Goal: Task Accomplishment & Management: Manage account settings

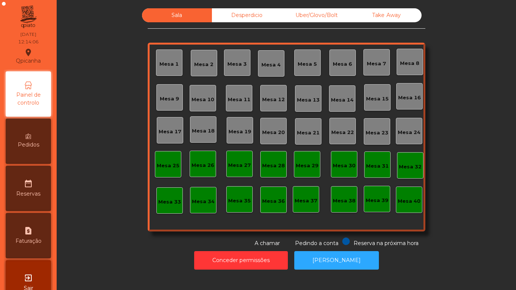
click at [173, 125] on div "Mesa 17" at bounding box center [170, 130] width 26 height 26
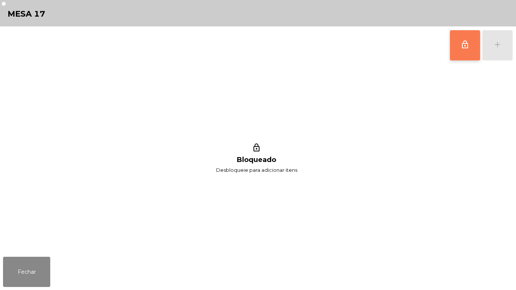
click at [458, 49] on button "lock_outline" at bounding box center [465, 45] width 30 height 30
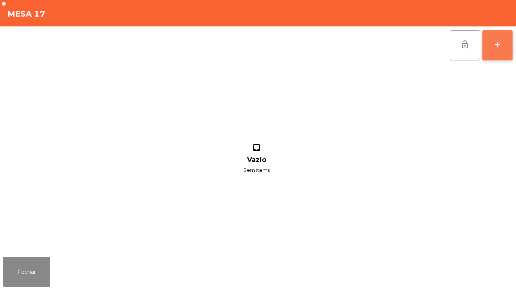
click at [493, 43] on div "add" at bounding box center [497, 44] width 9 height 9
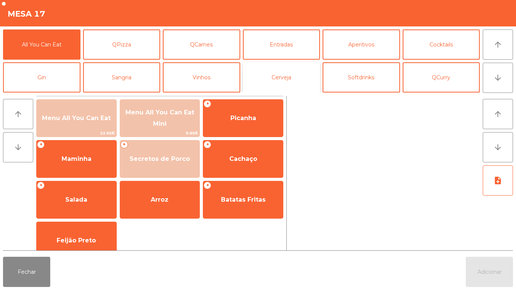
click at [274, 81] on button "Cerveja" at bounding box center [281, 77] width 77 height 30
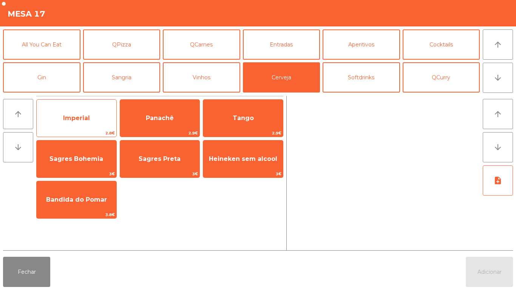
click at [86, 123] on span "Imperial" at bounding box center [77, 118] width 80 height 20
click at [83, 118] on span "Imperial" at bounding box center [76, 117] width 27 height 7
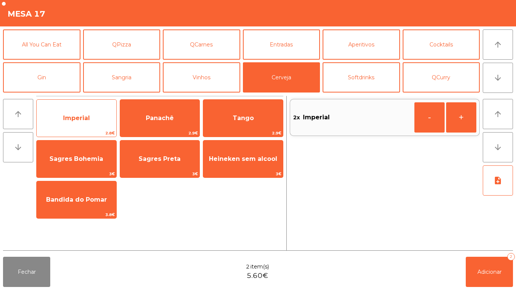
click at [88, 116] on span "Imperial" at bounding box center [76, 117] width 27 height 7
click at [89, 111] on span "Imperial" at bounding box center [77, 118] width 80 height 20
click at [84, 112] on span "Imperial" at bounding box center [77, 118] width 80 height 20
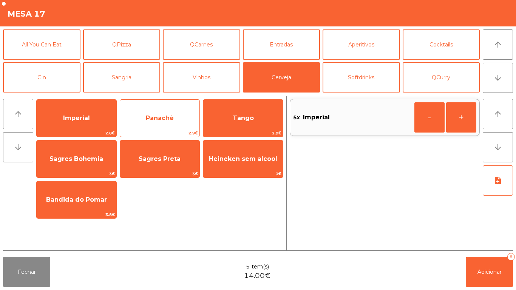
click at [158, 108] on span "Panachê" at bounding box center [160, 118] width 80 height 20
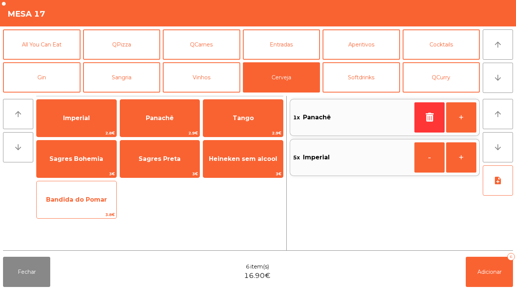
click at [79, 189] on div "Bandida do Pomar 3.8€" at bounding box center [76, 200] width 80 height 38
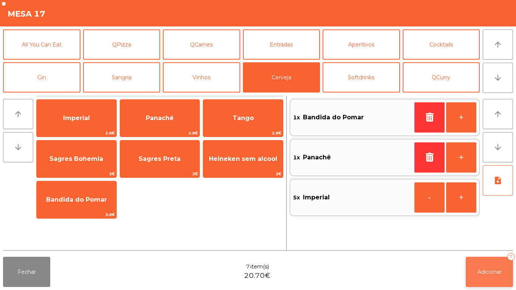
click at [484, 279] on button "Adicionar 7" at bounding box center [488, 272] width 47 height 30
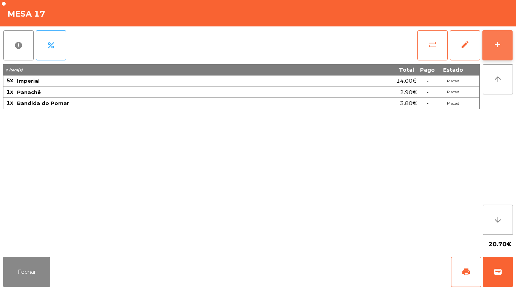
click at [493, 49] on button "add" at bounding box center [497, 45] width 30 height 30
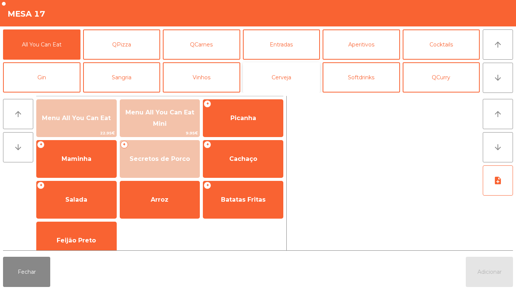
click at [293, 81] on button "Cerveja" at bounding box center [281, 77] width 77 height 30
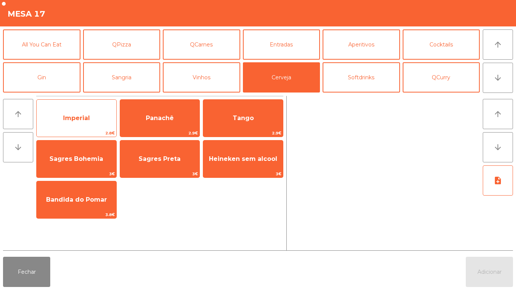
click at [83, 122] on span "Imperial" at bounding box center [77, 118] width 80 height 20
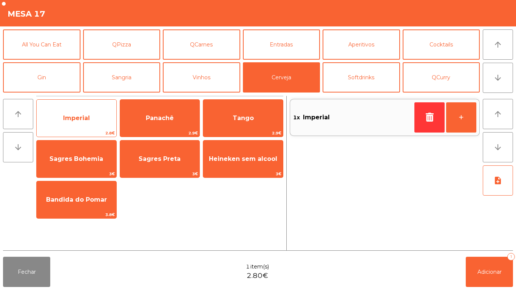
click at [78, 125] on span "Imperial" at bounding box center [77, 118] width 80 height 20
click at [86, 116] on span "Imperial" at bounding box center [76, 117] width 27 height 7
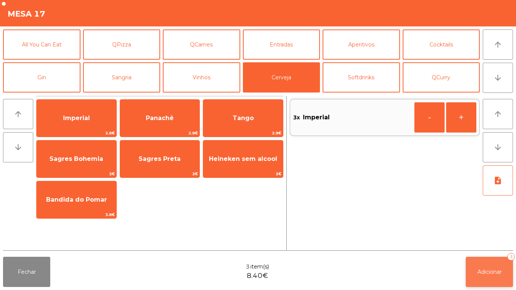
click at [490, 272] on span "Adicionar" at bounding box center [489, 271] width 24 height 7
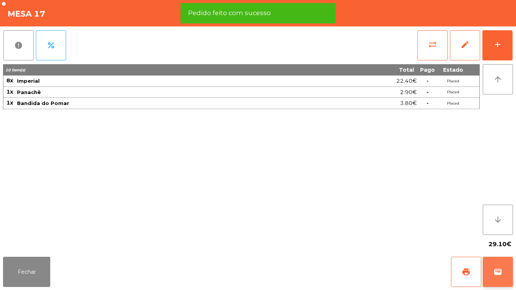
click at [490, 272] on button "wallet" at bounding box center [497, 272] width 30 height 30
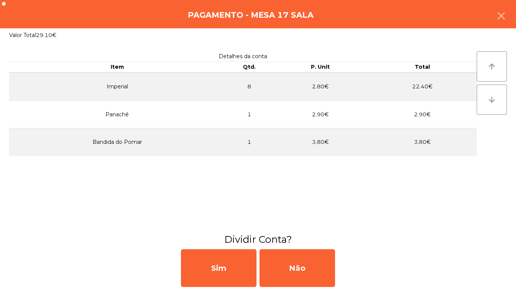
click at [495, 19] on button "button" at bounding box center [500, 16] width 21 height 23
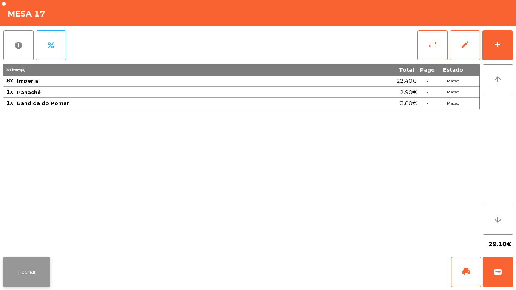
click at [28, 264] on button "Fechar" at bounding box center [26, 272] width 47 height 30
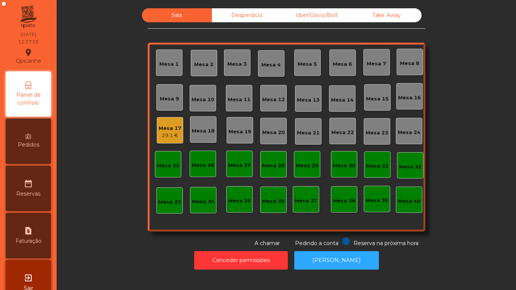
click at [173, 132] on div "29.1 €" at bounding box center [170, 136] width 23 height 8
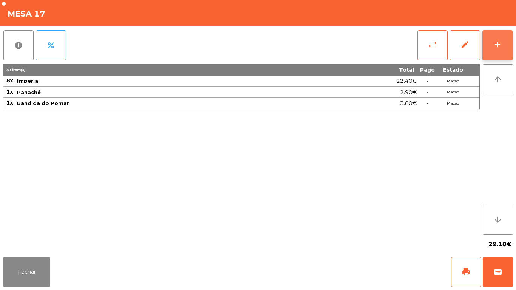
click at [501, 50] on button "add" at bounding box center [497, 45] width 30 height 30
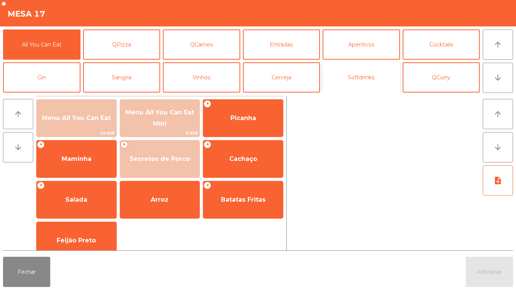
click at [367, 88] on button "Softdrinks" at bounding box center [360, 77] width 77 height 30
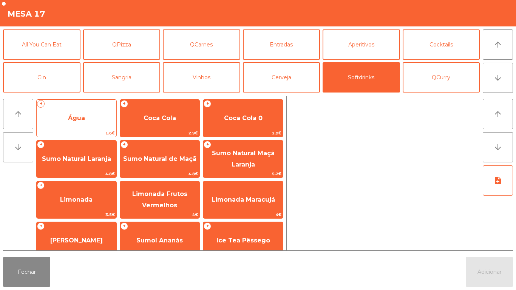
click at [80, 122] on span "Água" at bounding box center [77, 118] width 80 height 20
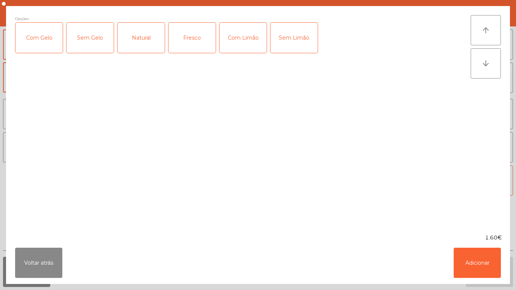
click at [149, 42] on div "Natural" at bounding box center [140, 38] width 47 height 30
click at [473, 263] on button "Adicionar" at bounding box center [476, 263] width 47 height 30
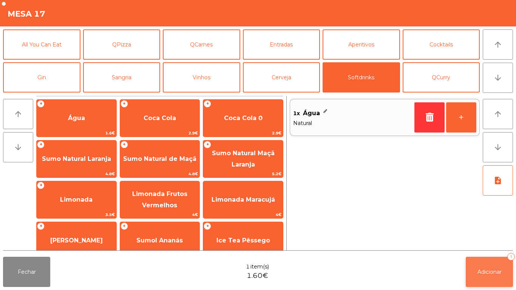
click at [480, 271] on span "Adicionar" at bounding box center [489, 271] width 24 height 7
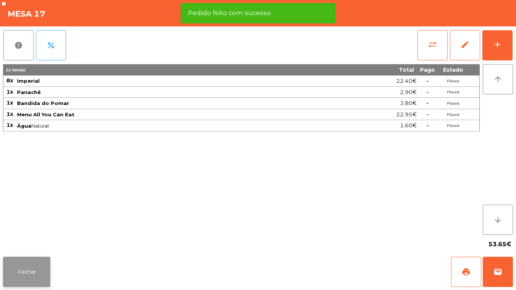
click at [26, 263] on button "Fechar" at bounding box center [26, 272] width 47 height 30
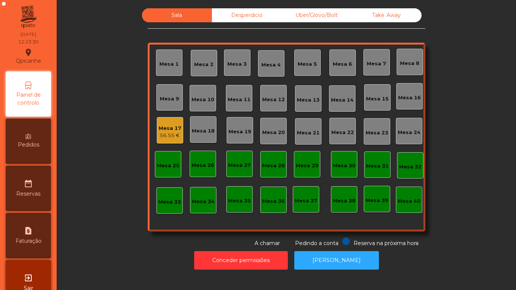
click at [176, 128] on div "Mesa 17" at bounding box center [170, 129] width 23 height 8
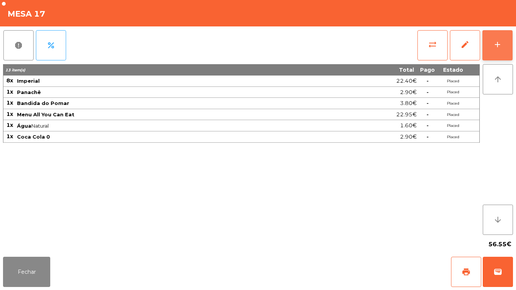
click at [486, 58] on button "add" at bounding box center [497, 45] width 30 height 30
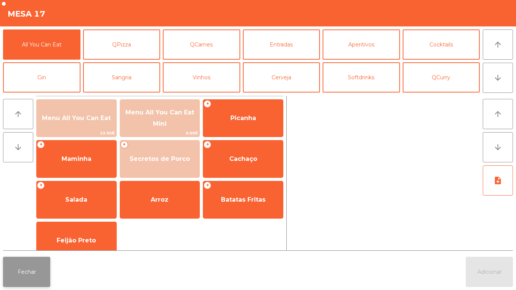
click at [33, 275] on button "Fechar" at bounding box center [26, 272] width 47 height 30
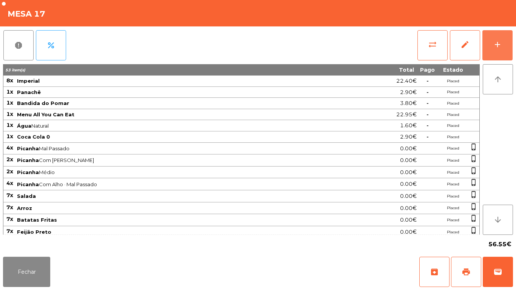
scroll to position [3, 0]
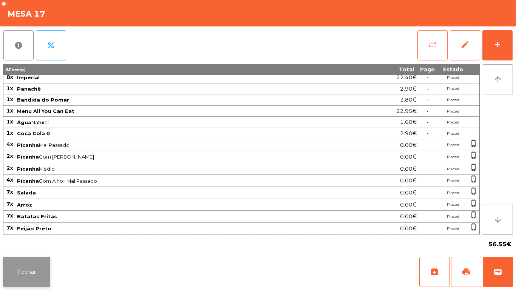
click at [27, 263] on button "Fechar" at bounding box center [26, 272] width 47 height 30
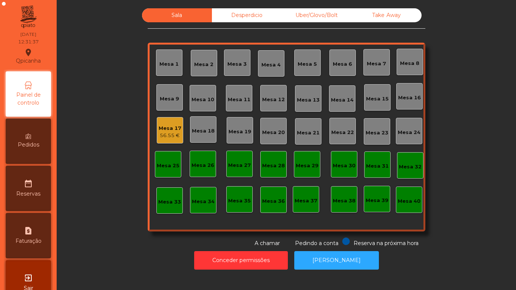
click at [203, 67] on div "Mesa 2" at bounding box center [203, 65] width 19 height 8
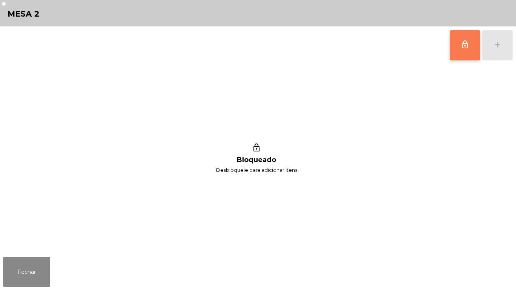
click at [458, 50] on button "lock_outline" at bounding box center [465, 45] width 30 height 30
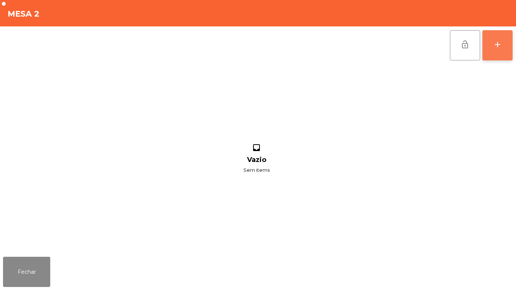
click at [497, 50] on button "add" at bounding box center [497, 45] width 30 height 30
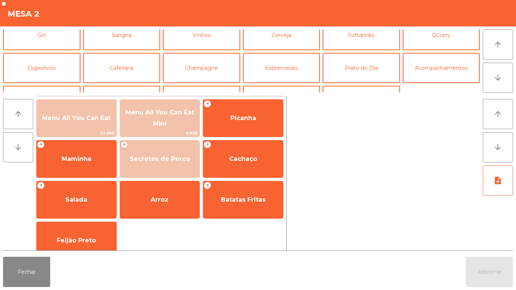
scroll to position [50, 0]
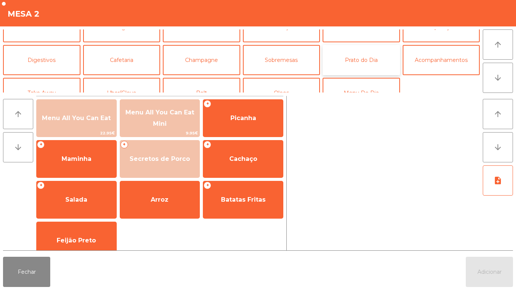
click at [358, 59] on button "Prato do Dia" at bounding box center [360, 60] width 77 height 30
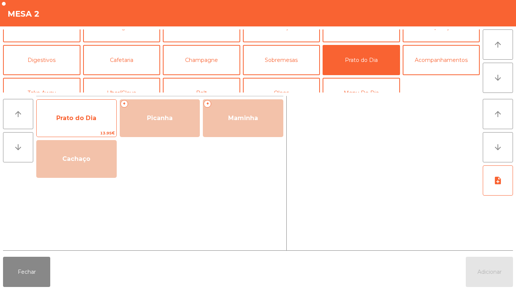
click at [88, 121] on span "Prato do Dia" at bounding box center [76, 117] width 40 height 7
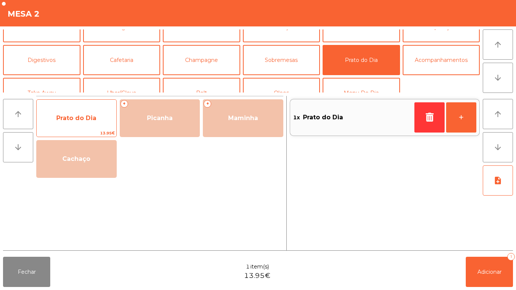
click at [82, 126] on span "Prato do Dia" at bounding box center [77, 118] width 80 height 20
click at [82, 128] on span "Prato do Dia" at bounding box center [77, 118] width 80 height 20
click at [86, 120] on span "Prato do Dia" at bounding box center [76, 117] width 40 height 7
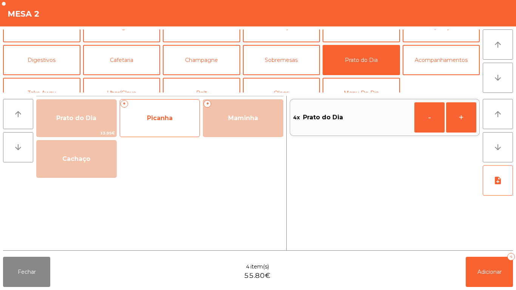
click at [171, 126] on span "Picanha" at bounding box center [160, 118] width 80 height 20
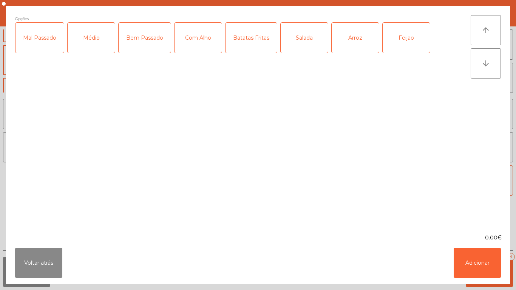
click at [89, 37] on div "Médio" at bounding box center [91, 38] width 47 height 30
click at [242, 48] on div "Batatas Fritas" at bounding box center [250, 38] width 51 height 30
click at [348, 40] on div "Arroz" at bounding box center [354, 38] width 47 height 30
click at [409, 42] on div "Feijao" at bounding box center [405, 38] width 47 height 30
click at [481, 257] on button "Adicionar" at bounding box center [476, 263] width 47 height 30
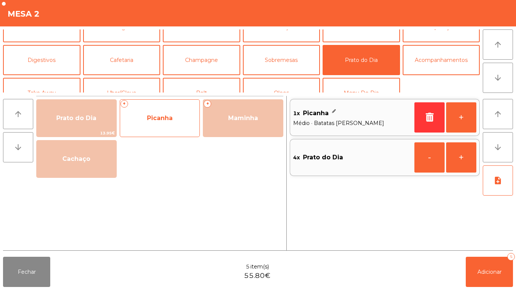
click at [164, 120] on span "Picanha" at bounding box center [160, 117] width 26 height 7
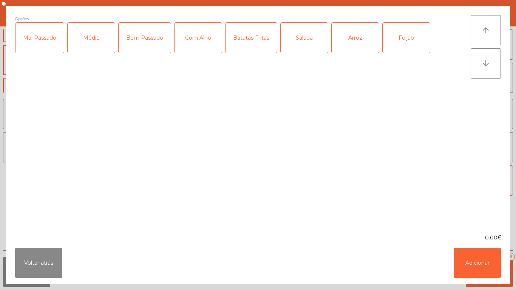
click at [86, 40] on div "Médio" at bounding box center [91, 38] width 47 height 30
click at [245, 44] on div "Batatas Fritas" at bounding box center [250, 38] width 51 height 30
click at [301, 44] on div "Salada" at bounding box center [303, 38] width 47 height 30
click at [358, 43] on div "Arroz" at bounding box center [354, 38] width 47 height 30
click at [470, 264] on button "Adicionar" at bounding box center [476, 263] width 47 height 30
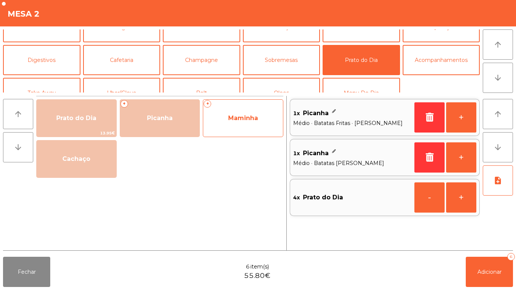
click at [260, 117] on span "Maminha" at bounding box center [243, 118] width 80 height 20
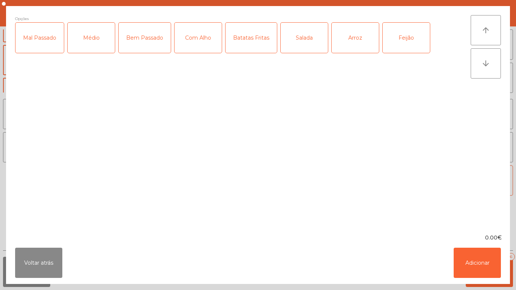
click at [78, 43] on div "Médio" at bounding box center [91, 38] width 47 height 30
click at [244, 44] on div "Batatas Fritas" at bounding box center [250, 38] width 51 height 30
click at [348, 49] on div "Arroz" at bounding box center [354, 38] width 47 height 30
click at [401, 48] on div "Feijão" at bounding box center [405, 38] width 47 height 30
click at [484, 259] on button "Adicionar" at bounding box center [476, 263] width 47 height 30
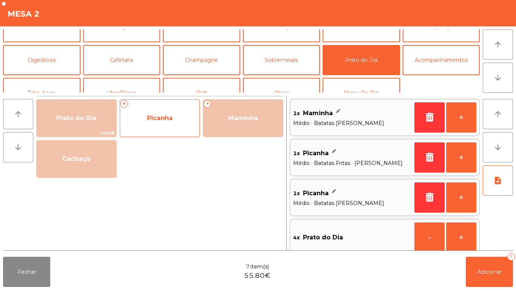
click at [152, 116] on span "Picanha" at bounding box center [160, 117] width 26 height 7
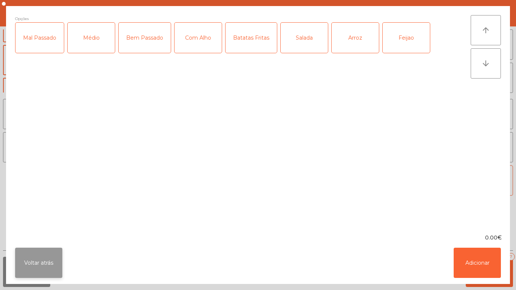
click at [48, 263] on button "Voltar atrás" at bounding box center [38, 263] width 47 height 30
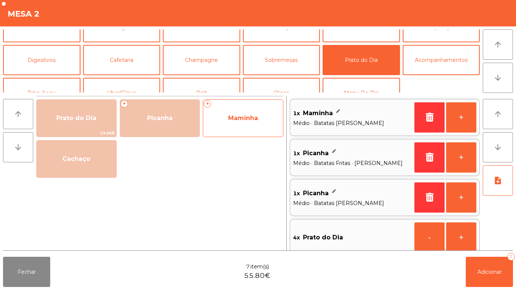
click at [260, 122] on span "Maminha" at bounding box center [243, 118] width 80 height 20
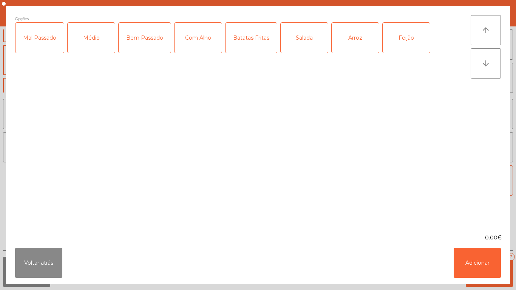
click at [89, 39] on div "Médio" at bounding box center [91, 38] width 47 height 30
click at [247, 45] on div "Batatas Fritas" at bounding box center [250, 38] width 51 height 30
click at [300, 40] on div "Salada" at bounding box center [303, 38] width 47 height 30
click at [469, 265] on button "Adicionar" at bounding box center [476, 263] width 47 height 30
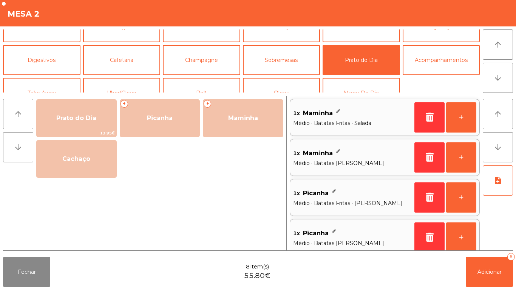
scroll to position [3, 0]
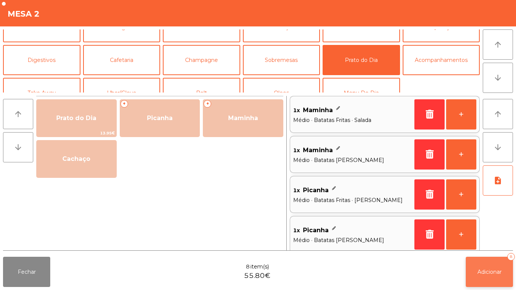
click at [490, 268] on span "Adicionar" at bounding box center [489, 271] width 24 height 7
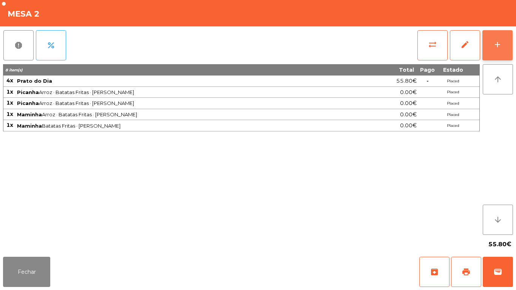
click at [496, 48] on div "add" at bounding box center [497, 44] width 9 height 9
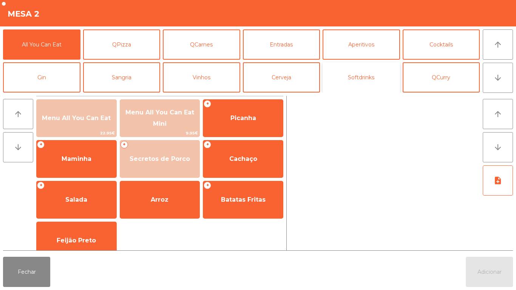
click at [361, 81] on button "Softdrinks" at bounding box center [360, 77] width 77 height 30
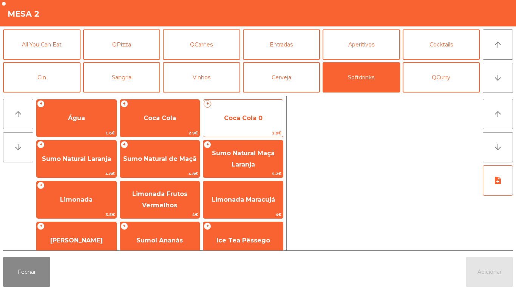
click at [244, 120] on span "Coca Cola 0" at bounding box center [243, 117] width 39 height 7
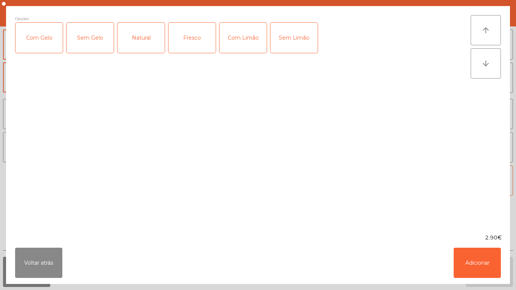
click at [52, 42] on div "Com Gelo" at bounding box center [38, 38] width 47 height 30
click at [245, 43] on div "Com Limão" at bounding box center [242, 38] width 47 height 30
click at [467, 261] on button "Adicionar" at bounding box center [476, 263] width 47 height 30
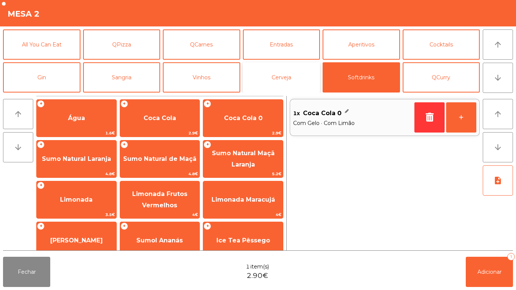
click at [273, 81] on button "Cerveja" at bounding box center [281, 77] width 77 height 30
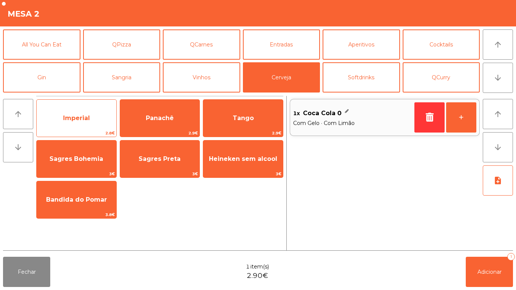
click at [77, 119] on span "Imperial" at bounding box center [76, 117] width 27 height 7
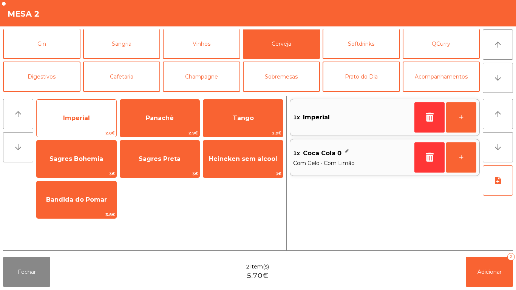
scroll to position [37, 0]
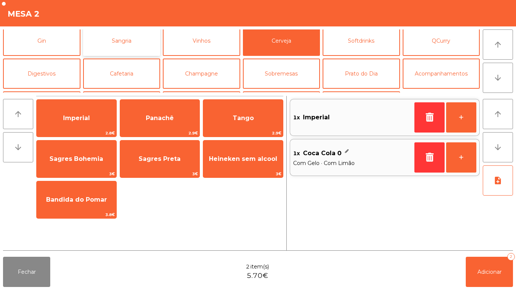
click at [117, 43] on button "Sangria" at bounding box center [121, 41] width 77 height 30
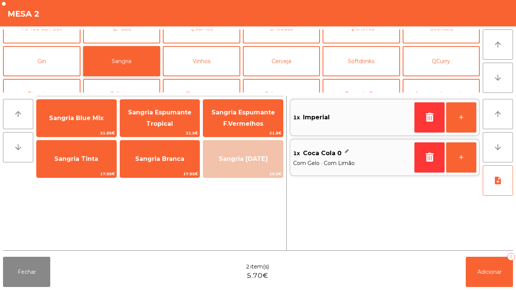
scroll to position [0, 0]
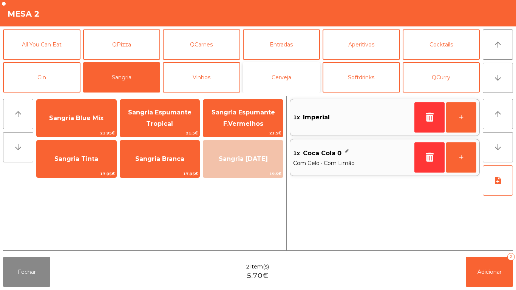
click at [276, 81] on button "Cerveja" at bounding box center [281, 77] width 77 height 30
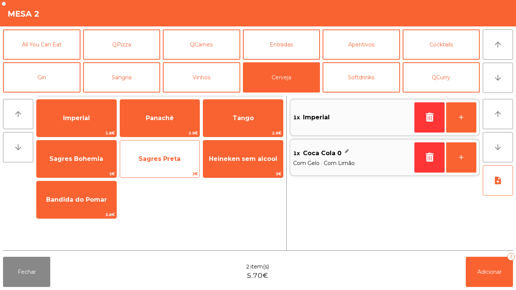
click at [162, 155] on span "Sagres Preta" at bounding box center [160, 158] width 42 height 7
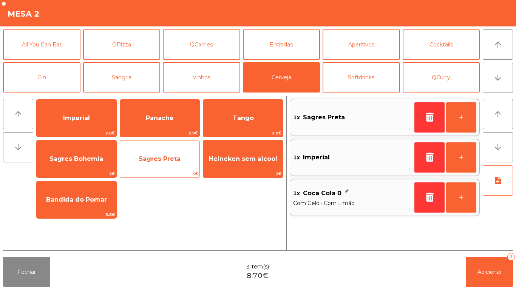
click at [160, 160] on span "Sagres Preta" at bounding box center [160, 158] width 42 height 7
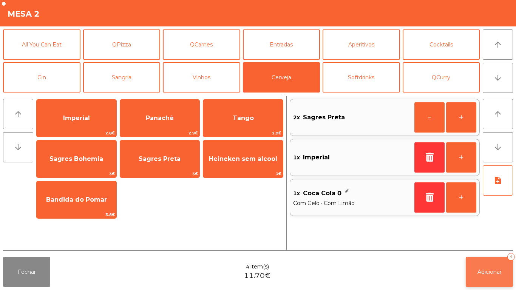
click at [483, 270] on span "Adicionar" at bounding box center [489, 271] width 24 height 7
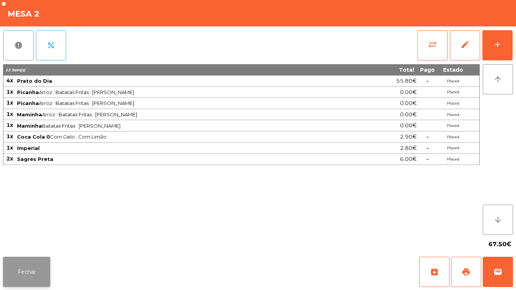
click at [28, 265] on button "Fechar" at bounding box center [26, 272] width 47 height 30
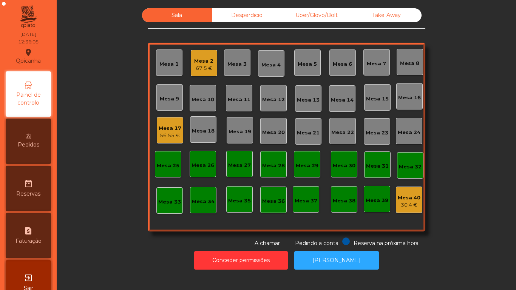
click at [171, 136] on div "56.55 €" at bounding box center [170, 136] width 23 height 8
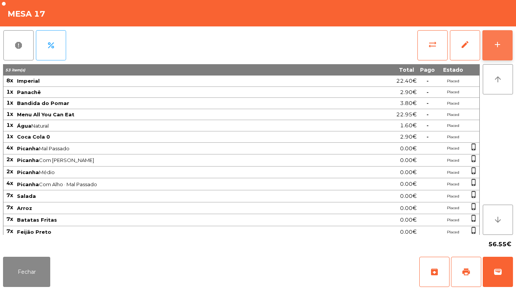
click at [504, 49] on button "add" at bounding box center [497, 45] width 30 height 30
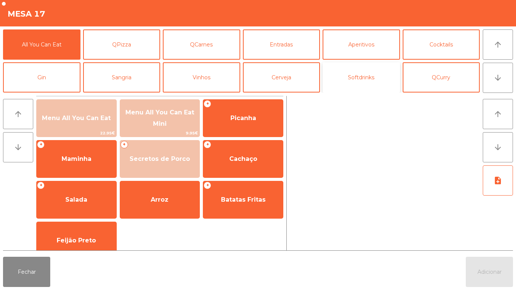
click at [365, 79] on button "Softdrinks" at bounding box center [360, 77] width 77 height 30
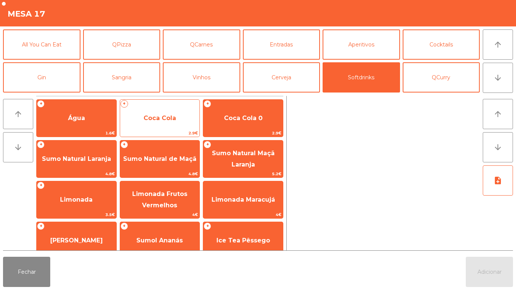
click at [167, 117] on span "Coca Cola" at bounding box center [159, 117] width 32 height 7
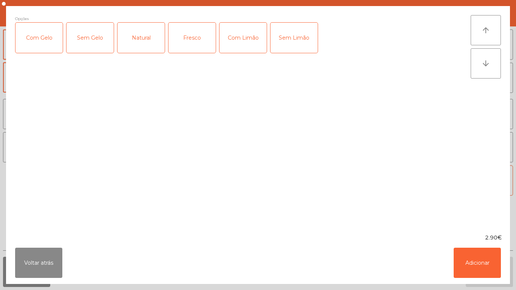
click at [51, 39] on div "Com Gelo" at bounding box center [38, 38] width 47 height 30
click at [244, 44] on div "Com Limão" at bounding box center [242, 38] width 47 height 30
click at [470, 262] on button "Adicionar" at bounding box center [476, 263] width 47 height 30
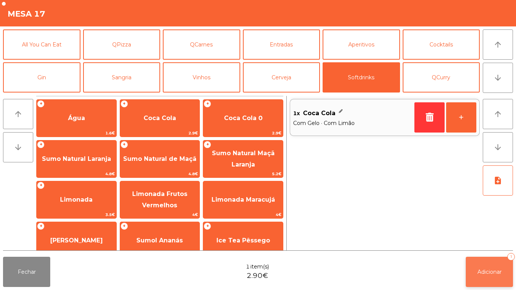
click at [481, 267] on button "Adicionar 1" at bounding box center [488, 272] width 47 height 30
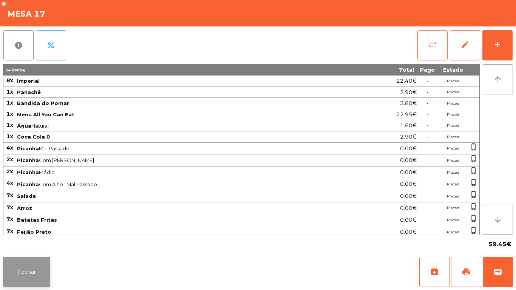
click at [28, 269] on button "Fechar" at bounding box center [26, 272] width 47 height 30
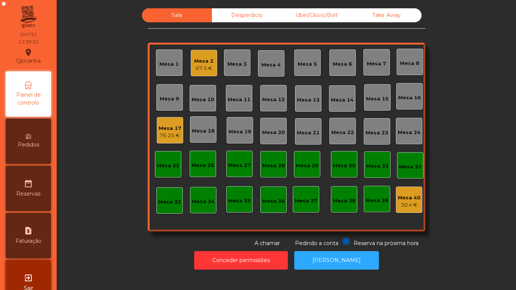
click at [312, 70] on div "Mesa 5" at bounding box center [307, 62] width 26 height 26
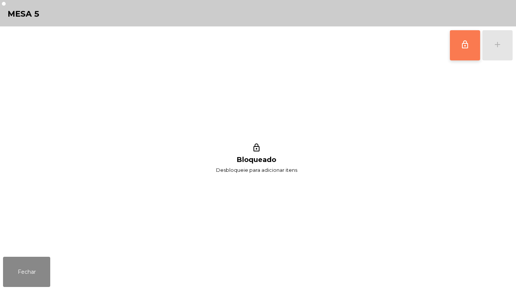
click at [460, 49] on span "lock_outline" at bounding box center [464, 44] width 9 height 9
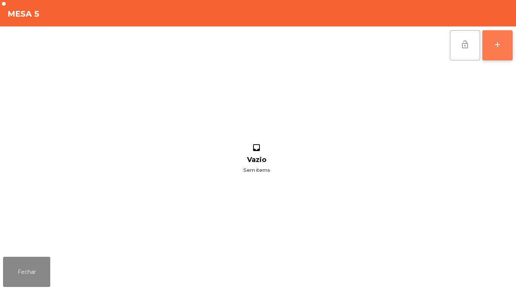
click at [494, 47] on div "add" at bounding box center [497, 44] width 9 height 9
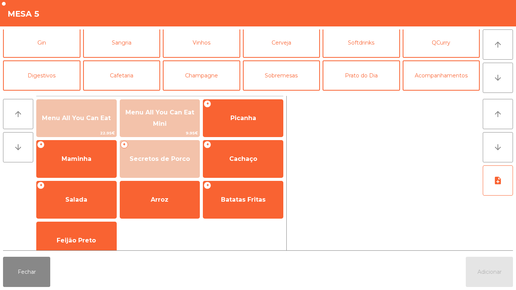
scroll to position [4, 0]
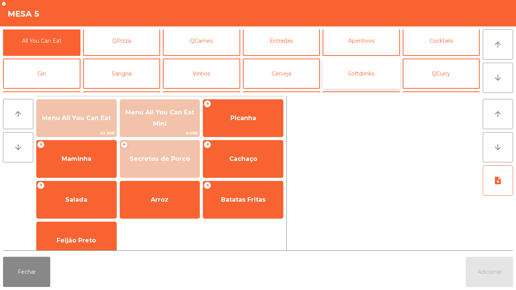
click at [359, 75] on button "Softdrinks" at bounding box center [360, 74] width 77 height 30
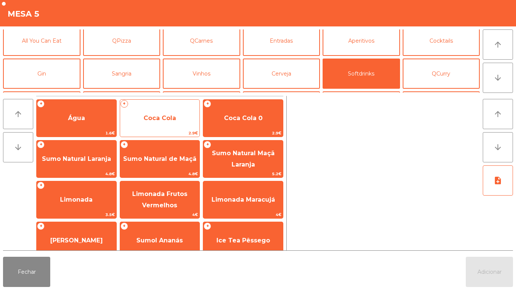
click at [170, 118] on span "Coca Cola" at bounding box center [159, 117] width 32 height 7
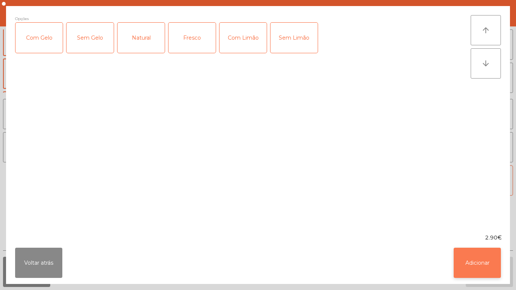
click at [481, 256] on button "Adicionar" at bounding box center [476, 263] width 47 height 30
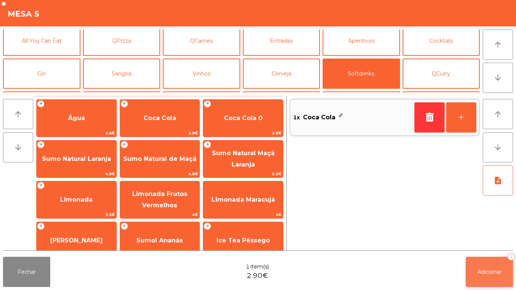
click at [493, 270] on span "Adicionar" at bounding box center [489, 271] width 24 height 7
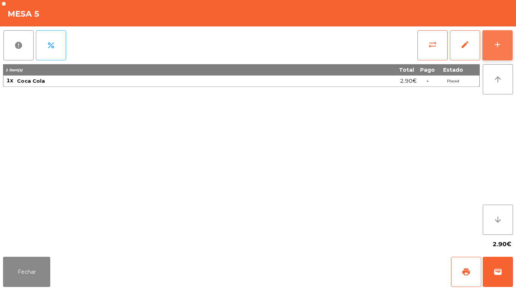
click at [489, 45] on button "add" at bounding box center [497, 45] width 30 height 30
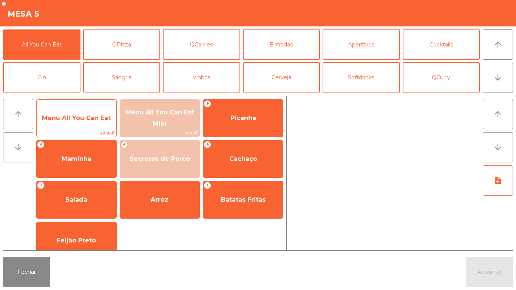
click at [90, 119] on span "Menu All You Can Eat" at bounding box center [76, 117] width 69 height 7
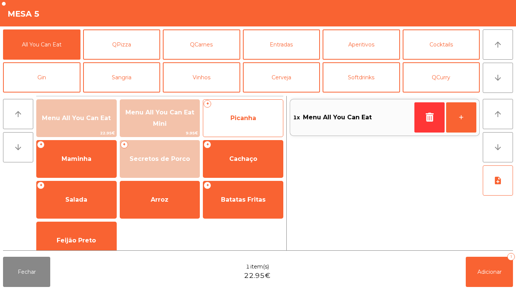
click at [258, 119] on span "Picanha" at bounding box center [243, 118] width 80 height 20
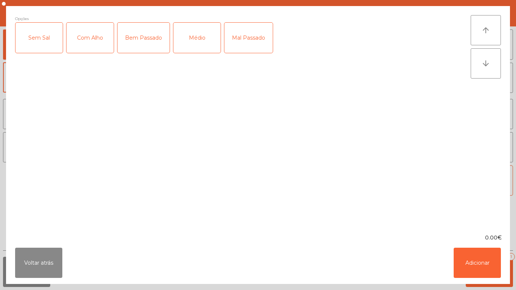
click at [196, 40] on div "Médio" at bounding box center [196, 38] width 47 height 30
click at [237, 46] on div "Mal Passado" at bounding box center [248, 38] width 48 height 30
click at [89, 39] on div "Com Alho" at bounding box center [89, 38] width 47 height 30
click at [476, 257] on button "Adicionar" at bounding box center [476, 263] width 47 height 30
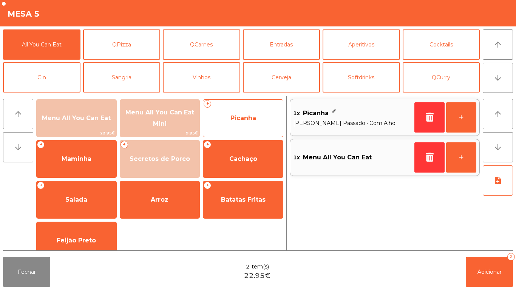
click at [251, 115] on span "Picanha" at bounding box center [243, 117] width 26 height 7
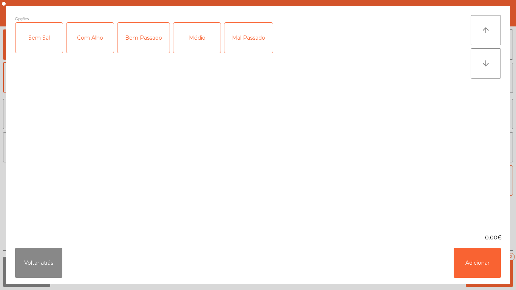
click at [96, 41] on div "Com Alho" at bounding box center [89, 38] width 47 height 30
click at [97, 44] on div "Com Alho" at bounding box center [89, 38] width 47 height 30
click at [210, 44] on div "Médio" at bounding box center [196, 38] width 47 height 30
click at [265, 40] on div "Mal Passado" at bounding box center [248, 38] width 48 height 30
click at [475, 261] on button "Adicionar" at bounding box center [476, 263] width 47 height 30
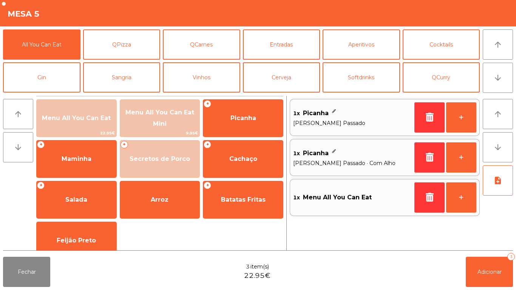
scroll to position [60, 0]
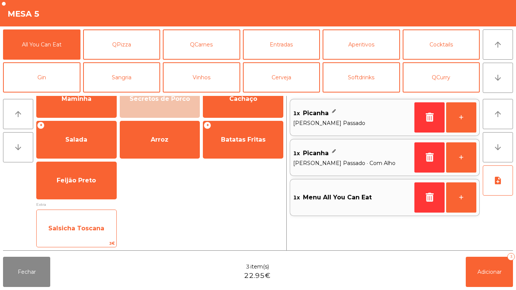
click at [102, 216] on div "Salsicha Toscana 3€" at bounding box center [76, 229] width 80 height 38
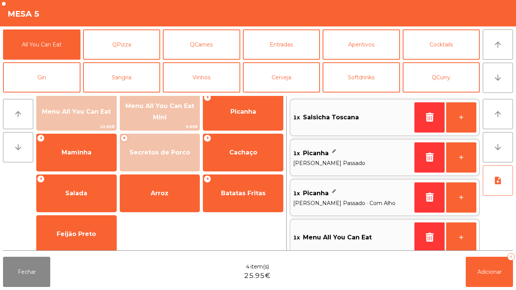
scroll to position [7, 0]
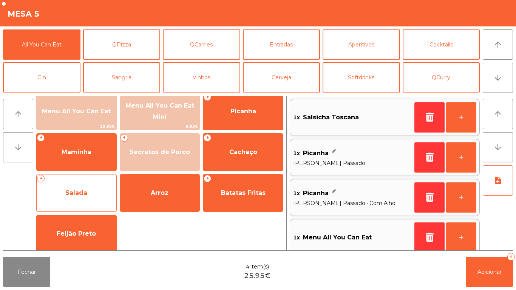
click at [82, 194] on span "Salada" at bounding box center [76, 192] width 22 height 7
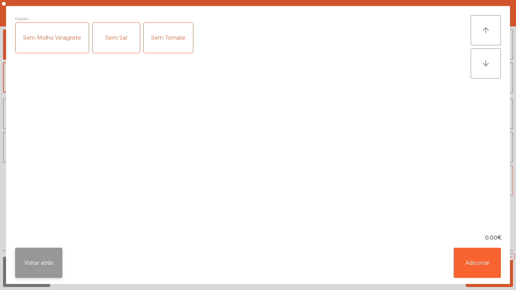
click at [37, 248] on button "Voltar atrás" at bounding box center [38, 263] width 47 height 30
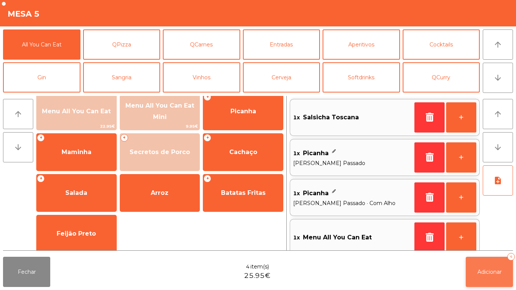
click at [496, 277] on button "Adicionar 4" at bounding box center [488, 272] width 47 height 30
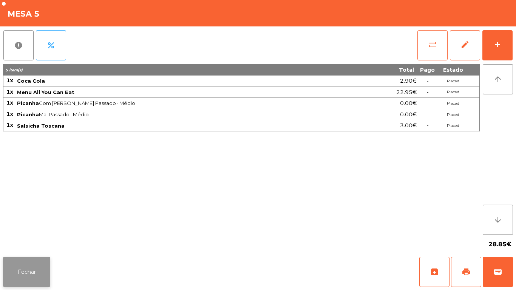
click at [44, 276] on button "Fechar" at bounding box center [26, 272] width 47 height 30
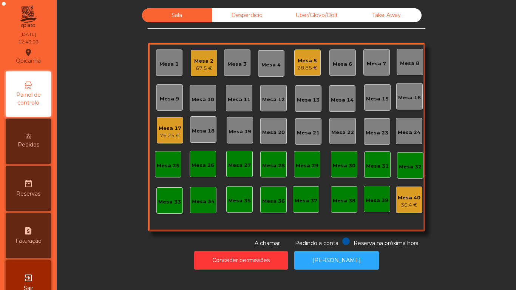
click at [239, 99] on div "Mesa 11" at bounding box center [239, 100] width 23 height 8
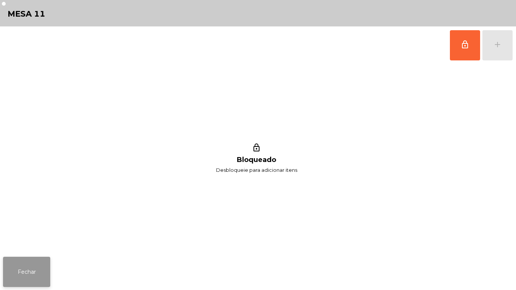
click at [34, 269] on button "Fechar" at bounding box center [26, 272] width 47 height 30
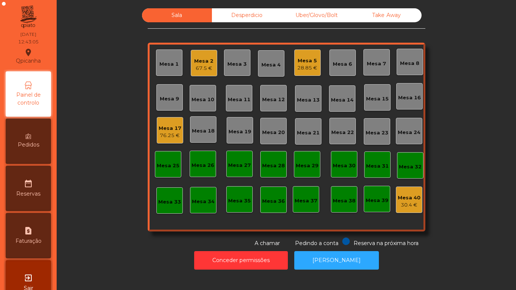
click at [382, 72] on div "Mesa 7" at bounding box center [376, 62] width 26 height 26
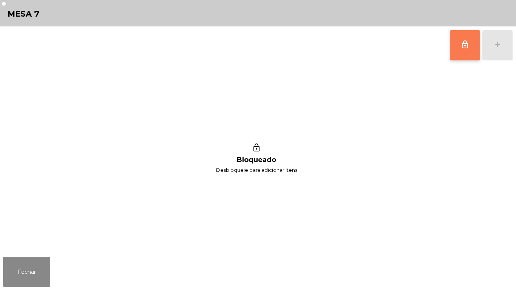
click at [455, 49] on button "lock_outline" at bounding box center [465, 45] width 30 height 30
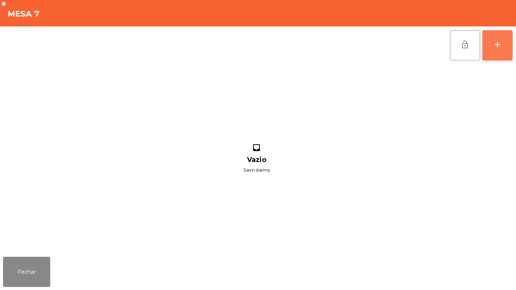
click at [490, 59] on button "add" at bounding box center [497, 45] width 30 height 30
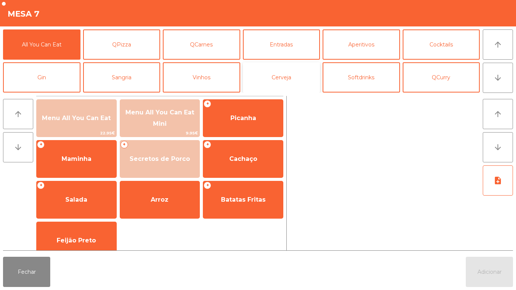
click at [294, 82] on button "Cerveja" at bounding box center [281, 77] width 77 height 30
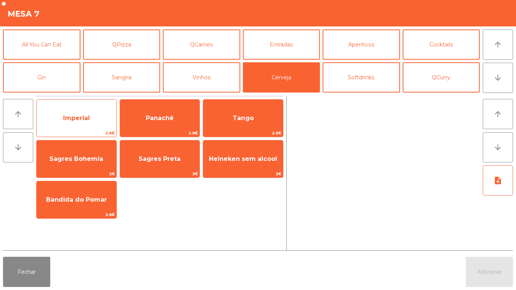
click at [96, 121] on span "Imperial" at bounding box center [77, 118] width 80 height 20
click at [87, 116] on span "Imperial" at bounding box center [76, 117] width 27 height 7
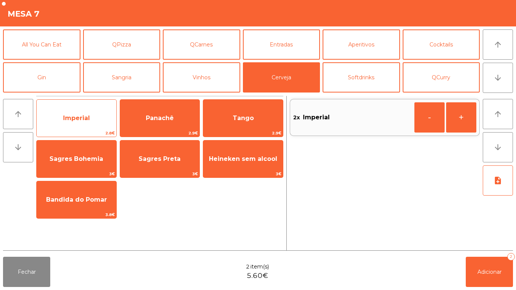
click at [91, 119] on span "Imperial" at bounding box center [77, 118] width 80 height 20
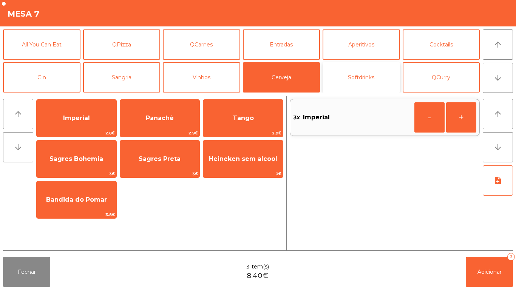
click at [361, 80] on button "Softdrinks" at bounding box center [360, 77] width 77 height 30
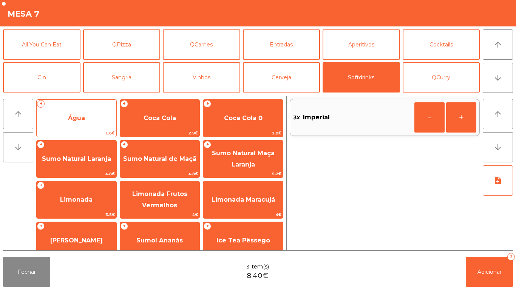
click at [88, 123] on span "Água" at bounding box center [77, 118] width 80 height 20
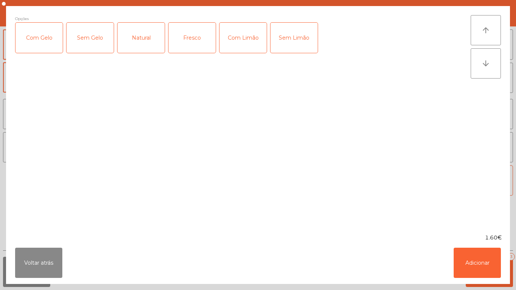
click at [200, 38] on div "Fresco" at bounding box center [191, 38] width 47 height 30
click at [478, 259] on button "Adicionar" at bounding box center [476, 263] width 47 height 30
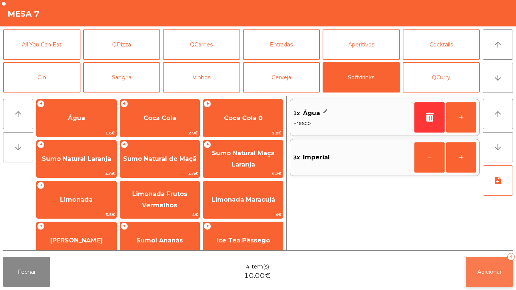
click at [495, 265] on button "Adicionar 4" at bounding box center [488, 272] width 47 height 30
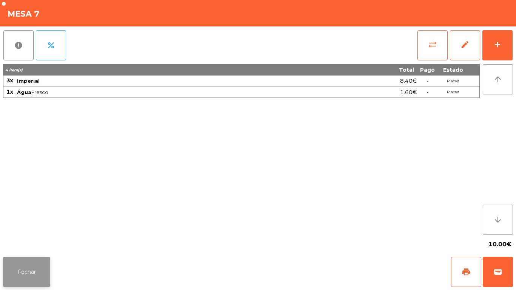
click at [40, 266] on button "Fechar" at bounding box center [26, 272] width 47 height 30
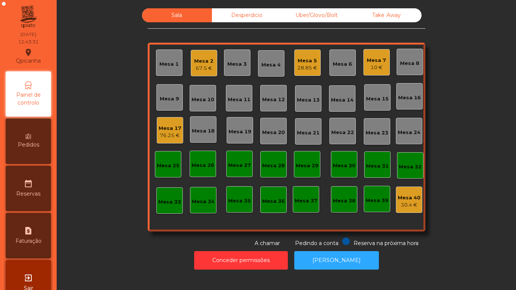
click at [170, 129] on div "Mesa 17" at bounding box center [170, 129] width 23 height 8
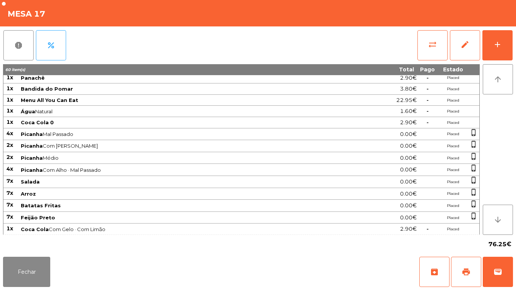
scroll to position [0, 0]
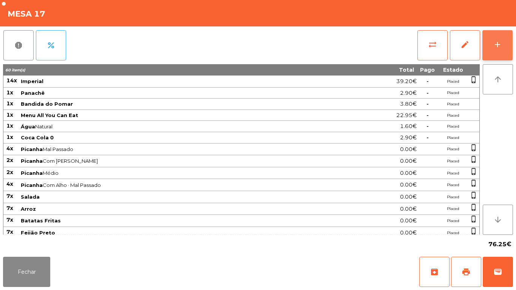
click at [506, 48] on button "add" at bounding box center [497, 45] width 30 height 30
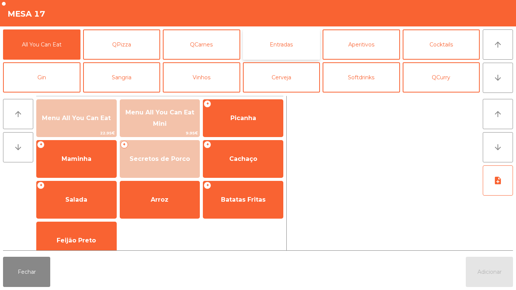
click at [291, 47] on button "Entradas" at bounding box center [281, 44] width 77 height 30
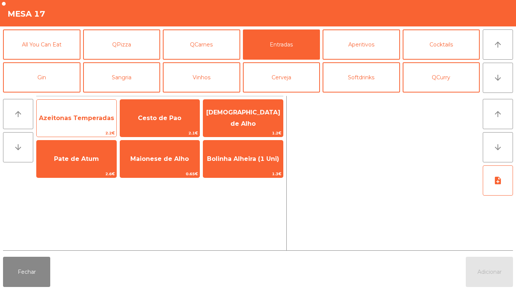
click at [81, 123] on span "Azeitonas Temperadas" at bounding box center [77, 118] width 80 height 20
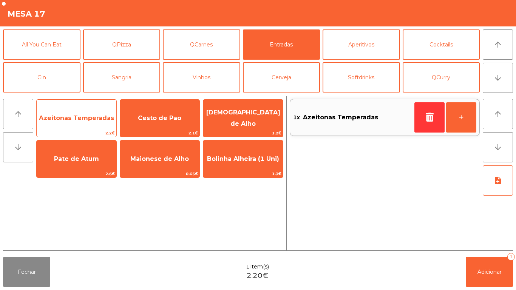
click at [84, 114] on span "Azeitonas Temperadas" at bounding box center [77, 118] width 80 height 20
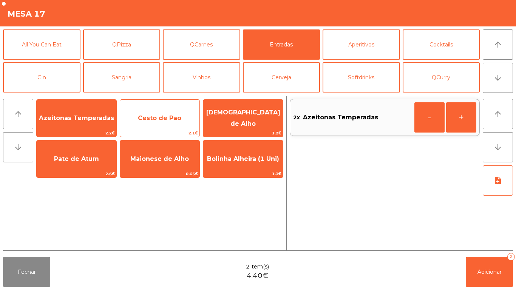
click at [174, 117] on span "Cesto de Pao" at bounding box center [159, 117] width 43 height 7
click at [181, 114] on span "Cesto de Pao" at bounding box center [160, 118] width 80 height 20
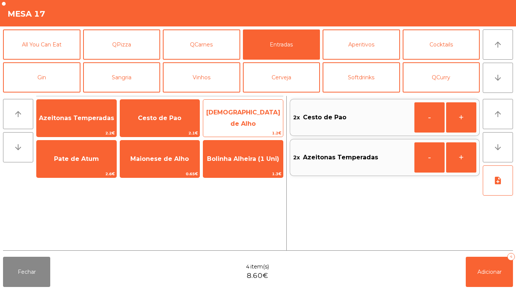
click at [260, 116] on span "[DEMOGRAPHIC_DATA] de Alho" at bounding box center [243, 118] width 74 height 18
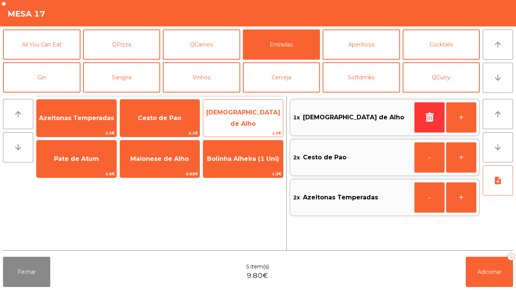
click at [260, 116] on span "[DEMOGRAPHIC_DATA] de Alho" at bounding box center [243, 118] width 74 height 18
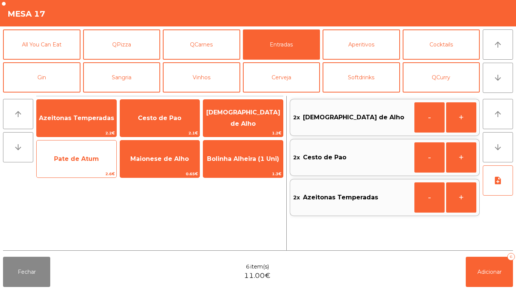
click at [85, 159] on span "Pate de Atum" at bounding box center [76, 158] width 45 height 7
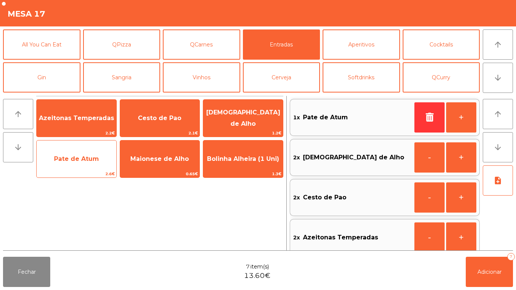
click at [89, 159] on span "Pate de Atum" at bounding box center [76, 158] width 45 height 7
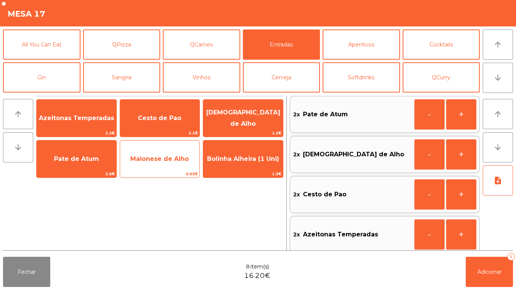
click at [177, 159] on span "Maionese de Alho" at bounding box center [159, 158] width 59 height 7
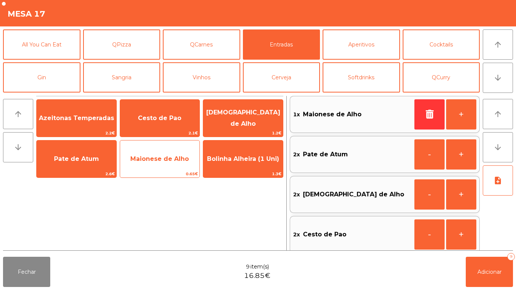
click at [185, 155] on span "Maionese de Alho" at bounding box center [159, 158] width 59 height 7
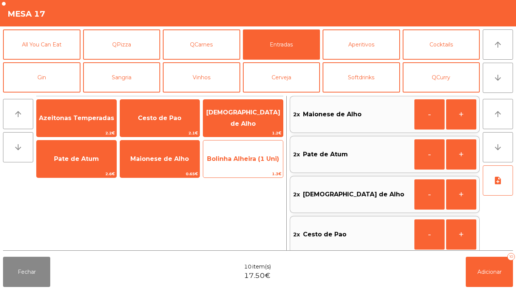
click at [252, 154] on span "Bolinha Alheira (1 Uni)" at bounding box center [243, 159] width 80 height 20
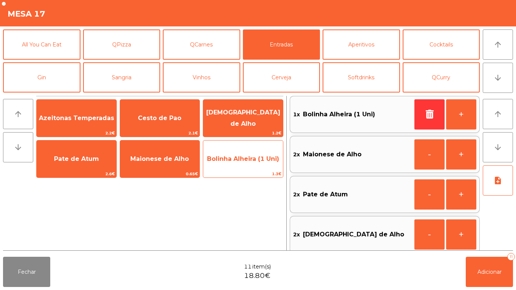
click at [257, 161] on span "Bolinha Alheira (1 Uni)" at bounding box center [243, 158] width 72 height 7
click at [257, 165] on span "Bolinha Alheira (1 Uni)" at bounding box center [243, 159] width 80 height 20
click at [253, 165] on span "Bolinha Alheira (1 Uni)" at bounding box center [243, 159] width 80 height 20
click at [254, 163] on span "Bolinha Alheira (1 Uni)" at bounding box center [243, 159] width 80 height 20
click at [253, 164] on span "Bolinha Alheira (1 Uni)" at bounding box center [243, 159] width 80 height 20
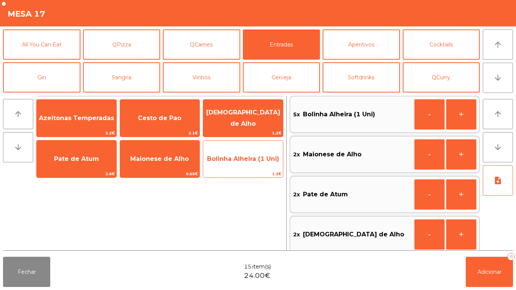
click at [254, 162] on span "Bolinha Alheira (1 Uni)" at bounding box center [243, 158] width 72 height 7
click at [251, 158] on span "Bolinha Alheira (1 Uni)" at bounding box center [243, 158] width 72 height 7
click at [247, 159] on span "Bolinha Alheira (1 Uni)" at bounding box center [243, 158] width 72 height 7
click at [247, 151] on span "Bolinha Alheira (1 Uni)" at bounding box center [243, 159] width 80 height 20
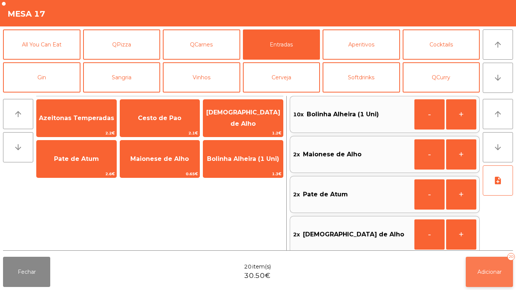
click at [489, 270] on span "Adicionar" at bounding box center [489, 271] width 24 height 7
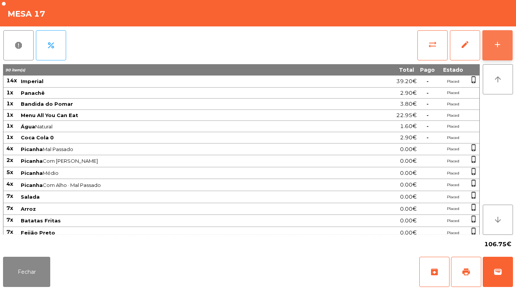
click at [497, 50] on button "add" at bounding box center [497, 45] width 30 height 30
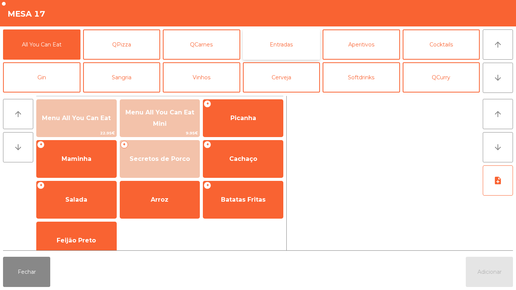
click at [274, 49] on button "Entradas" at bounding box center [281, 44] width 77 height 30
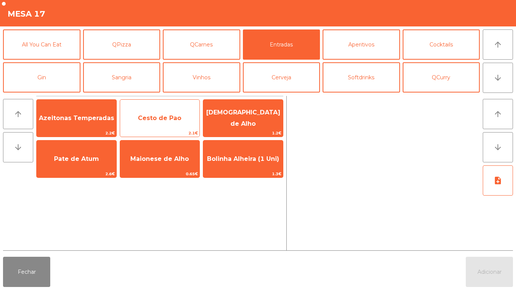
click at [162, 119] on span "Cesto de Pao" at bounding box center [159, 117] width 43 height 7
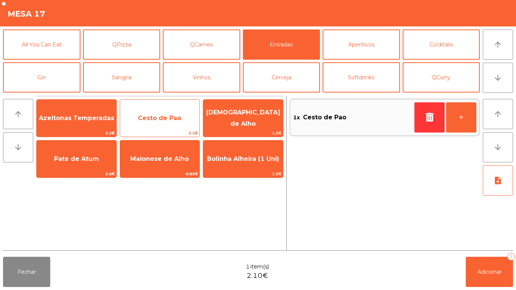
click at [165, 121] on span "Cesto de Pao" at bounding box center [159, 117] width 43 height 7
click at [163, 120] on span "Cesto de Pao" at bounding box center [159, 117] width 43 height 7
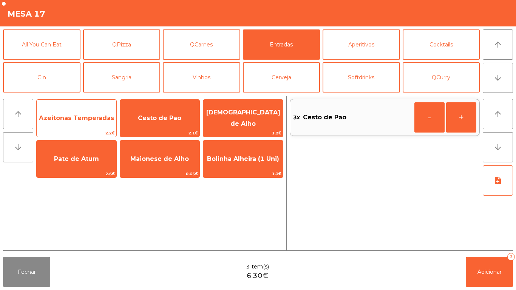
click at [74, 120] on span "Azeitonas Temperadas" at bounding box center [76, 117] width 75 height 7
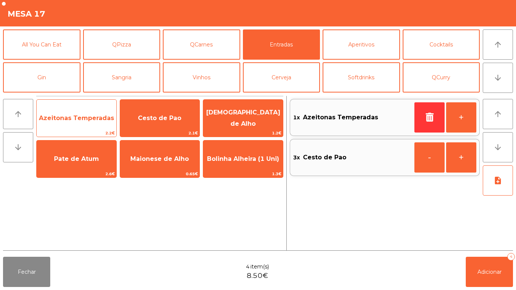
click at [74, 119] on span "Azeitonas Temperadas" at bounding box center [76, 117] width 75 height 7
click at [72, 119] on span "Azeitonas Temperadas" at bounding box center [76, 117] width 75 height 7
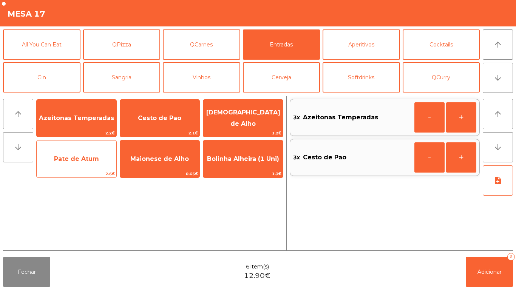
click at [78, 163] on span "Pate de Atum" at bounding box center [77, 159] width 80 height 20
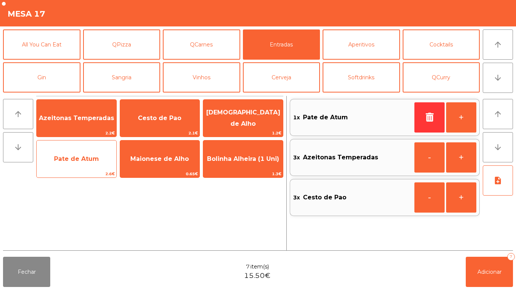
click at [77, 161] on span "Pate de Atum" at bounding box center [76, 158] width 45 height 7
click at [80, 159] on span "Pate de Atum" at bounding box center [76, 158] width 45 height 7
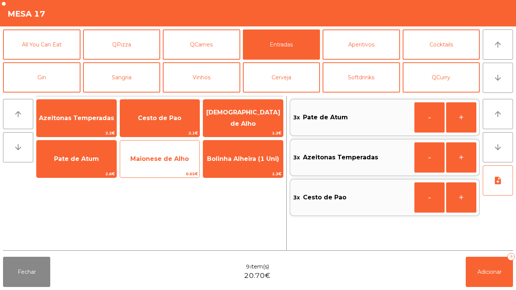
click at [159, 162] on span "Maionese de Alho" at bounding box center [159, 158] width 59 height 7
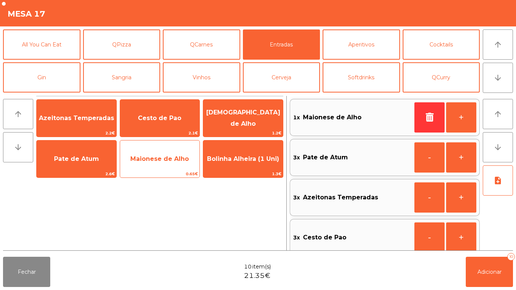
click at [163, 161] on span "Maionese de Alho" at bounding box center [159, 158] width 59 height 7
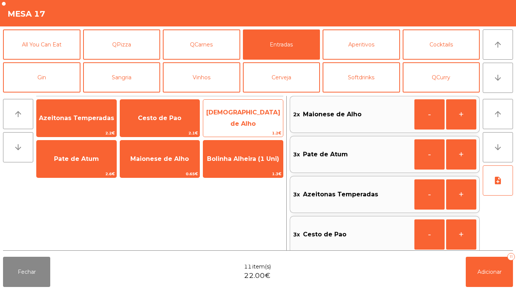
click at [237, 120] on span "[DEMOGRAPHIC_DATA] de Alho" at bounding box center [243, 118] width 74 height 18
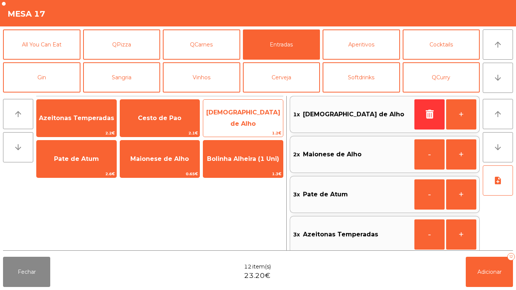
click at [238, 118] on span "[DEMOGRAPHIC_DATA] de Alho" at bounding box center [243, 118] width 74 height 18
click at [238, 120] on span "[DEMOGRAPHIC_DATA] de Alho" at bounding box center [243, 118] width 74 height 18
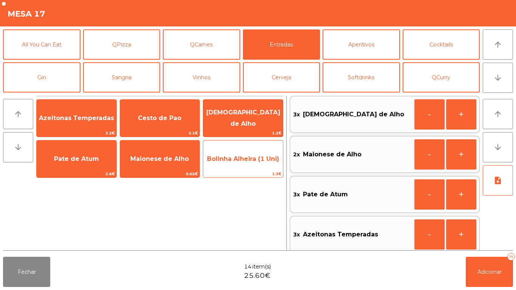
click at [237, 162] on span "Bolinha Alheira (1 Uni)" at bounding box center [243, 158] width 72 height 7
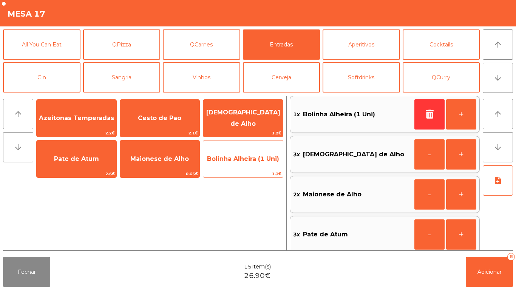
click at [236, 162] on span "Bolinha Alheira (1 Uni)" at bounding box center [243, 159] width 80 height 20
click at [237, 162] on span "Bolinha Alheira (1 Uni)" at bounding box center [243, 158] width 72 height 7
click at [241, 158] on span "Bolinha Alheira (1 Uni)" at bounding box center [243, 158] width 72 height 7
click at [239, 160] on span "Bolinha Alheira (1 Uni)" at bounding box center [243, 158] width 72 height 7
click at [240, 160] on span "Bolinha Alheira (1 Uni)" at bounding box center [243, 158] width 72 height 7
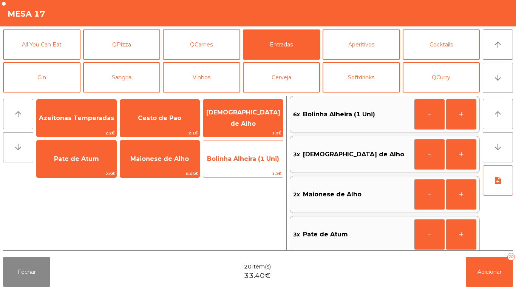
click at [242, 160] on span "Bolinha Alheira (1 Uni)" at bounding box center [243, 158] width 72 height 7
click at [240, 161] on span "Bolinha Alheira (1 Uni)" at bounding box center [243, 158] width 72 height 7
click at [239, 163] on span "Bolinha Alheira (1 Uni)" at bounding box center [243, 159] width 80 height 20
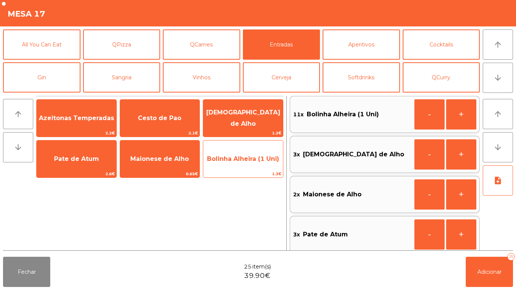
click at [242, 163] on span "Bolinha Alheira (1 Uni)" at bounding box center [243, 159] width 80 height 20
click at [239, 162] on span "Bolinha Alheira (1 Uni)" at bounding box center [243, 159] width 80 height 20
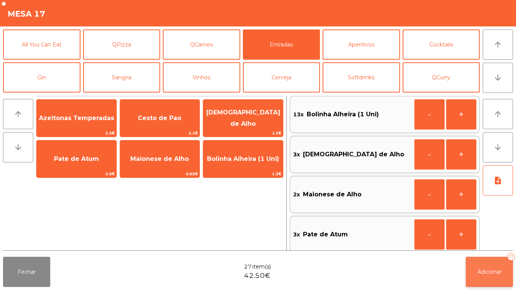
click at [479, 275] on span "Adicionar" at bounding box center [489, 271] width 24 height 7
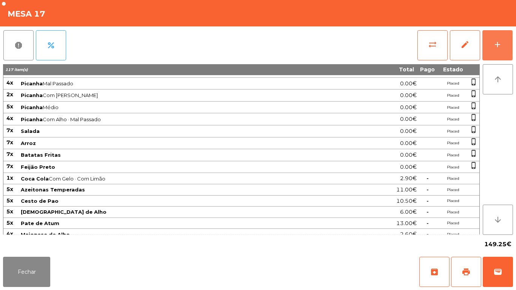
scroll to position [106, 0]
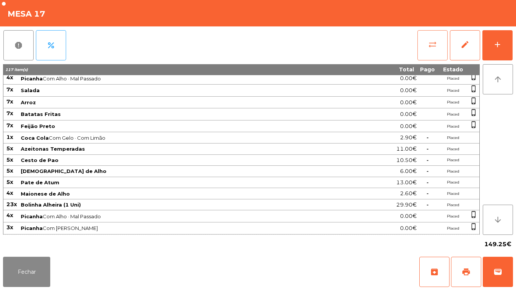
click at [425, 45] on button "sync_alt" at bounding box center [432, 45] width 30 height 30
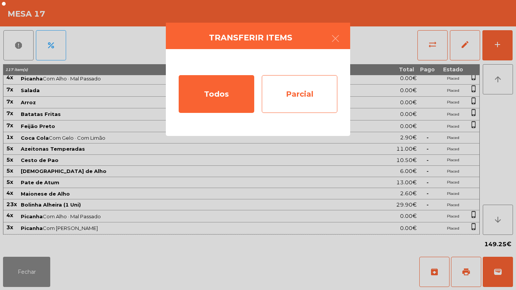
click at [298, 110] on div "Parcial" at bounding box center [300, 94] width 76 height 38
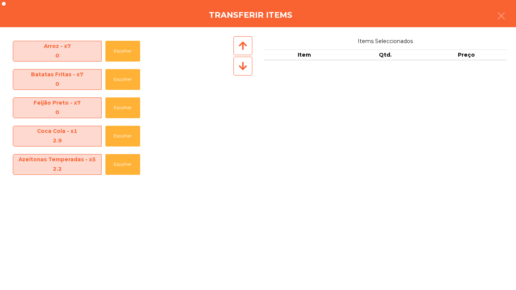
scroll to position [366, 0]
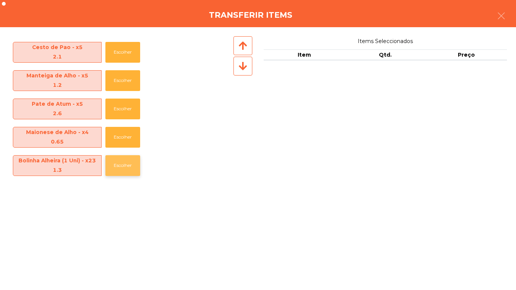
click at [126, 162] on button "Escolher" at bounding box center [122, 165] width 35 height 21
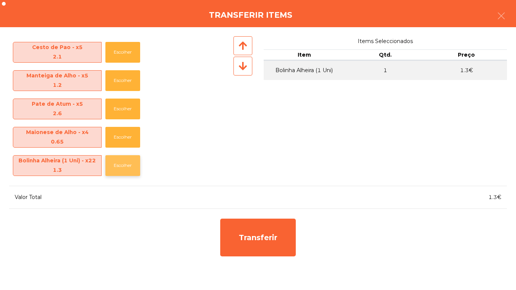
click at [131, 167] on button "Escolher" at bounding box center [122, 165] width 35 height 21
click at [135, 170] on button "Escolher" at bounding box center [122, 165] width 35 height 21
click at [134, 170] on button "Escolher" at bounding box center [122, 165] width 35 height 21
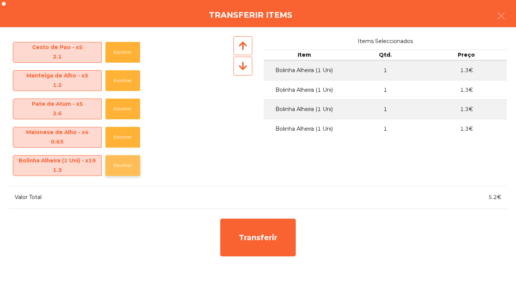
click at [133, 166] on button "Escolher" at bounding box center [122, 165] width 35 height 21
click at [134, 167] on button "Escolher" at bounding box center [122, 165] width 35 height 21
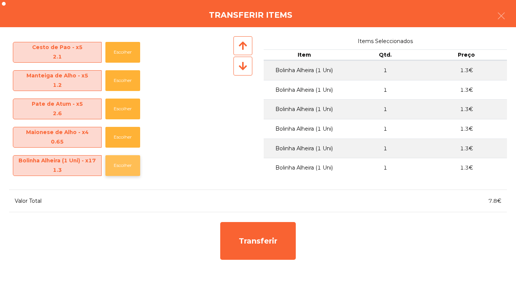
click at [133, 167] on button "Escolher" at bounding box center [122, 165] width 35 height 21
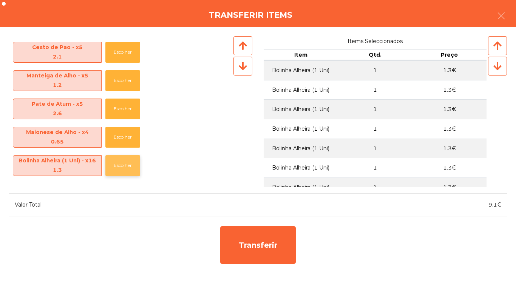
click at [125, 168] on button "Escolher" at bounding box center [122, 165] width 35 height 21
click at [123, 137] on button "Escolher" at bounding box center [122, 137] width 35 height 21
click at [125, 109] on button "Escolher" at bounding box center [122, 109] width 35 height 21
click at [126, 112] on button "Escolher" at bounding box center [122, 109] width 35 height 21
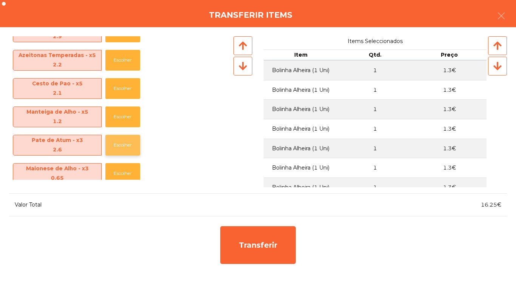
scroll to position [330, 0]
click at [128, 114] on button "Escolher" at bounding box center [122, 117] width 35 height 21
click at [128, 117] on button "Escolher" at bounding box center [122, 117] width 35 height 21
click at [123, 91] on button "Escolher" at bounding box center [122, 89] width 35 height 21
click at [126, 89] on button "Escolher" at bounding box center [122, 89] width 35 height 21
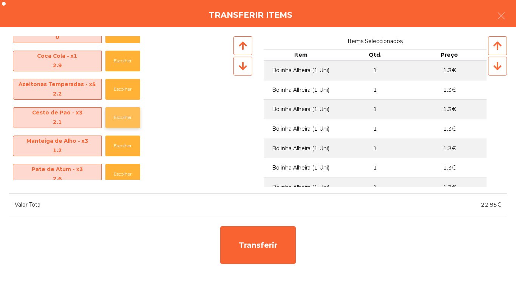
scroll to position [273, 0]
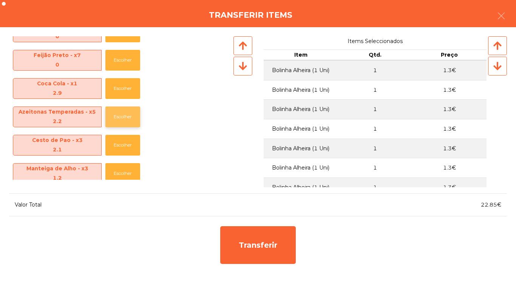
click at [120, 119] on button "Escolher" at bounding box center [122, 116] width 35 height 21
click at [125, 113] on button "Escolher" at bounding box center [122, 116] width 35 height 21
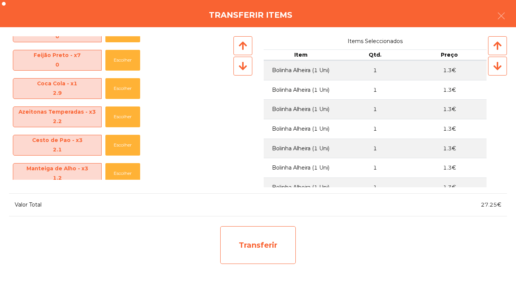
click at [261, 252] on div "Transferir" at bounding box center [258, 245] width 76 height 38
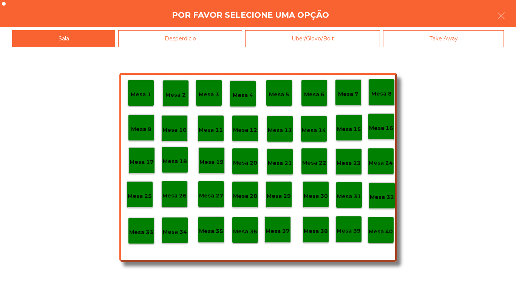
click at [206, 37] on div "Desperdicio" at bounding box center [180, 38] width 124 height 17
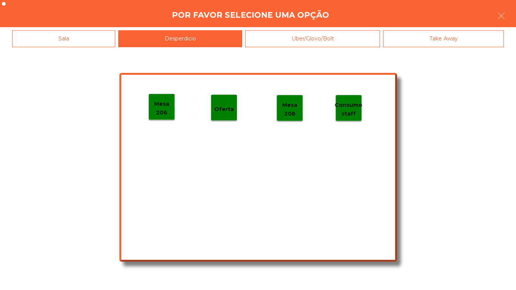
click at [162, 105] on p "Mesa 206" at bounding box center [162, 108] width 26 height 17
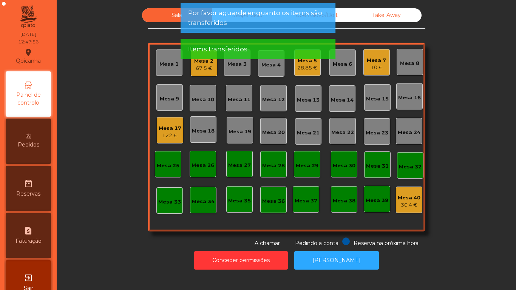
click at [172, 130] on div "Mesa 17" at bounding box center [170, 129] width 23 height 8
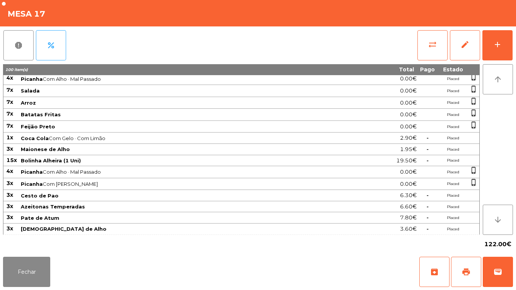
scroll to position [106, 0]
click at [37, 264] on button "Fechar" at bounding box center [26, 272] width 47 height 30
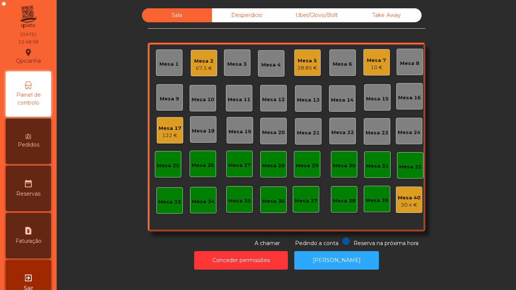
click at [244, 15] on div "Desperdicio" at bounding box center [247, 15] width 70 height 14
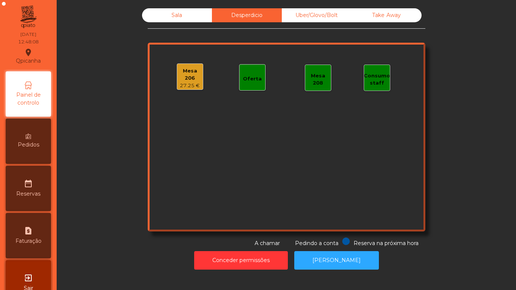
click at [179, 14] on div "Sala" at bounding box center [177, 15] width 70 height 14
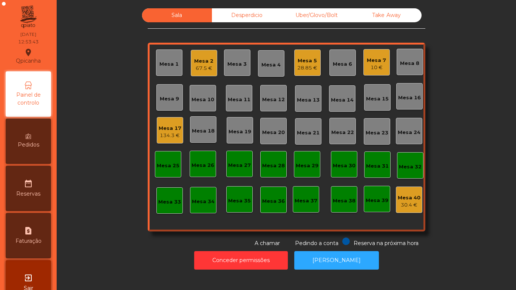
click at [367, 68] on div "10 €" at bounding box center [376, 68] width 19 height 8
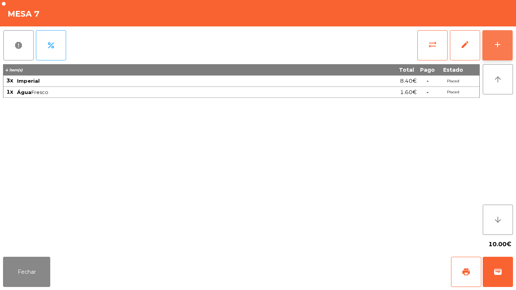
click at [501, 51] on button "add" at bounding box center [497, 45] width 30 height 30
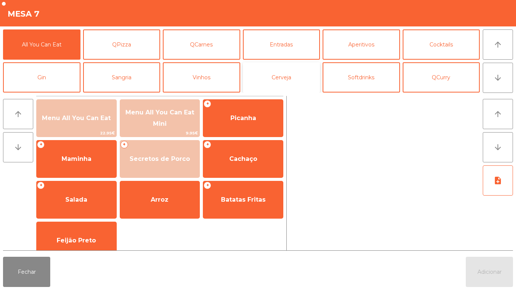
click at [277, 75] on button "Cerveja" at bounding box center [281, 77] width 77 height 30
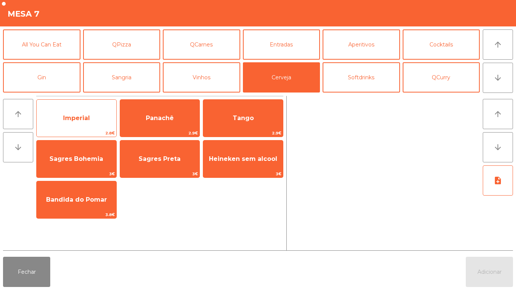
click at [99, 116] on span "Imperial" at bounding box center [77, 118] width 80 height 20
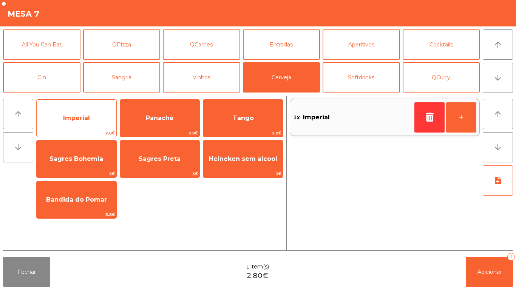
click at [98, 114] on span "Imperial" at bounding box center [77, 118] width 80 height 20
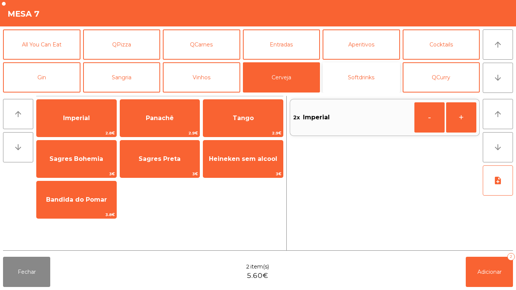
click at [367, 69] on button "Softdrinks" at bounding box center [360, 77] width 77 height 30
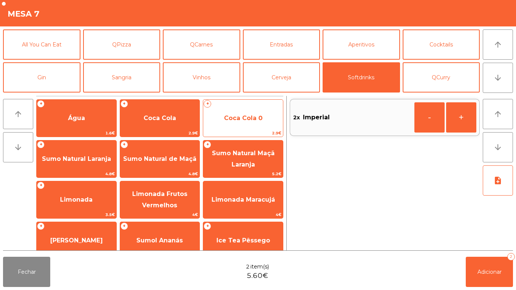
click at [248, 119] on span "Coca Cola 0" at bounding box center [243, 117] width 39 height 7
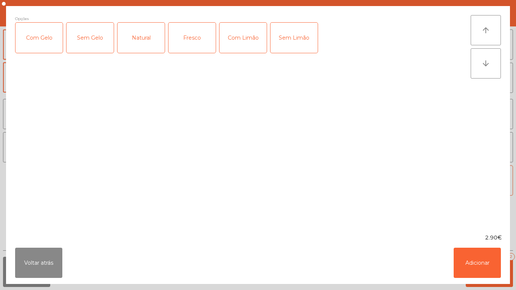
click at [49, 44] on div "Com Gelo" at bounding box center [38, 38] width 47 height 30
click at [246, 33] on div "Com Limão" at bounding box center [242, 38] width 47 height 30
click at [475, 260] on button "Adicionar" at bounding box center [476, 263] width 47 height 30
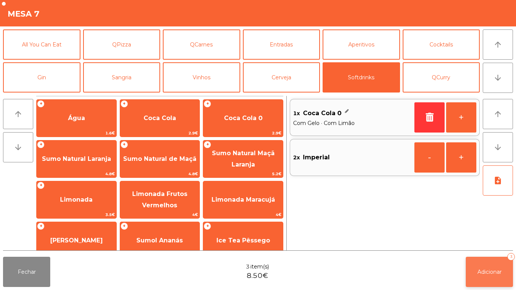
click at [479, 264] on button "Adicionar 3" at bounding box center [488, 272] width 47 height 30
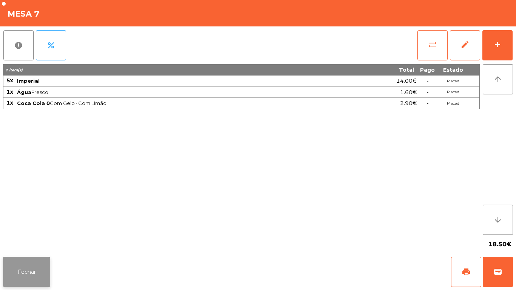
click at [35, 273] on button "Fechar" at bounding box center [26, 272] width 47 height 30
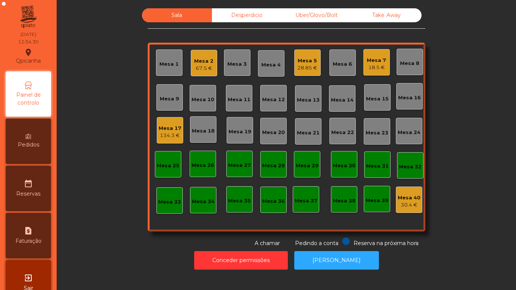
click at [298, 67] on div "28.85 €" at bounding box center [307, 68] width 20 height 8
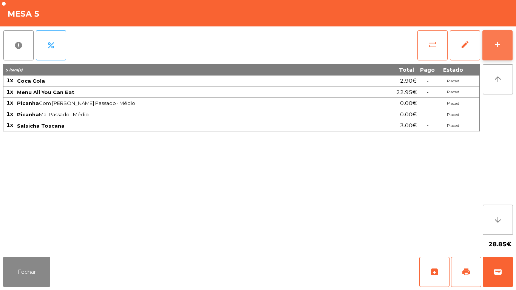
click at [500, 49] on button "add" at bounding box center [497, 45] width 30 height 30
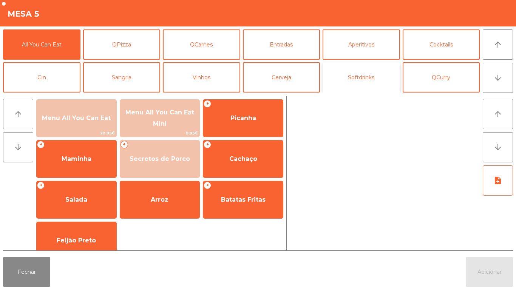
click at [367, 76] on button "Softdrinks" at bounding box center [360, 77] width 77 height 30
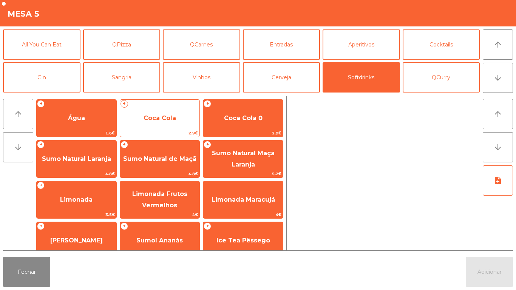
click at [165, 122] on span "Coca Cola" at bounding box center [160, 118] width 80 height 20
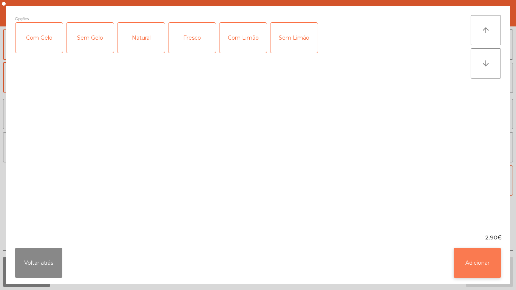
click at [471, 258] on button "Adicionar" at bounding box center [476, 263] width 47 height 30
click at [493, 269] on span "Adicionar" at bounding box center [489, 271] width 24 height 7
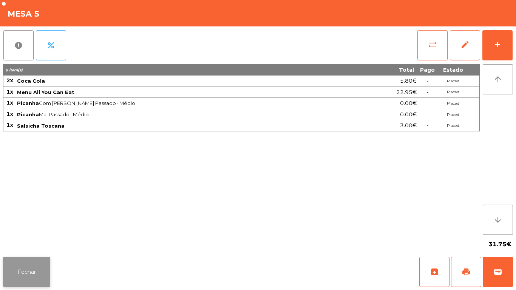
click at [32, 271] on button "Fechar" at bounding box center [26, 272] width 47 height 30
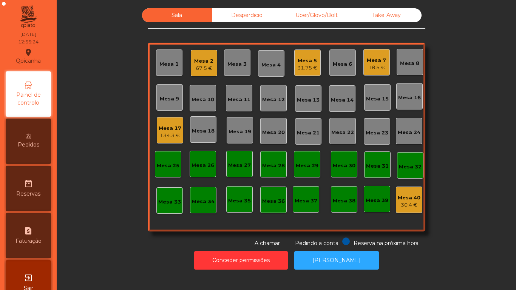
click at [176, 135] on div "134.3 €" at bounding box center [170, 136] width 23 height 8
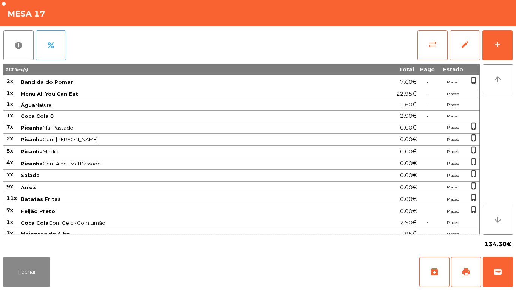
scroll to position [0, 0]
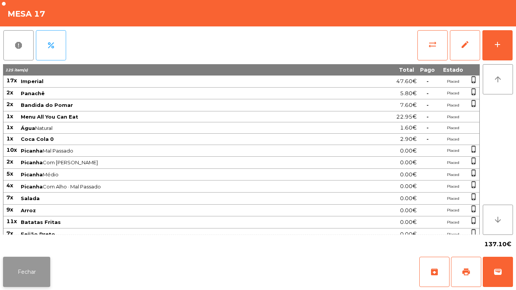
click at [38, 268] on button "Fechar" at bounding box center [26, 272] width 47 height 30
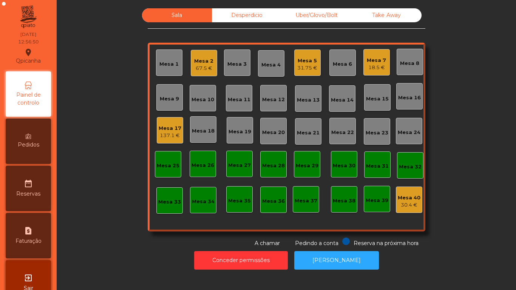
click at [208, 65] on div "67.5 €" at bounding box center [203, 69] width 19 height 8
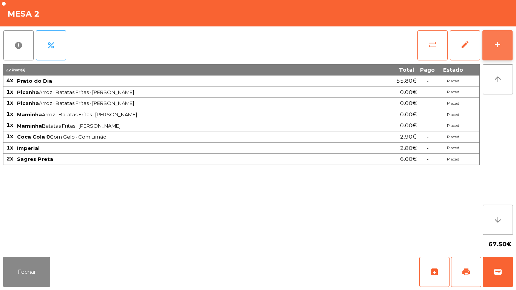
click at [500, 45] on div "add" at bounding box center [497, 44] width 9 height 9
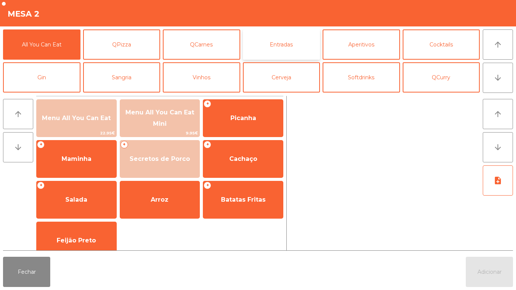
click at [277, 45] on button "Entradas" at bounding box center [281, 44] width 77 height 30
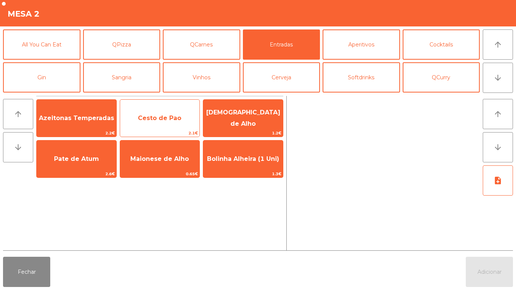
click at [155, 124] on span "Cesto de Pao" at bounding box center [160, 118] width 80 height 20
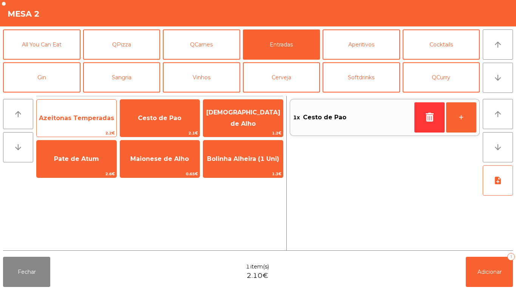
click at [84, 120] on span "Azeitonas Temperadas" at bounding box center [76, 117] width 75 height 7
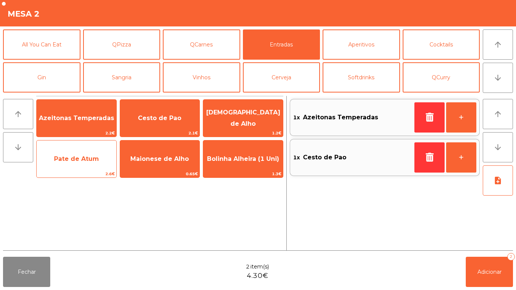
click at [88, 159] on span "Pate de Atum" at bounding box center [76, 158] width 45 height 7
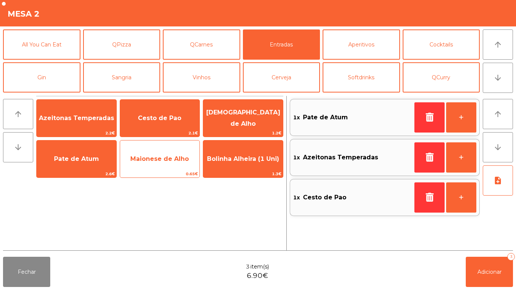
click at [167, 158] on span "Maionese de Alho" at bounding box center [159, 158] width 59 height 7
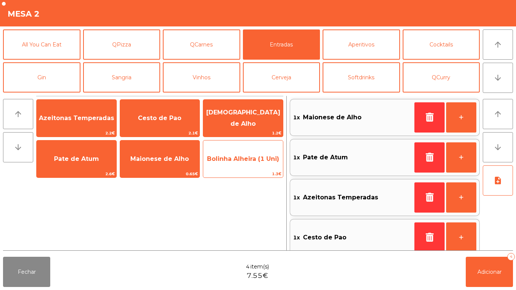
click at [239, 163] on span "Bolinha Alheira (1 Uni)" at bounding box center [243, 159] width 80 height 20
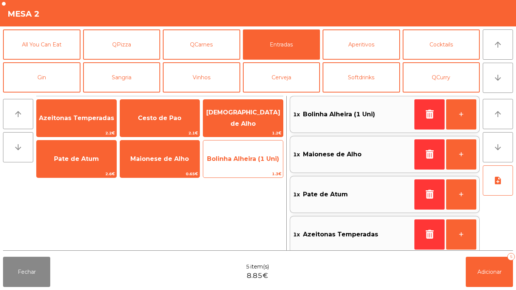
click at [242, 160] on span "Bolinha Alheira (1 Uni)" at bounding box center [243, 158] width 72 height 7
click at [242, 161] on span "Bolinha Alheira (1 Uni)" at bounding box center [243, 158] width 72 height 7
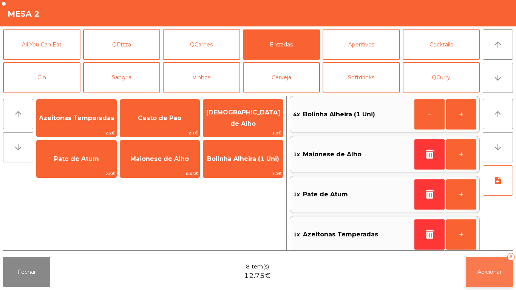
click at [485, 274] on span "Adicionar" at bounding box center [489, 271] width 24 height 7
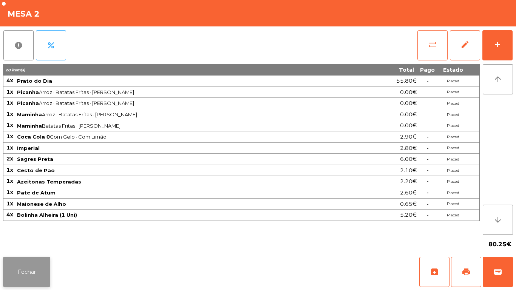
click at [30, 276] on button "Fechar" at bounding box center [26, 272] width 47 height 30
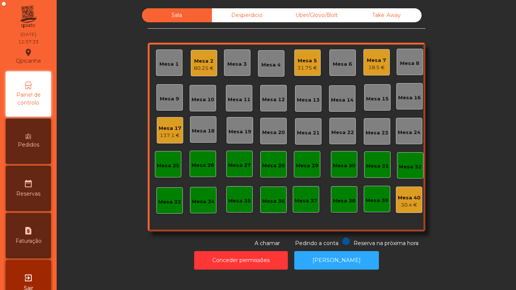
click at [367, 64] on div "18.5 €" at bounding box center [376, 68] width 19 height 8
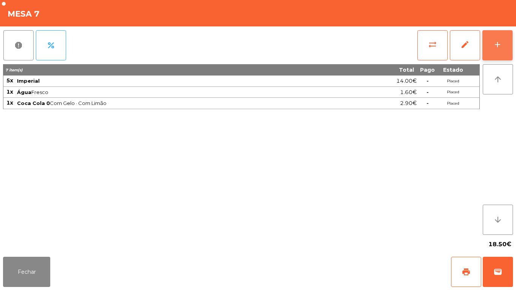
click at [496, 49] on div "add" at bounding box center [497, 44] width 9 height 9
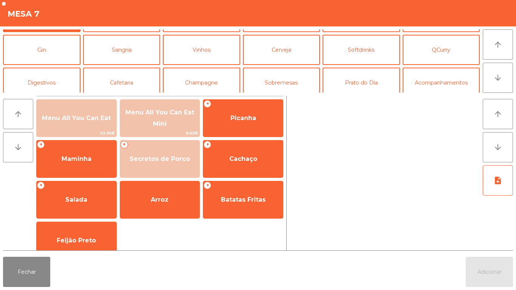
scroll to position [39, 0]
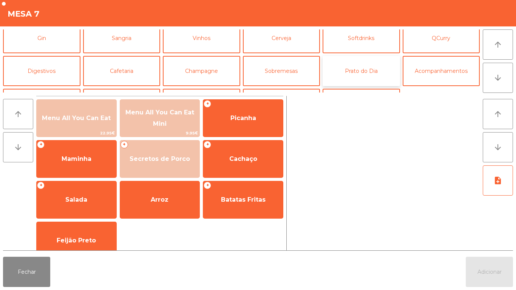
click at [368, 70] on button "Prato do Dia" at bounding box center [360, 71] width 77 height 30
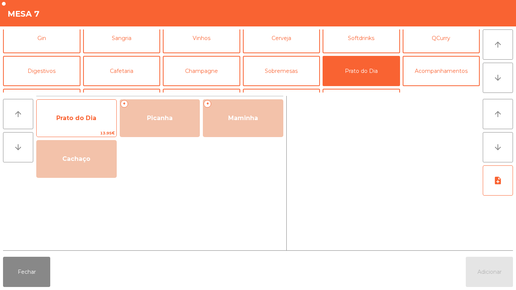
click at [89, 119] on span "Prato do Dia" at bounding box center [76, 117] width 40 height 7
click at [91, 119] on span "Prato do Dia" at bounding box center [76, 117] width 40 height 7
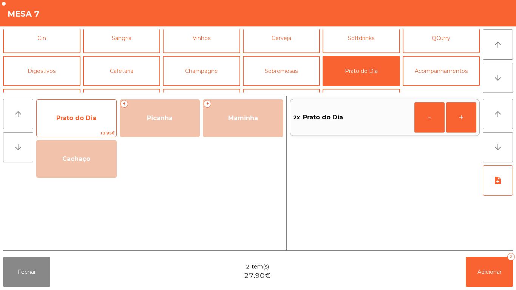
click at [89, 122] on span "Prato do Dia" at bounding box center [77, 118] width 80 height 20
click at [93, 122] on span "Prato do Dia" at bounding box center [77, 118] width 80 height 20
click at [87, 119] on span "Prato do Dia" at bounding box center [76, 117] width 40 height 7
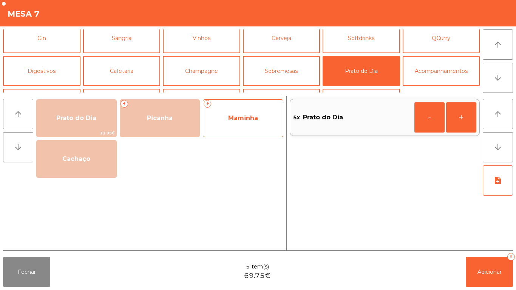
click at [260, 116] on span "Maminha" at bounding box center [243, 118] width 80 height 20
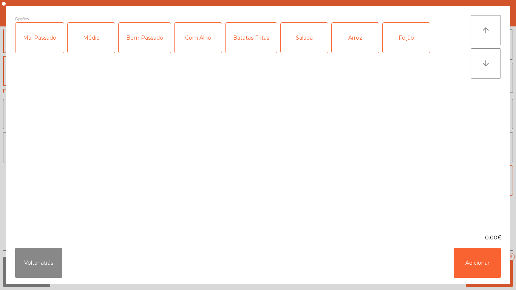
click at [85, 42] on div "Médio" at bounding box center [91, 38] width 47 height 30
click at [250, 42] on div "Batatas Fritas" at bounding box center [250, 38] width 51 height 30
click at [48, 261] on button "Voltar atrás" at bounding box center [38, 263] width 47 height 30
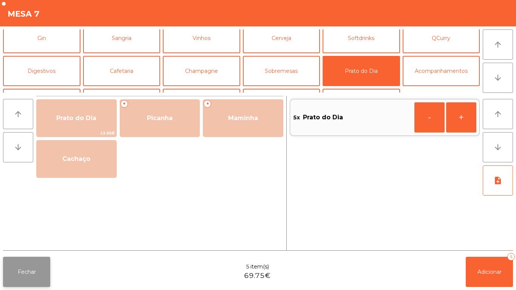
click at [24, 274] on button "Fechar" at bounding box center [26, 272] width 47 height 30
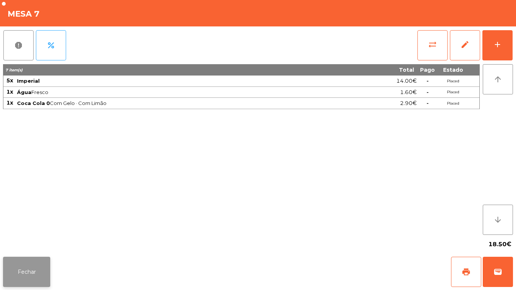
click at [38, 278] on button "Fechar" at bounding box center [26, 272] width 47 height 30
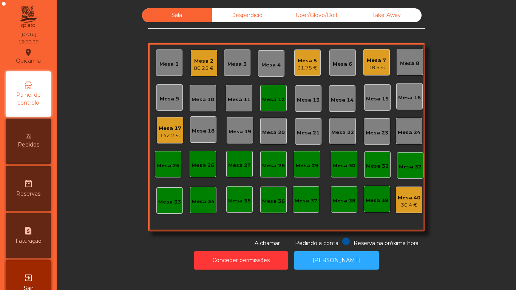
click at [271, 98] on div "Mesa 12" at bounding box center [273, 100] width 23 height 8
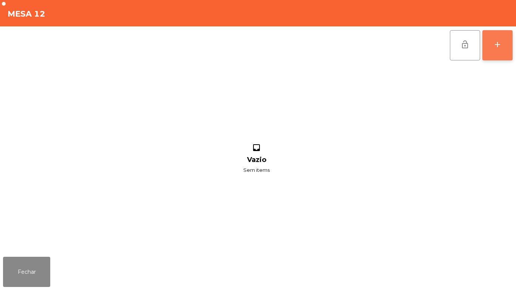
click at [500, 52] on button "add" at bounding box center [497, 45] width 30 height 30
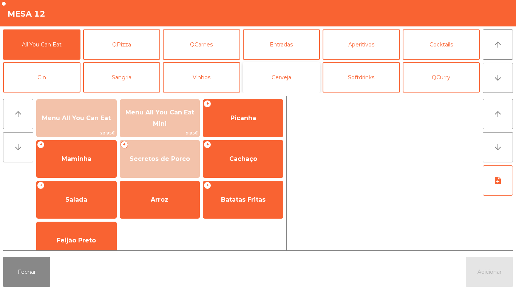
click at [284, 84] on button "Cerveja" at bounding box center [281, 77] width 77 height 30
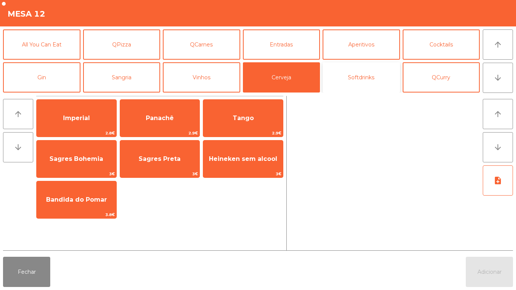
click at [365, 80] on button "Softdrinks" at bounding box center [360, 77] width 77 height 30
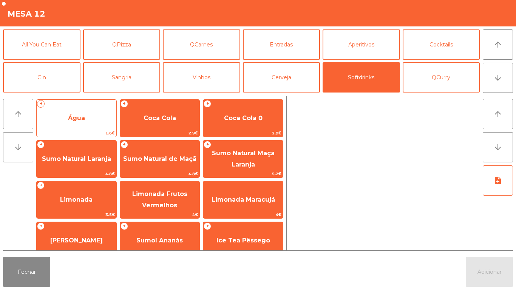
click at [80, 118] on span "Água" at bounding box center [76, 117] width 17 height 7
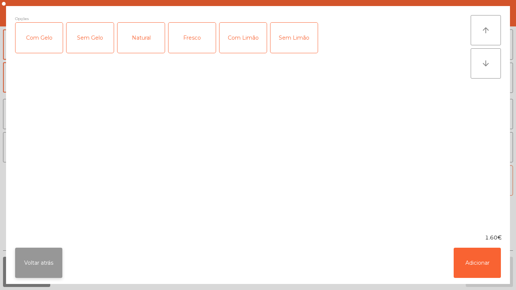
click at [46, 256] on button "Voltar atrás" at bounding box center [38, 263] width 47 height 30
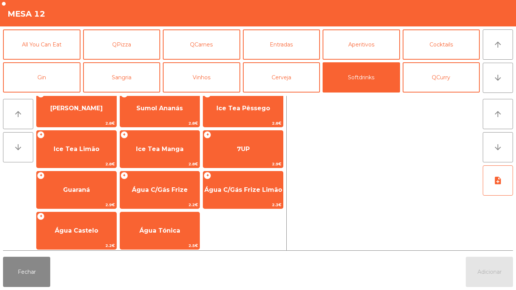
scroll to position [134, 0]
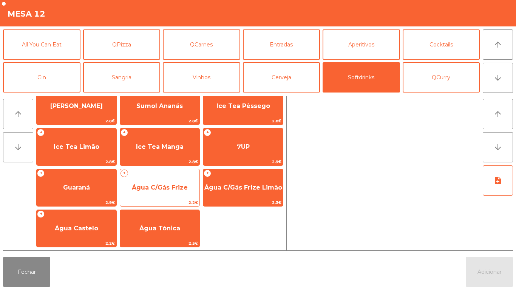
click at [159, 183] on span "Água C/Gás Frize" at bounding box center [160, 187] width 80 height 20
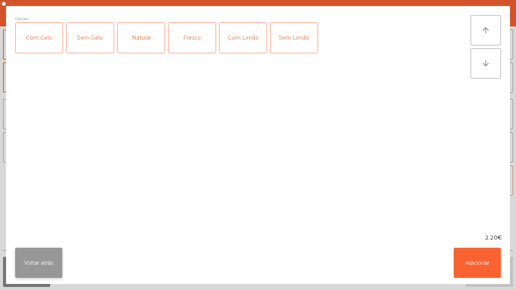
click at [48, 260] on button "Voltar atrás" at bounding box center [38, 263] width 47 height 30
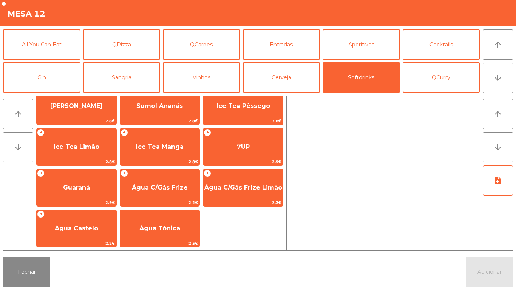
scroll to position [0, 0]
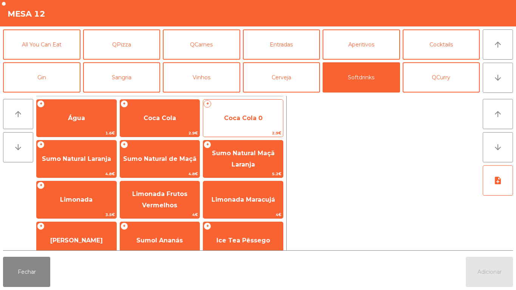
click at [240, 122] on span "Coca Cola 0" at bounding box center [243, 118] width 80 height 20
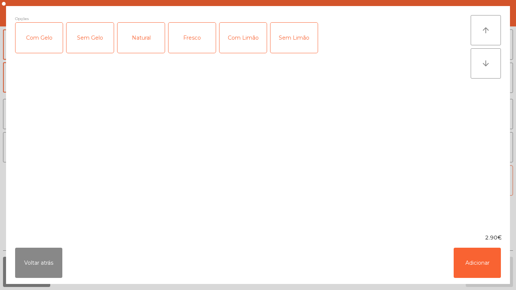
click at [39, 40] on div "Com Gelo" at bounding box center [38, 38] width 47 height 30
click at [238, 43] on div "Com Limão" at bounding box center [242, 38] width 47 height 30
click at [478, 267] on button "Adicionar" at bounding box center [476, 263] width 47 height 30
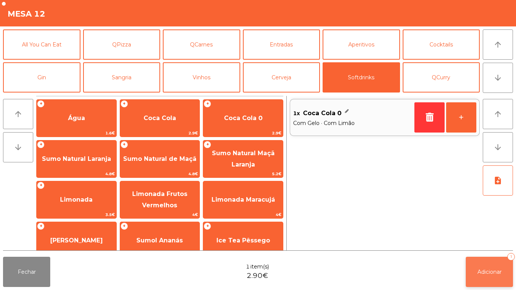
click at [489, 268] on span "Adicionar" at bounding box center [489, 271] width 24 height 7
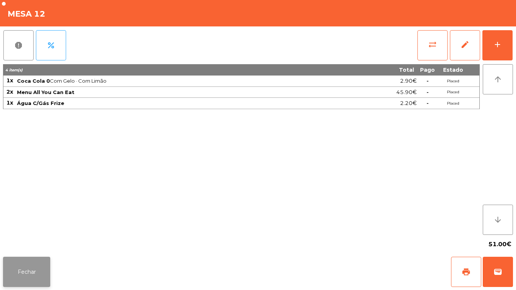
click at [31, 258] on button "Fechar" at bounding box center [26, 272] width 47 height 30
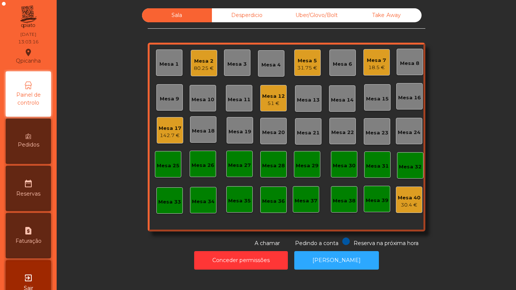
click at [374, 69] on div "18.5 €" at bounding box center [376, 68] width 19 height 8
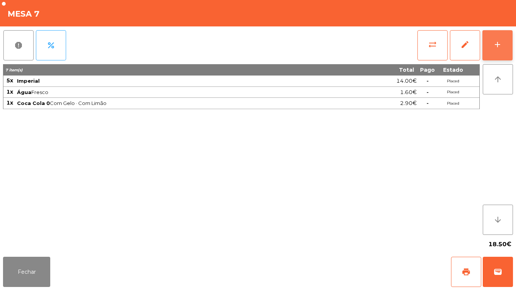
click at [494, 47] on div "add" at bounding box center [497, 44] width 9 height 9
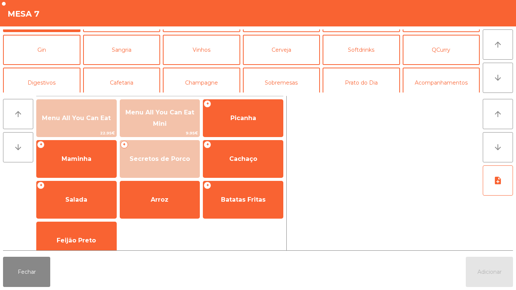
scroll to position [66, 0]
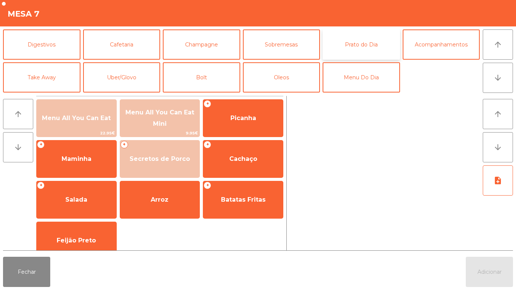
click at [368, 47] on button "Prato do Dia" at bounding box center [360, 44] width 77 height 30
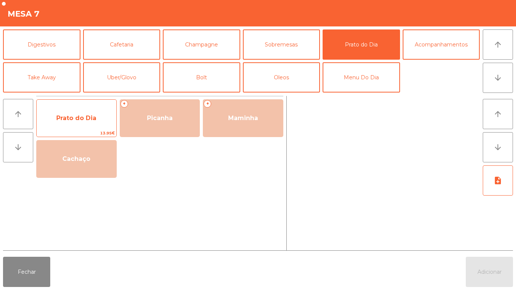
click at [88, 122] on span "Prato do Dia" at bounding box center [77, 118] width 80 height 20
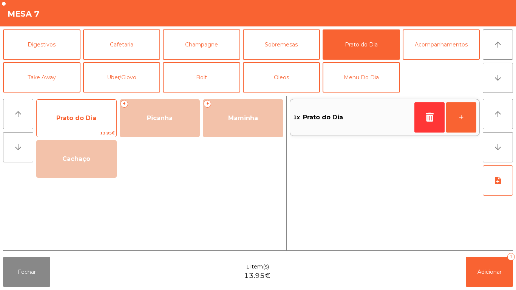
click at [86, 121] on span "Prato do Dia" at bounding box center [76, 117] width 40 height 7
click at [83, 126] on span "Prato do Dia" at bounding box center [77, 118] width 80 height 20
click at [87, 120] on span "Prato do Dia" at bounding box center [76, 117] width 40 height 7
click at [89, 125] on span "Prato do Dia" at bounding box center [77, 118] width 80 height 20
click at [94, 115] on span "Prato do Dia" at bounding box center [76, 117] width 40 height 7
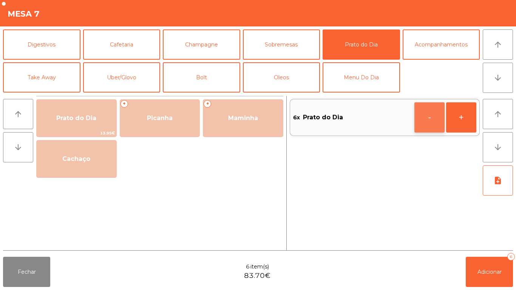
click at [432, 117] on button "-" at bounding box center [429, 117] width 30 height 30
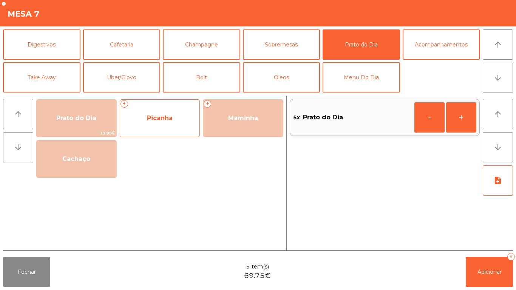
click at [170, 119] on span "Picanha" at bounding box center [160, 117] width 26 height 7
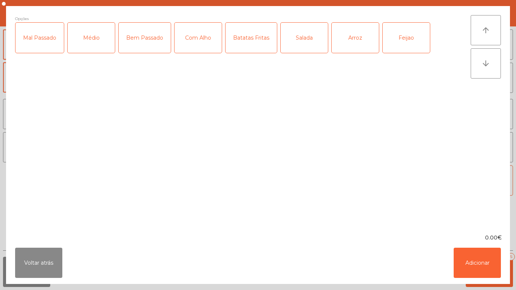
click at [47, 41] on div "Mal Passado" at bounding box center [39, 38] width 48 height 30
click at [252, 39] on div "Batatas Fritas" at bounding box center [250, 38] width 51 height 30
click at [305, 39] on div "Salada" at bounding box center [303, 38] width 47 height 30
click at [469, 262] on button "Adicionar" at bounding box center [476, 263] width 47 height 30
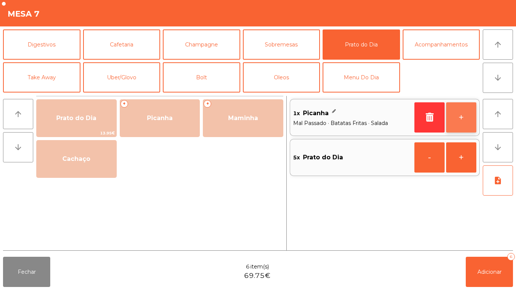
click at [457, 111] on button "+" at bounding box center [461, 117] width 30 height 30
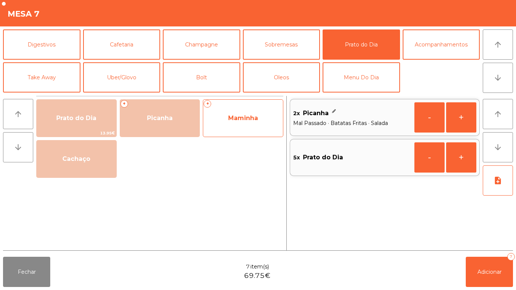
click at [240, 120] on span "Maminha" at bounding box center [243, 117] width 30 height 7
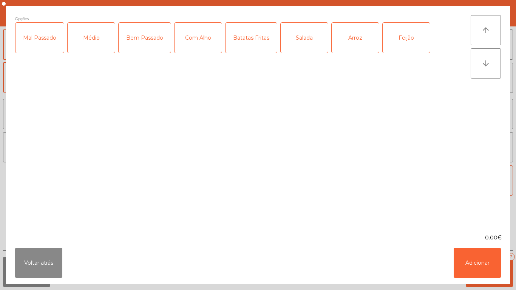
click at [92, 41] on div "Médio" at bounding box center [91, 38] width 47 height 30
click at [306, 43] on div "Salada" at bounding box center [303, 38] width 47 height 30
click at [355, 42] on div "Arroz" at bounding box center [354, 38] width 47 height 30
click at [392, 41] on div "Feijão" at bounding box center [405, 38] width 47 height 30
click at [477, 262] on button "Adicionar" at bounding box center [476, 263] width 47 height 30
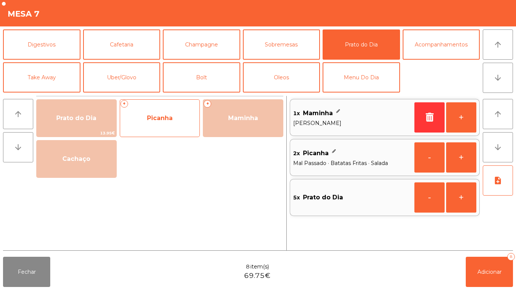
click at [160, 113] on span "Picanha" at bounding box center [160, 118] width 80 height 20
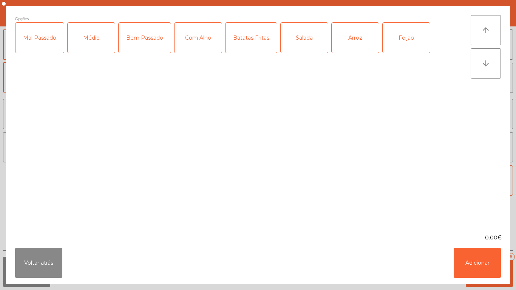
click at [93, 37] on div "Médio" at bounding box center [91, 38] width 47 height 30
click at [299, 39] on div "Salada" at bounding box center [303, 38] width 47 height 30
click at [468, 264] on button "Adicionar" at bounding box center [476, 263] width 47 height 30
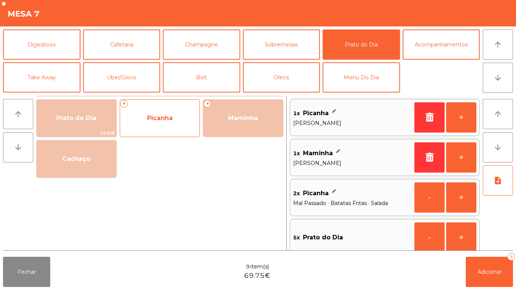
click at [165, 119] on span "Picanha" at bounding box center [160, 117] width 26 height 7
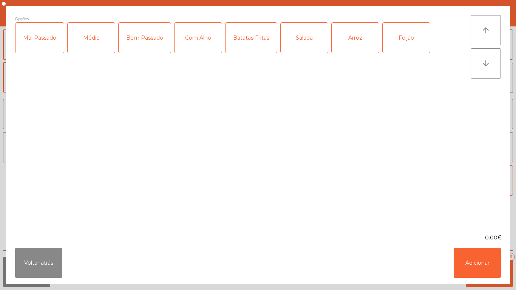
click at [97, 32] on div "Médio" at bounding box center [91, 38] width 47 height 30
click at [246, 40] on div "Batatas Fritas" at bounding box center [250, 38] width 51 height 30
click at [352, 41] on div "Arroz" at bounding box center [354, 38] width 47 height 30
click at [405, 37] on div "Feijao" at bounding box center [405, 38] width 47 height 30
click at [479, 264] on button "Adicionar" at bounding box center [476, 263] width 47 height 30
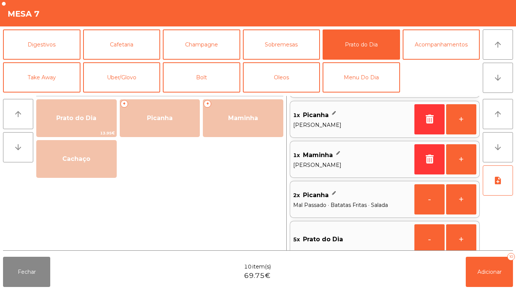
scroll to position [49, 0]
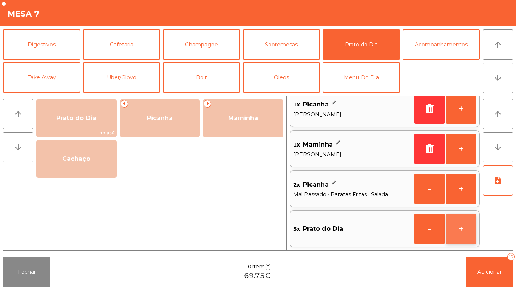
click at [462, 227] on button "+" at bounding box center [461, 229] width 30 height 30
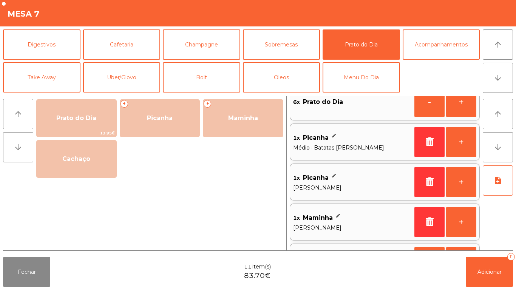
scroll to position [3, 0]
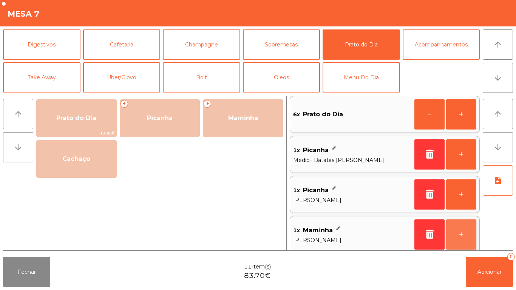
click at [457, 226] on button "+" at bounding box center [461, 234] width 30 height 30
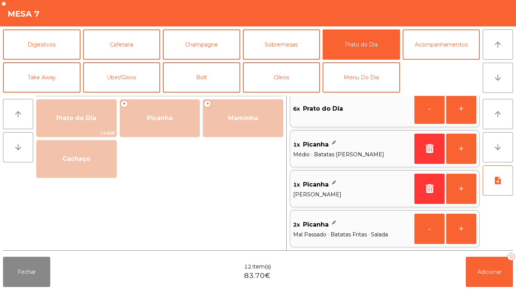
scroll to position [0, 0]
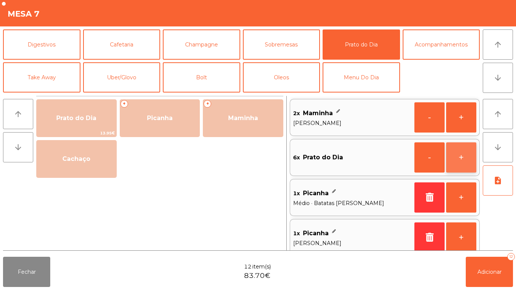
click at [462, 161] on button "+" at bounding box center [461, 157] width 30 height 30
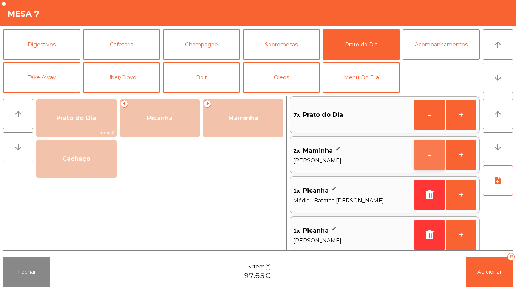
click at [425, 157] on button "-" at bounding box center [429, 155] width 30 height 30
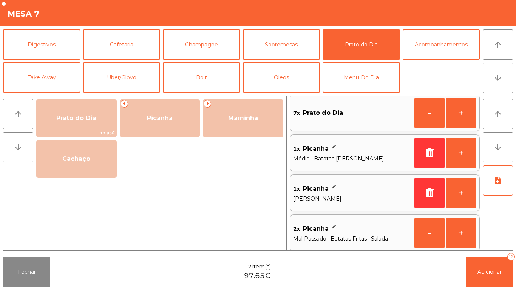
scroll to position [49, 0]
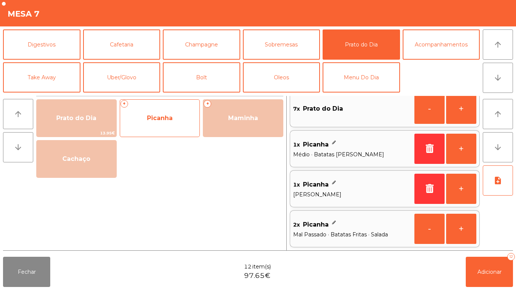
click at [162, 121] on span "Picanha" at bounding box center [160, 117] width 26 height 7
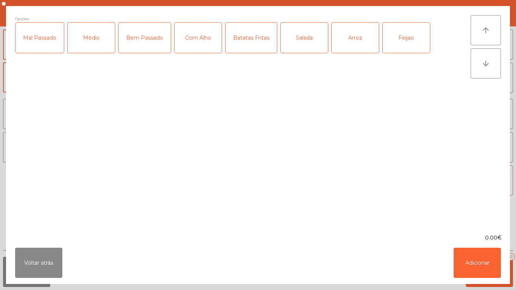
click at [158, 43] on div "Bem Passado" at bounding box center [145, 38] width 52 height 30
click at [244, 39] on div "Batatas Fritas" at bounding box center [250, 38] width 51 height 30
click at [351, 44] on div "Arroz" at bounding box center [354, 38] width 47 height 30
click at [393, 39] on div "Feijao" at bounding box center [405, 38] width 47 height 30
click at [473, 264] on button "Adicionar" at bounding box center [476, 263] width 47 height 30
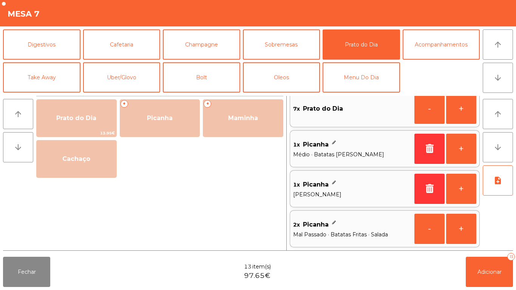
scroll to position [88, 0]
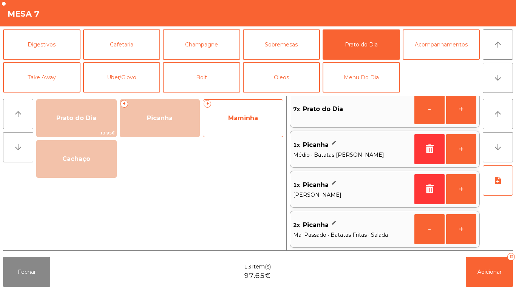
click at [252, 123] on span "Maminha" at bounding box center [243, 118] width 80 height 20
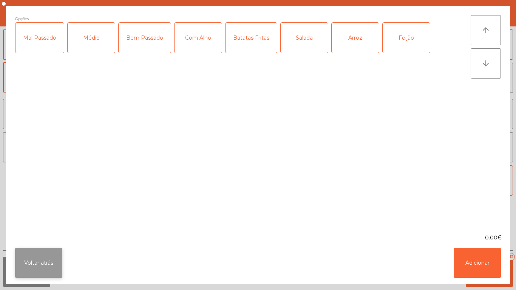
click at [46, 260] on button "Voltar atrás" at bounding box center [38, 263] width 47 height 30
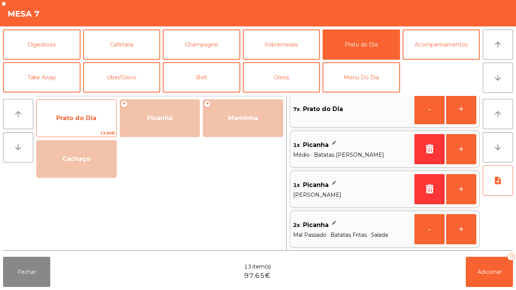
click at [89, 120] on span "Prato do Dia" at bounding box center [76, 117] width 40 height 7
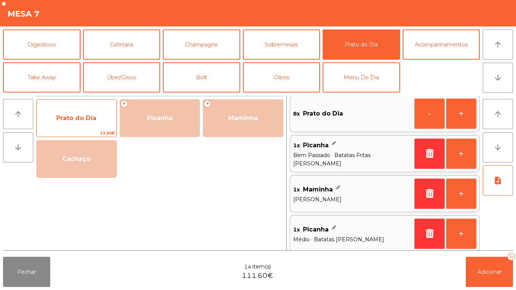
scroll to position [3, 0]
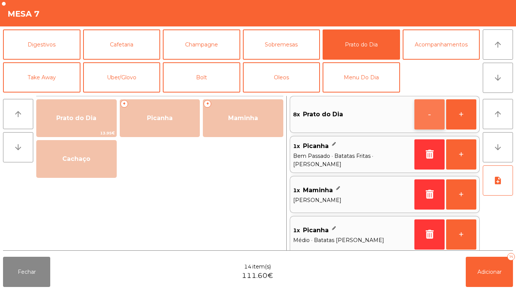
click at [425, 118] on button "-" at bounding box center [429, 114] width 30 height 30
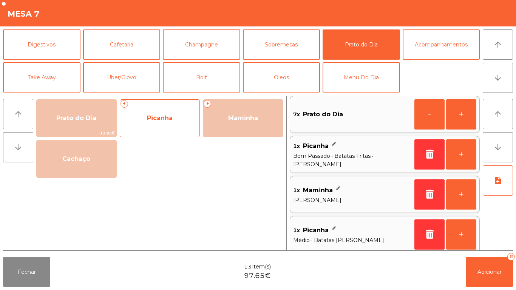
click at [171, 117] on span "Picanha" at bounding box center [160, 117] width 26 height 7
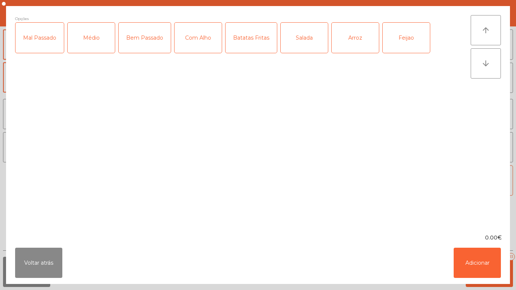
click at [102, 40] on div "Médio" at bounding box center [91, 38] width 47 height 30
click at [241, 43] on div "Batatas Fritas" at bounding box center [250, 38] width 51 height 30
click at [296, 49] on div "Salada" at bounding box center [303, 38] width 47 height 30
click at [350, 42] on div "Arroz" at bounding box center [354, 38] width 47 height 30
click at [475, 258] on button "Adicionar" at bounding box center [476, 263] width 47 height 30
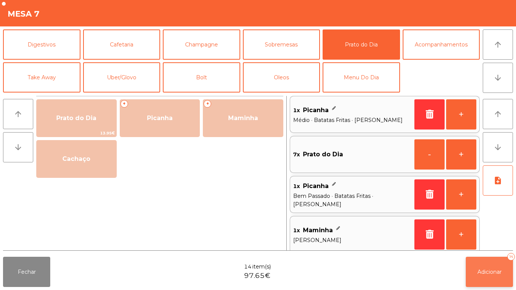
click at [490, 271] on span "Adicionar" at bounding box center [489, 271] width 24 height 7
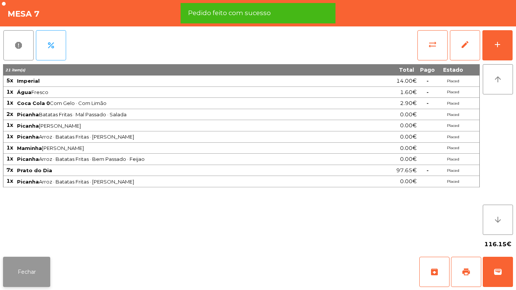
click at [29, 268] on button "Fechar" at bounding box center [26, 272] width 47 height 30
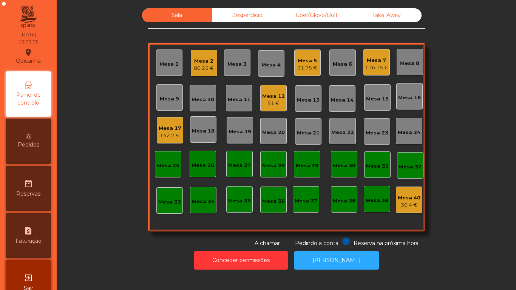
click at [169, 130] on div "Mesa 17" at bounding box center [170, 129] width 23 height 8
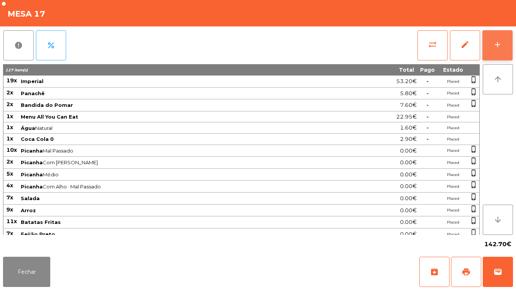
click at [498, 49] on button "add" at bounding box center [497, 45] width 30 height 30
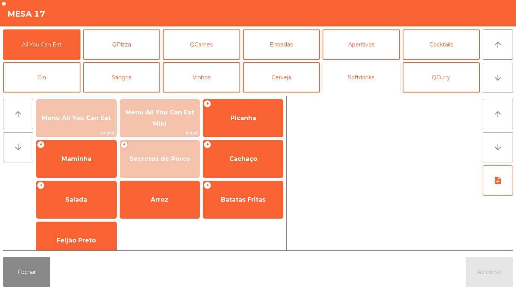
click at [361, 83] on button "Softdrinks" at bounding box center [360, 77] width 77 height 30
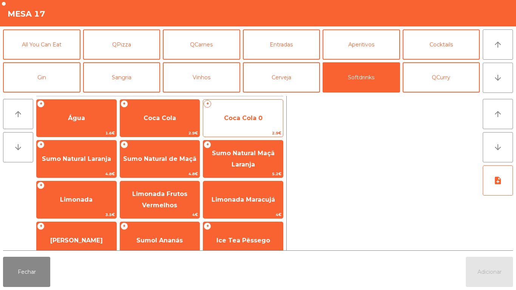
click at [254, 116] on span "Coca Cola 0" at bounding box center [243, 117] width 39 height 7
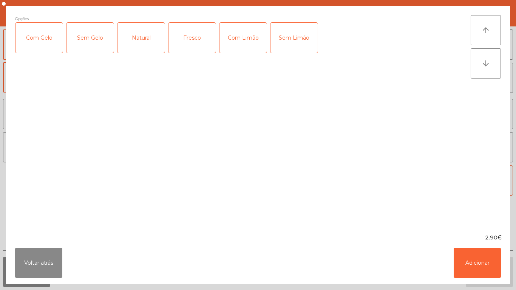
click at [45, 39] on div "Com Gelo" at bounding box center [38, 38] width 47 height 30
click at [245, 32] on div "Com Limão" at bounding box center [242, 38] width 47 height 30
click at [485, 264] on button "Adicionar" at bounding box center [476, 263] width 47 height 30
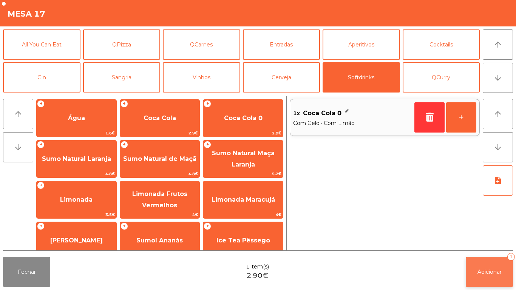
click at [498, 271] on span "Adicionar" at bounding box center [489, 271] width 24 height 7
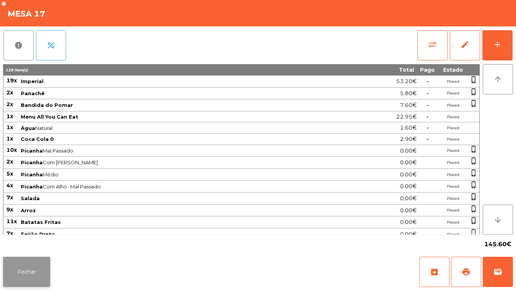
click at [34, 269] on button "Fechar" at bounding box center [26, 272] width 47 height 30
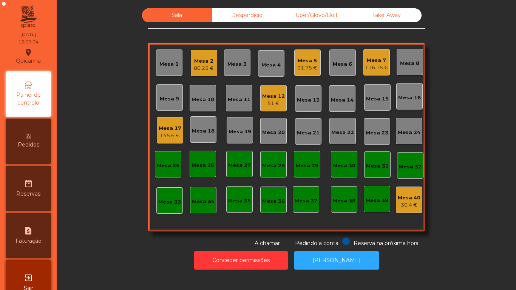
click at [309, 69] on div "31.75 €" at bounding box center [307, 68] width 20 height 8
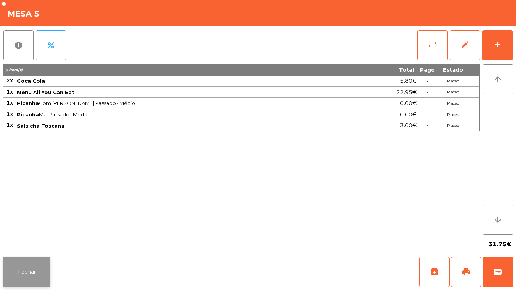
click at [36, 259] on button "Fechar" at bounding box center [26, 272] width 47 height 30
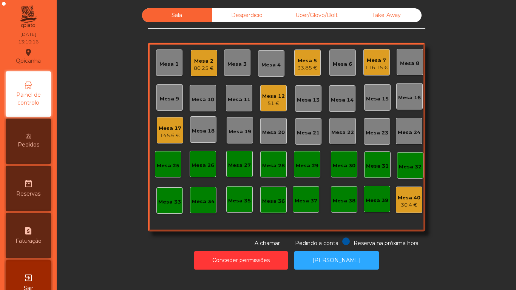
click at [297, 64] on div "33.85 €" at bounding box center [307, 68] width 20 height 8
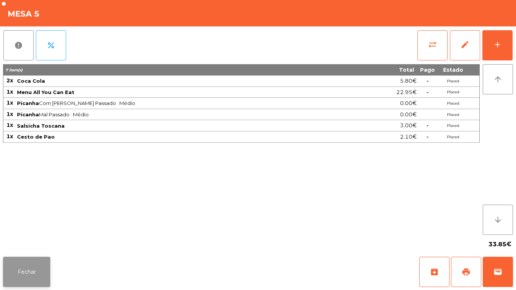
click at [37, 271] on button "Fechar" at bounding box center [26, 272] width 47 height 30
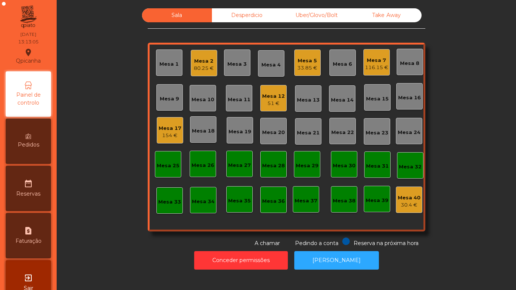
click at [298, 56] on div "Mesa 5 33.85 €" at bounding box center [307, 63] width 20 height 18
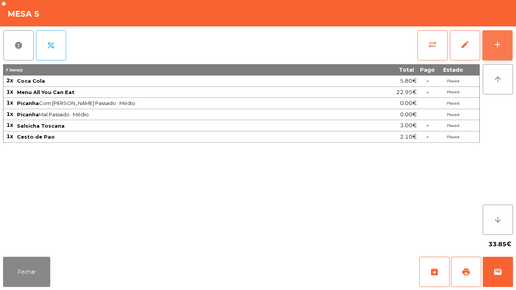
click at [484, 53] on button "add" at bounding box center [497, 45] width 30 height 30
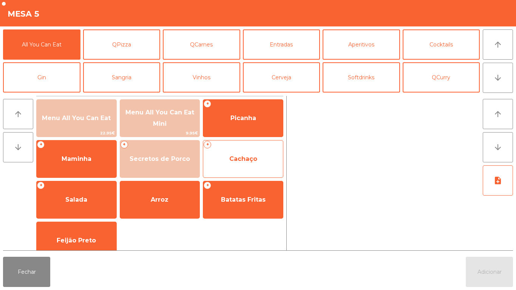
click at [249, 159] on span "Cachaço" at bounding box center [243, 158] width 28 height 7
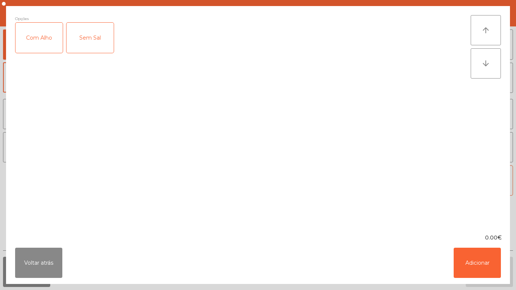
click at [34, 38] on div "Com Alho" at bounding box center [38, 38] width 47 height 30
click at [473, 263] on button "Adicionar" at bounding box center [476, 263] width 47 height 30
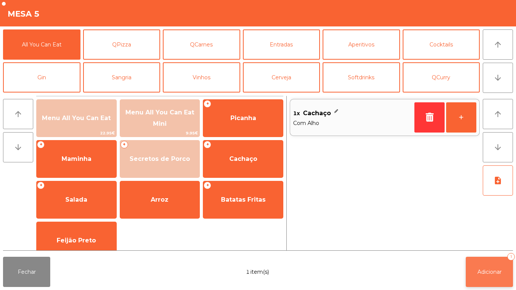
click at [480, 271] on span "Adicionar" at bounding box center [489, 271] width 24 height 7
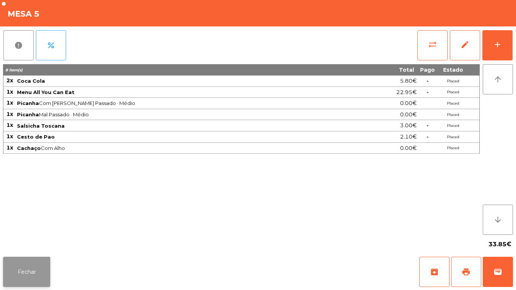
click at [33, 262] on button "Fechar" at bounding box center [26, 272] width 47 height 30
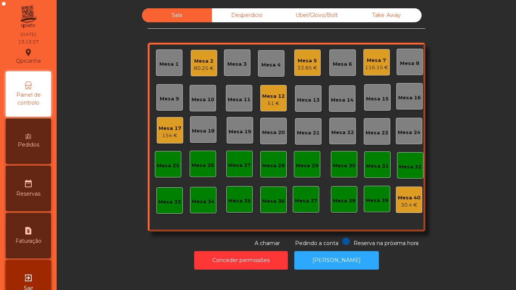
click at [371, 58] on div "Mesa 7" at bounding box center [376, 61] width 23 height 8
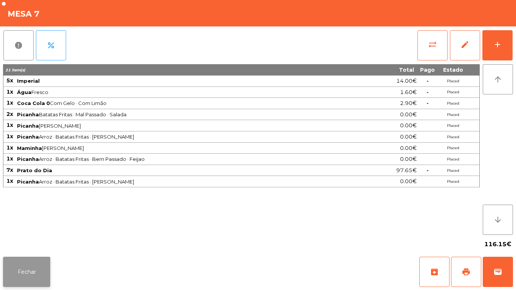
click at [31, 269] on button "Fechar" at bounding box center [26, 272] width 47 height 30
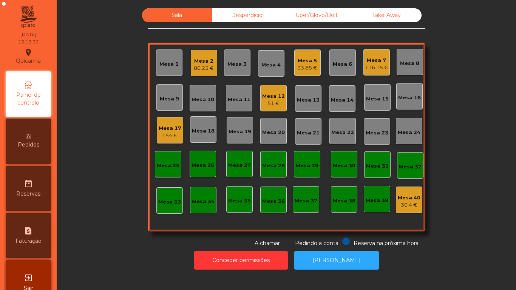
click at [171, 128] on div "Mesa 17" at bounding box center [170, 129] width 23 height 8
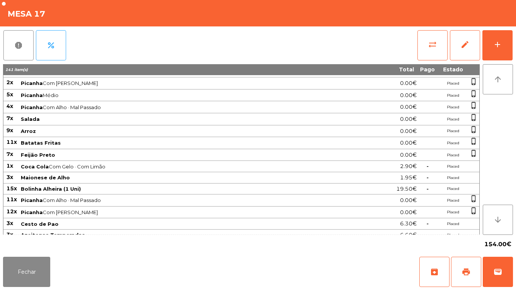
scroll to position [119, 0]
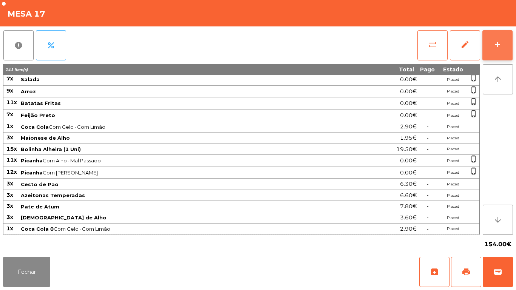
click at [502, 34] on button "add" at bounding box center [497, 45] width 30 height 30
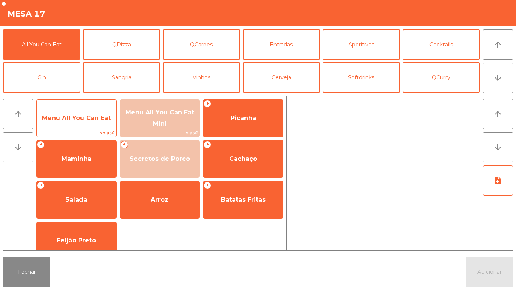
click at [86, 120] on span "Menu All You Can Eat" at bounding box center [76, 117] width 69 height 7
click at [94, 120] on span "Menu All You Can Eat" at bounding box center [76, 117] width 69 height 7
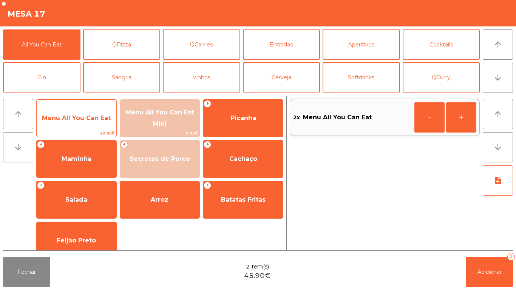
click at [94, 124] on span "Menu All You Can Eat" at bounding box center [77, 118] width 80 height 20
click at [93, 125] on span "Menu All You Can Eat" at bounding box center [77, 118] width 80 height 20
click at [92, 124] on span "Menu All You Can Eat" at bounding box center [77, 118] width 80 height 20
click at [93, 123] on span "Menu All You Can Eat" at bounding box center [77, 118] width 80 height 20
click at [94, 121] on span "Menu All You Can Eat" at bounding box center [76, 117] width 69 height 7
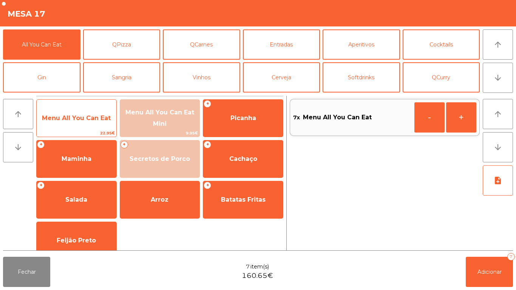
click at [96, 117] on span "Menu All You Can Eat" at bounding box center [76, 117] width 69 height 7
click at [90, 120] on span "Menu All You Can Eat" at bounding box center [76, 117] width 69 height 7
click at [89, 120] on span "Menu All You Can Eat" at bounding box center [76, 117] width 69 height 7
click at [87, 119] on span "Menu All You Can Eat" at bounding box center [76, 117] width 69 height 7
click at [86, 117] on span "Menu All You Can Eat" at bounding box center [76, 117] width 69 height 7
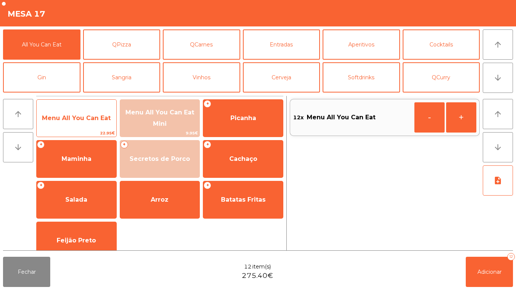
click at [77, 107] on div "Menu All You Can Eat 22.95€" at bounding box center [76, 118] width 80 height 38
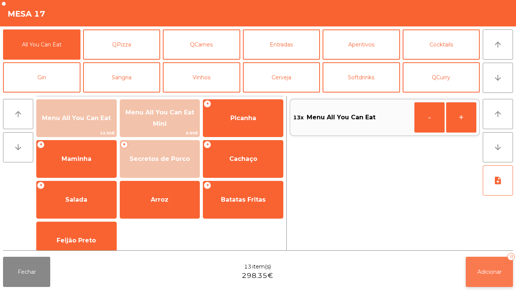
click at [506, 265] on button "Adicionar 13" at bounding box center [488, 272] width 47 height 30
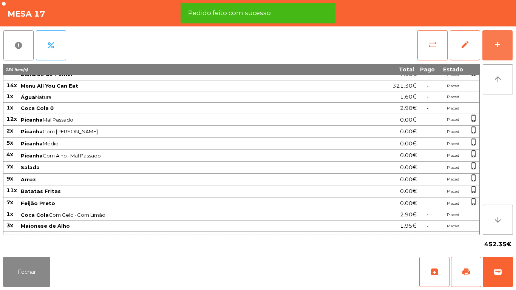
scroll to position [0, 0]
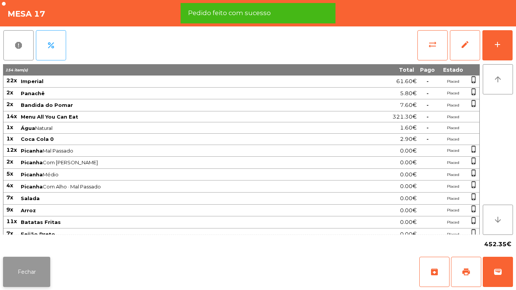
click at [35, 262] on button "Fechar" at bounding box center [26, 272] width 47 height 30
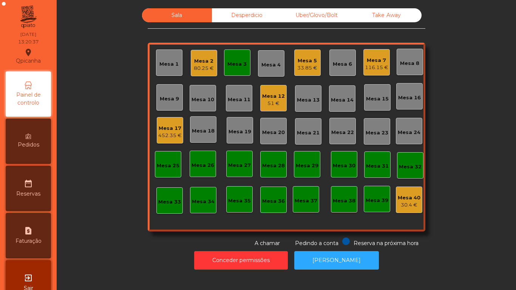
click at [231, 71] on div "Mesa 3" at bounding box center [237, 62] width 26 height 26
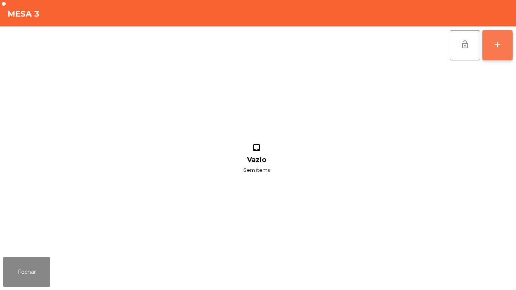
click at [496, 52] on button "add" at bounding box center [497, 45] width 30 height 30
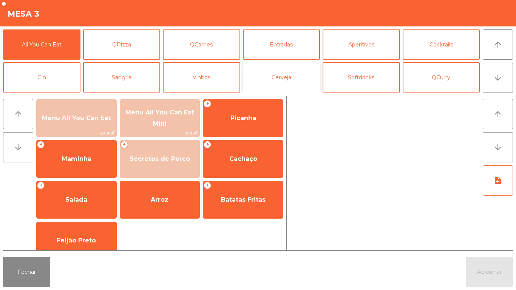
click at [279, 85] on button "Cerveja" at bounding box center [281, 77] width 77 height 30
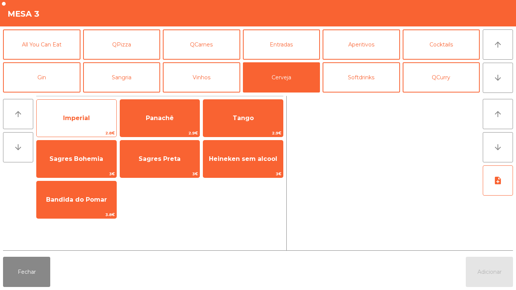
click at [79, 122] on span "Imperial" at bounding box center [77, 118] width 80 height 20
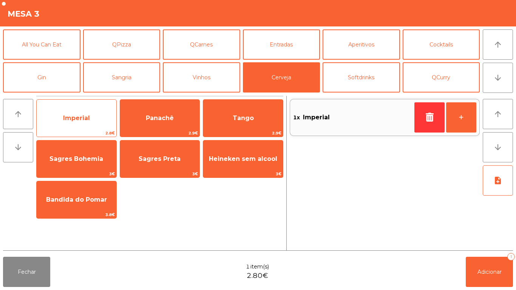
click at [81, 122] on span "Imperial" at bounding box center [77, 118] width 80 height 20
click at [85, 119] on span "Imperial" at bounding box center [76, 117] width 27 height 7
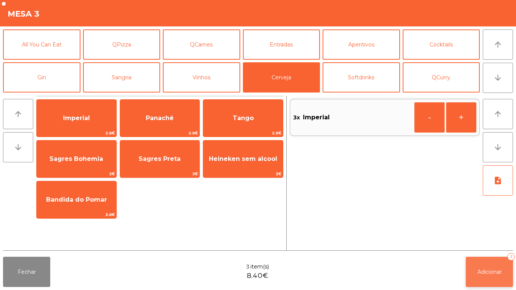
click at [483, 266] on button "Adicionar 3" at bounding box center [488, 272] width 47 height 30
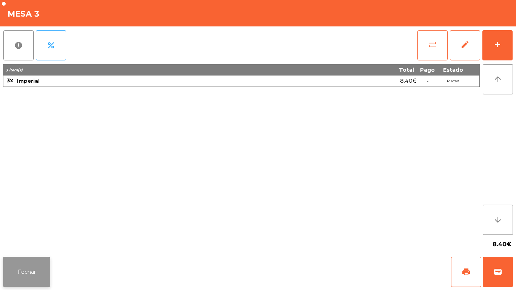
click at [25, 265] on button "Fechar" at bounding box center [26, 272] width 47 height 30
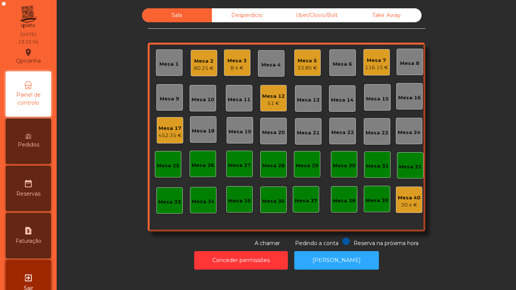
click at [232, 60] on div "Mesa 3" at bounding box center [236, 61] width 19 height 8
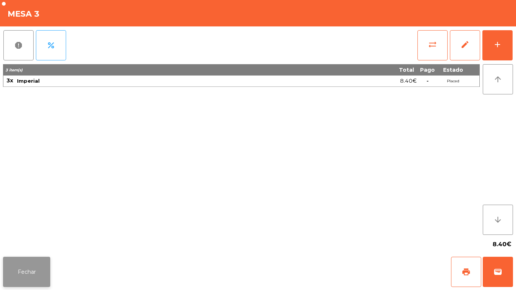
click at [26, 267] on button "Fechar" at bounding box center [26, 272] width 47 height 30
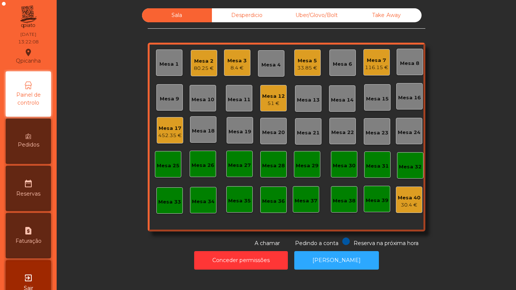
click at [233, 67] on div "8.4 €" at bounding box center [236, 68] width 19 height 8
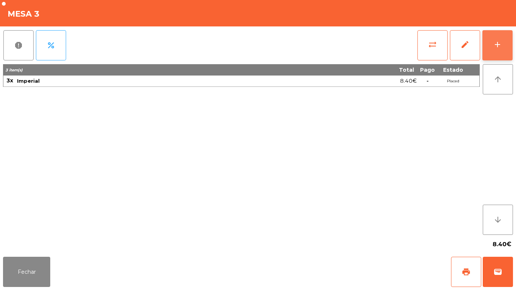
click at [504, 48] on button "add" at bounding box center [497, 45] width 30 height 30
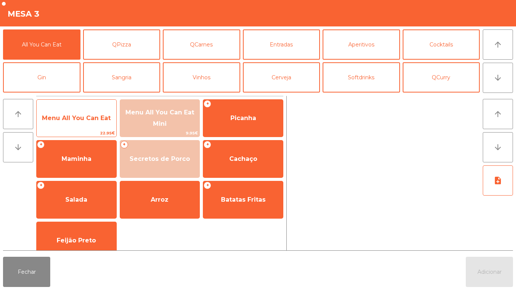
click at [88, 122] on span "Menu All You Can Eat" at bounding box center [77, 118] width 80 height 20
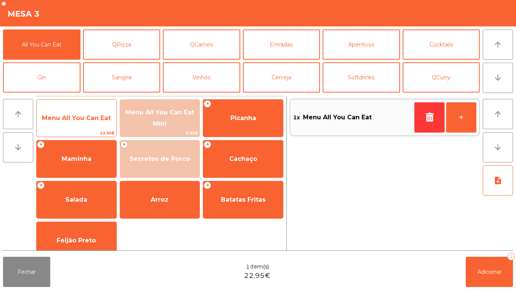
click at [85, 119] on span "Menu All You Can Eat" at bounding box center [76, 117] width 69 height 7
click at [84, 115] on span "Menu All You Can Eat" at bounding box center [76, 117] width 69 height 7
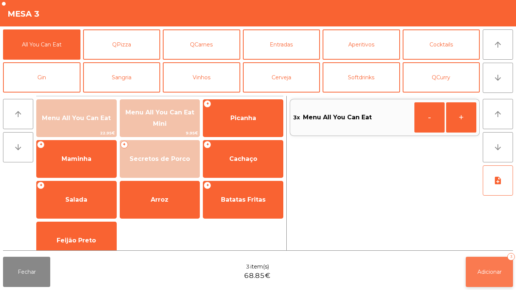
click at [491, 267] on button "Adicionar 3" at bounding box center [488, 272] width 47 height 30
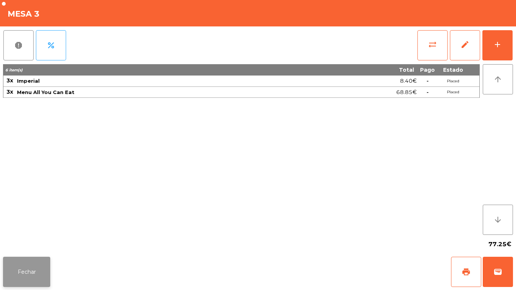
click at [33, 267] on button "Fechar" at bounding box center [26, 272] width 47 height 30
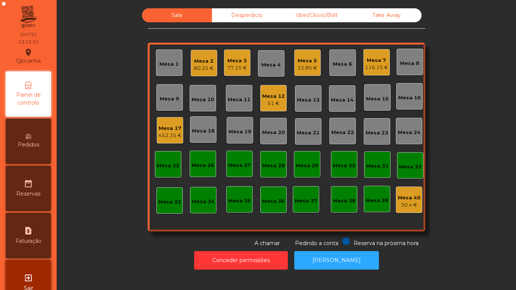
click at [375, 68] on div "116.15 €" at bounding box center [376, 68] width 23 height 8
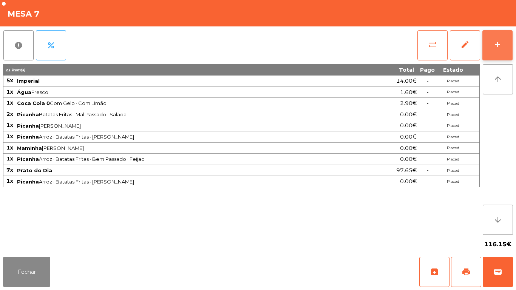
click at [497, 49] on button "add" at bounding box center [497, 45] width 30 height 30
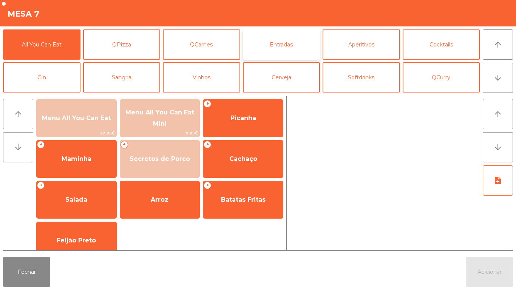
click at [277, 48] on button "Entradas" at bounding box center [281, 44] width 77 height 30
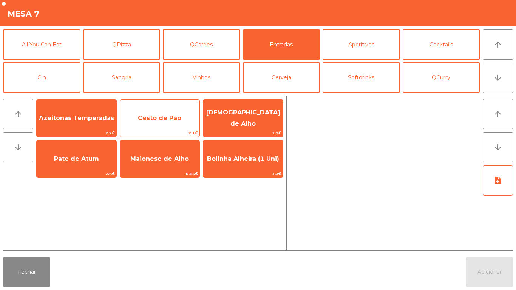
click at [160, 121] on span "Cesto de Pao" at bounding box center [159, 117] width 43 height 7
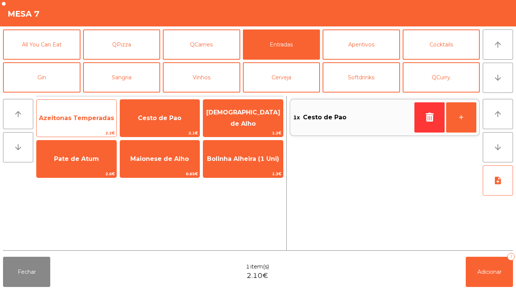
click at [82, 119] on span "Azeitonas Temperadas" at bounding box center [76, 117] width 75 height 7
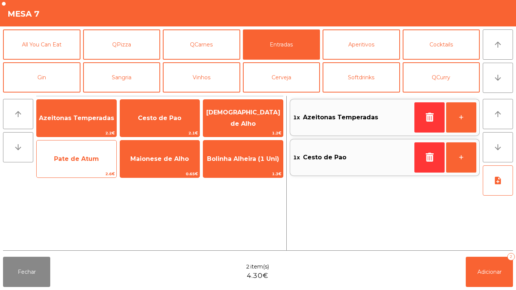
click at [84, 161] on span "Pate de Atum" at bounding box center [76, 158] width 45 height 7
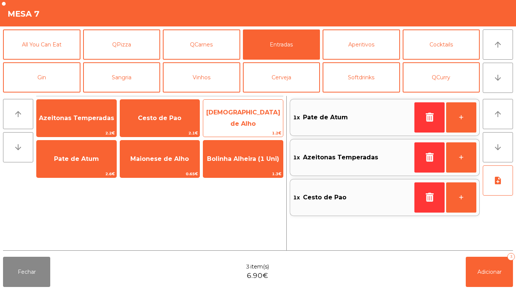
click at [256, 117] on span "[DEMOGRAPHIC_DATA] de Alho" at bounding box center [243, 118] width 74 height 18
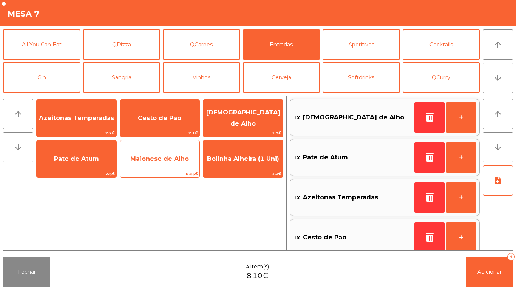
click at [167, 163] on span "Maionese de Alho" at bounding box center [160, 159] width 80 height 20
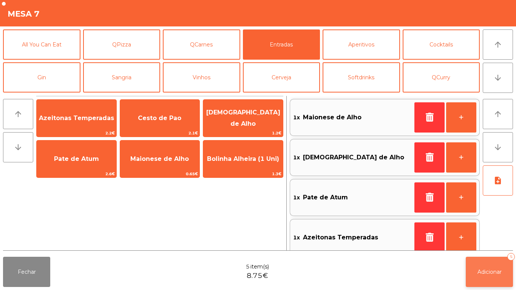
click at [494, 271] on span "Adicionar" at bounding box center [489, 271] width 24 height 7
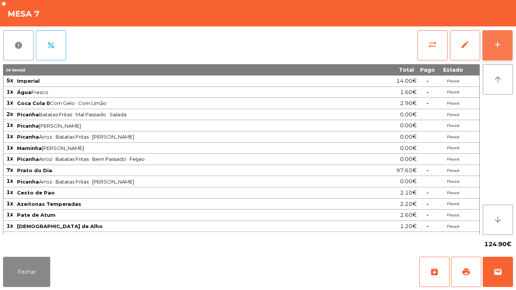
click at [492, 49] on button "add" at bounding box center [497, 45] width 30 height 30
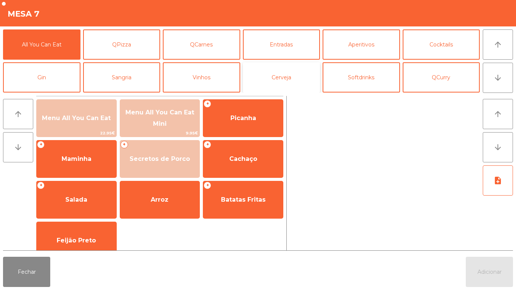
click at [284, 79] on button "Cerveja" at bounding box center [281, 77] width 77 height 30
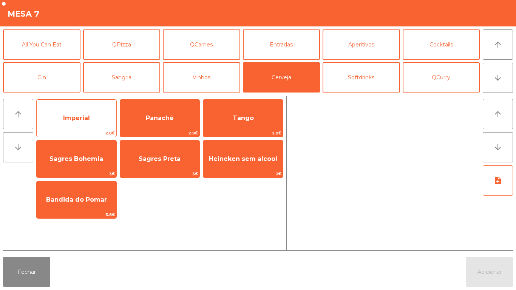
click at [93, 117] on span "Imperial" at bounding box center [77, 118] width 80 height 20
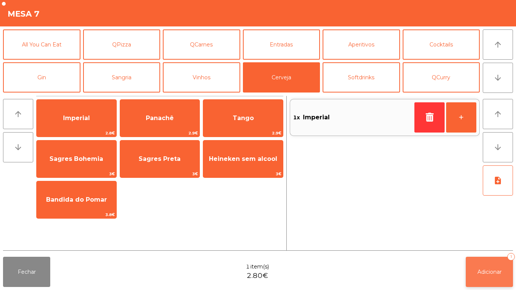
click at [487, 264] on button "Adicionar 1" at bounding box center [488, 272] width 47 height 30
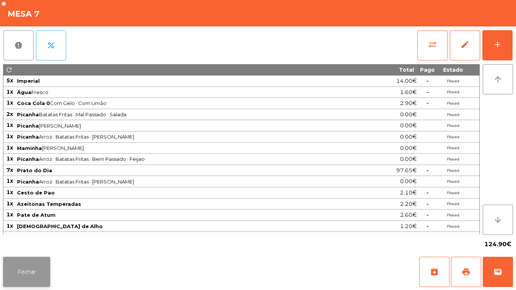
click at [27, 267] on button "Fechar" at bounding box center [26, 272] width 47 height 30
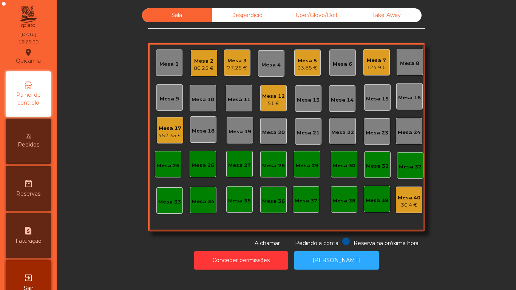
click at [307, 69] on div "33.85 €" at bounding box center [307, 68] width 20 height 8
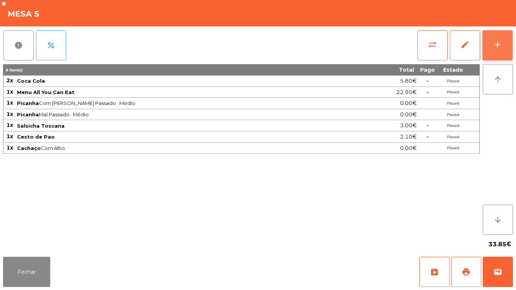
click at [491, 38] on button "add" at bounding box center [497, 45] width 30 height 30
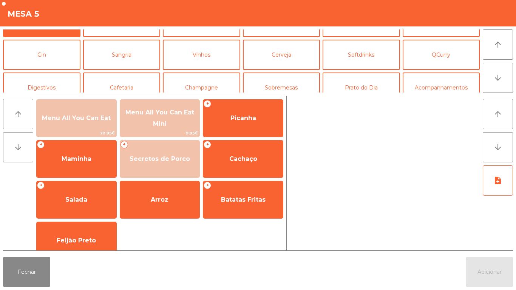
scroll to position [30, 0]
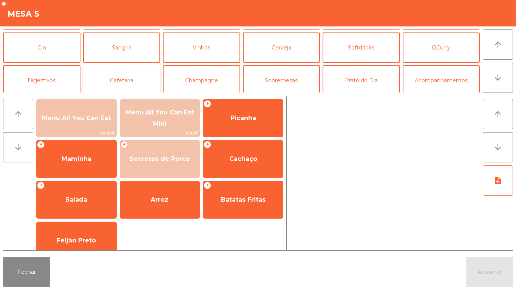
click at [136, 81] on button "Cafetaria" at bounding box center [121, 80] width 77 height 30
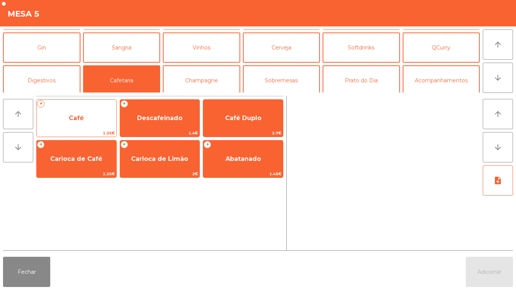
click at [85, 117] on span "Café" at bounding box center [77, 118] width 80 height 20
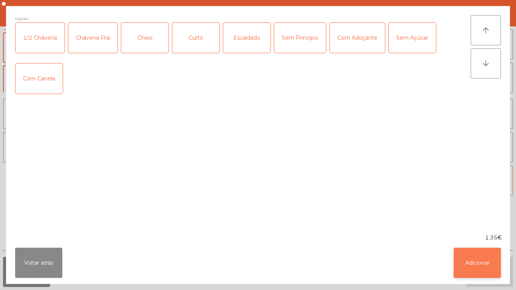
click at [469, 255] on button "Adicionar" at bounding box center [476, 263] width 47 height 30
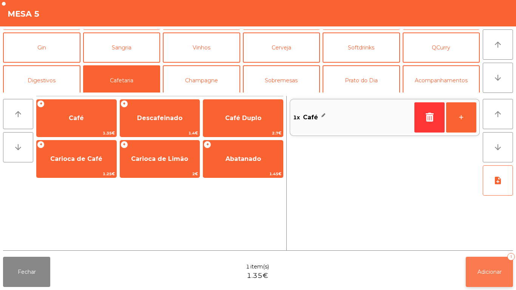
click at [487, 260] on button "Adicionar 1" at bounding box center [488, 272] width 47 height 30
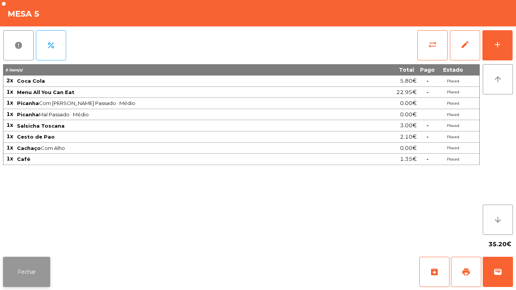
click at [21, 270] on button "Fechar" at bounding box center [26, 272] width 47 height 30
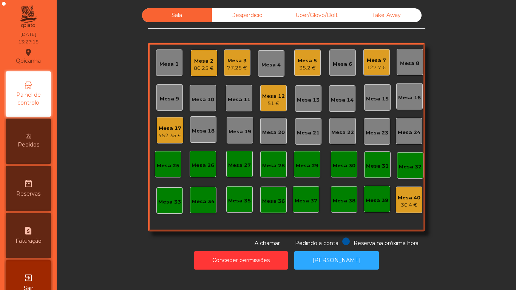
click at [243, 74] on div "Mesa 3 77.25 €" at bounding box center [237, 62] width 26 height 26
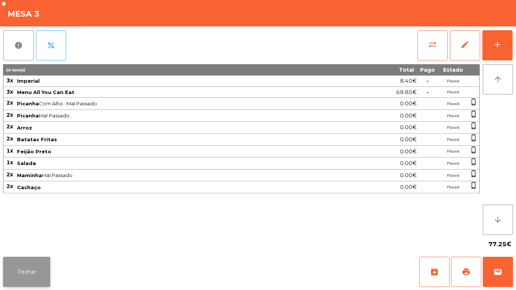
click at [37, 266] on button "Fechar" at bounding box center [26, 272] width 47 height 30
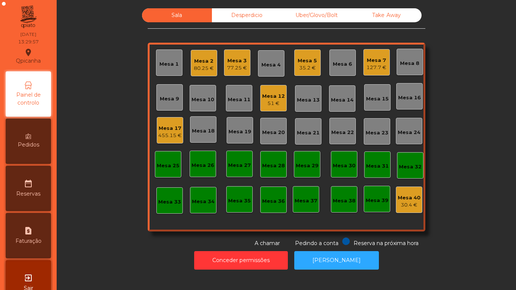
click at [304, 69] on div "35.2 €" at bounding box center [306, 68] width 19 height 8
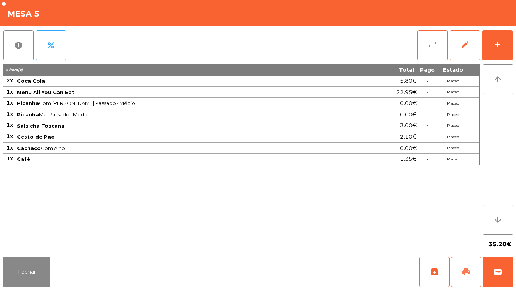
click at [465, 265] on button "print" at bounding box center [466, 272] width 30 height 30
click at [44, 269] on button "Fechar" at bounding box center [26, 272] width 47 height 30
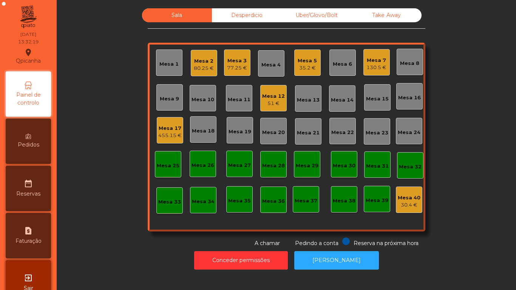
click at [201, 57] on div "Mesa 2" at bounding box center [204, 61] width 20 height 8
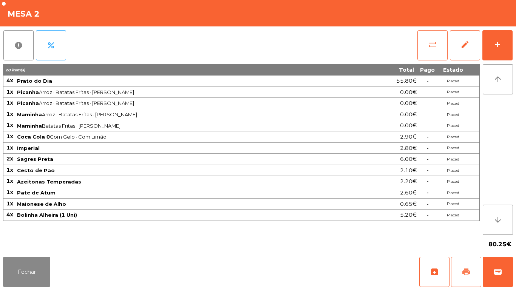
click at [465, 286] on button "print" at bounding box center [466, 272] width 30 height 30
click at [44, 285] on button "Fechar" at bounding box center [26, 272] width 47 height 30
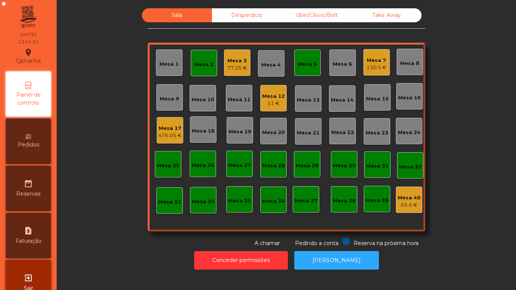
click at [171, 133] on div "476.05 €" at bounding box center [169, 136] width 23 height 8
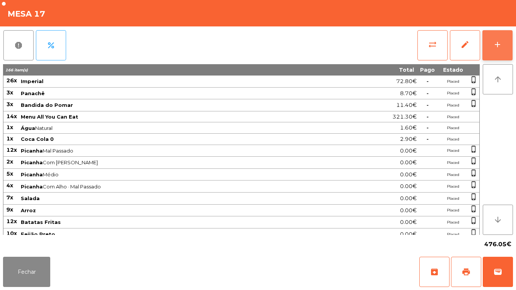
click at [496, 53] on button "add" at bounding box center [497, 45] width 30 height 30
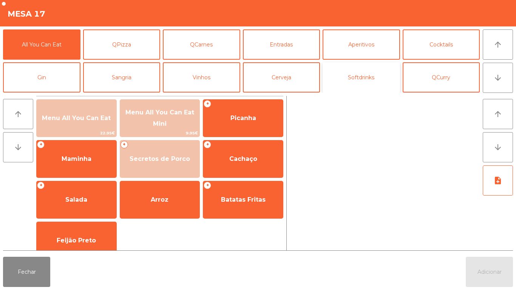
click at [358, 79] on button "Softdrinks" at bounding box center [360, 77] width 77 height 30
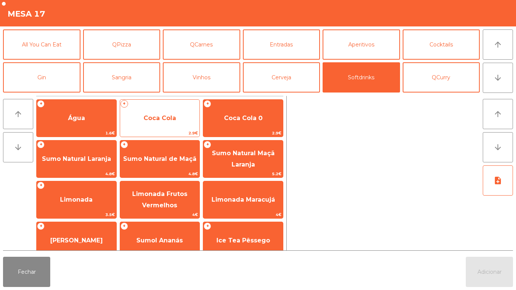
click at [167, 115] on span "Coca Cola" at bounding box center [159, 117] width 32 height 7
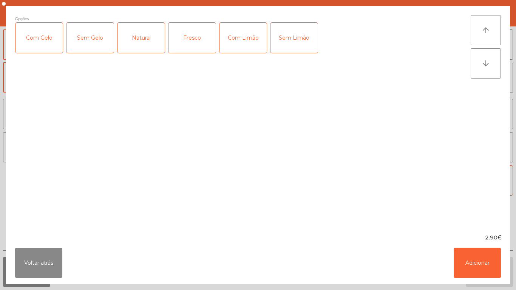
click at [45, 43] on div "Com Gelo" at bounding box center [38, 38] width 47 height 30
click at [249, 42] on div "Com Limão" at bounding box center [242, 38] width 47 height 30
click at [465, 264] on button "Adicionar" at bounding box center [476, 263] width 47 height 30
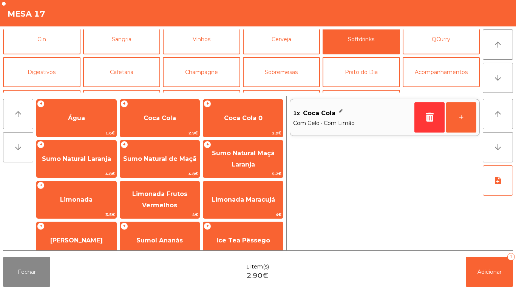
scroll to position [0, 0]
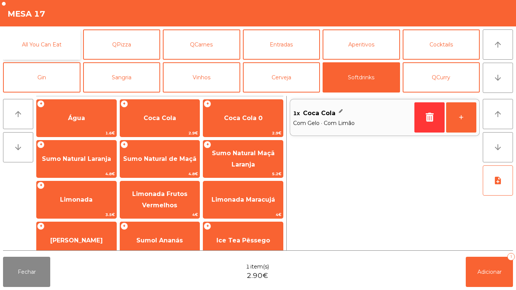
click at [45, 51] on button "All You Can Eat" at bounding box center [41, 44] width 77 height 30
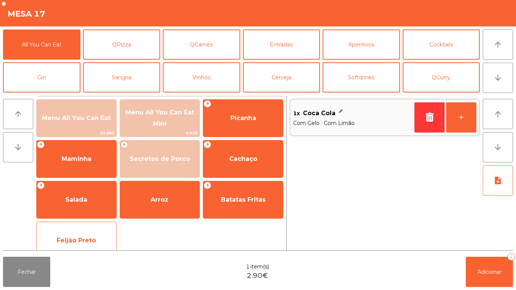
click at [81, 237] on span "Feijão Preto" at bounding box center [76, 240] width 39 height 7
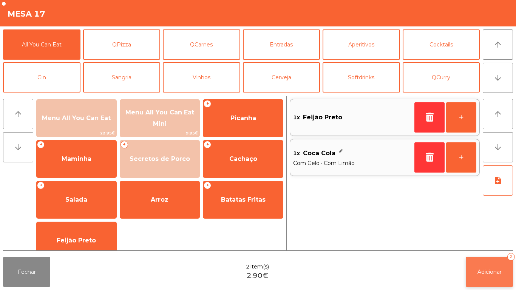
click at [480, 280] on button "Adicionar 2" at bounding box center [488, 272] width 47 height 30
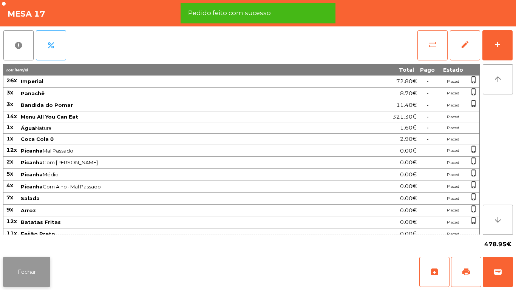
click at [34, 280] on button "Fechar" at bounding box center [26, 272] width 47 height 30
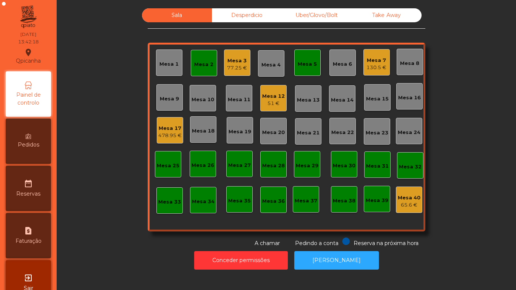
click at [373, 71] on div "Mesa 7 130.5 €" at bounding box center [376, 62] width 26 height 26
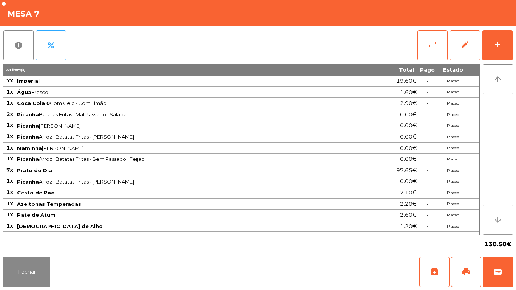
click at [496, 220] on icon "arrow_downward" at bounding box center [497, 219] width 9 height 9
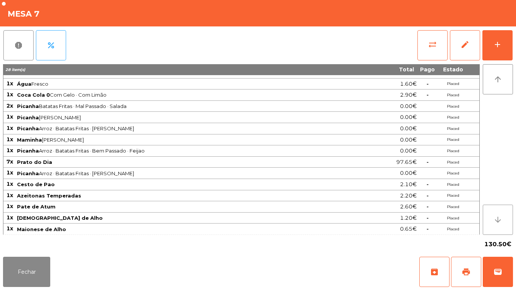
click at [496, 220] on icon "arrow_downward" at bounding box center [497, 219] width 9 height 9
click at [493, 223] on button "arrow_downward" at bounding box center [497, 220] width 30 height 30
click at [19, 266] on button "Fechar" at bounding box center [26, 272] width 47 height 30
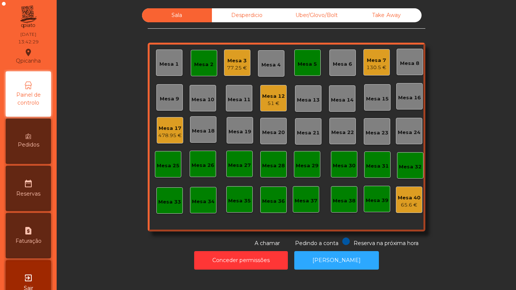
click at [200, 63] on div "Mesa 2" at bounding box center [203, 65] width 19 height 8
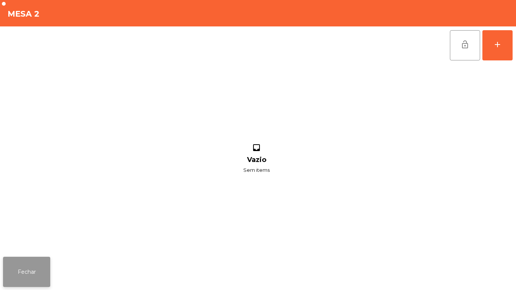
click at [34, 270] on button "Fechar" at bounding box center [26, 272] width 47 height 30
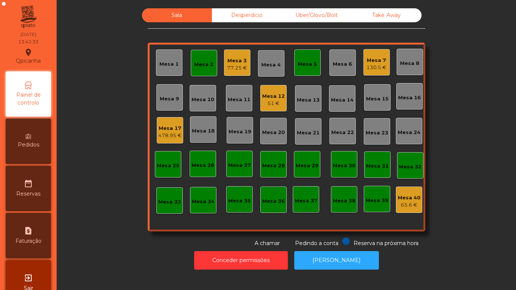
click at [235, 61] on div "Mesa 3" at bounding box center [237, 61] width 20 height 8
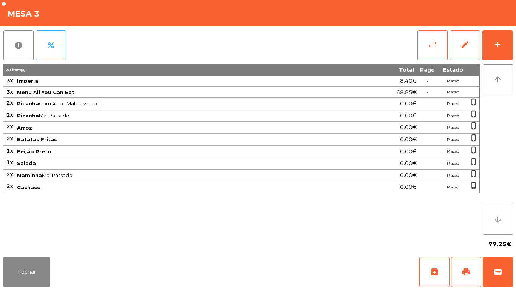
click at [492, 215] on button "arrow_downward" at bounding box center [497, 220] width 30 height 30
click at [491, 217] on button "arrow_downward" at bounding box center [497, 220] width 30 height 30
click at [492, 220] on button "arrow_downward" at bounding box center [497, 220] width 30 height 30
click at [32, 267] on button "Fechar" at bounding box center [26, 272] width 47 height 30
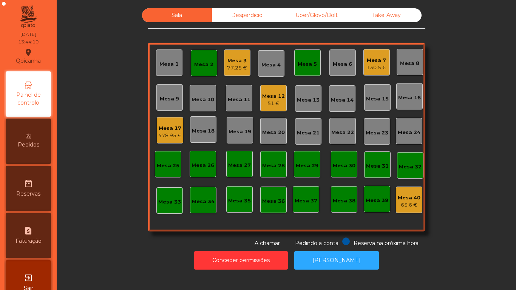
click at [237, 63] on div "Mesa 3" at bounding box center [237, 61] width 20 height 8
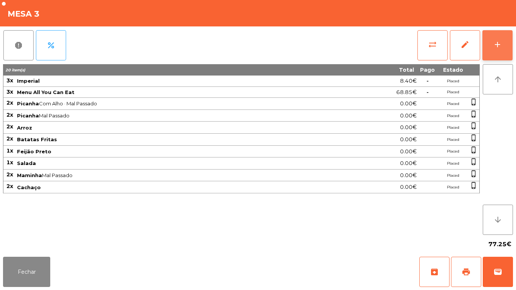
click at [493, 45] on div "add" at bounding box center [497, 44] width 9 height 9
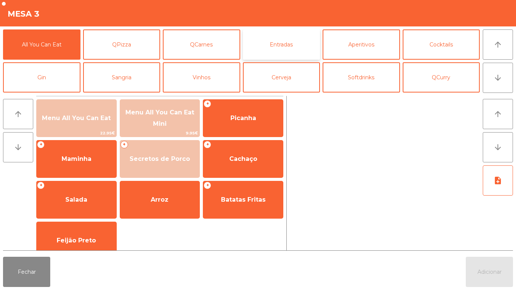
click at [287, 48] on button "Entradas" at bounding box center [281, 44] width 77 height 30
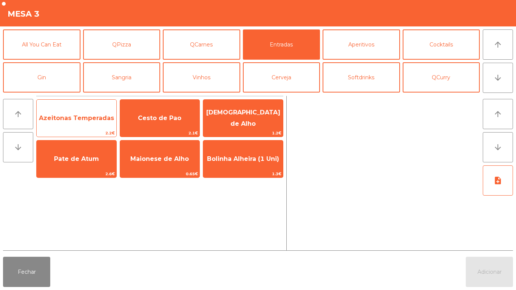
click at [98, 113] on span "Azeitonas Temperadas" at bounding box center [77, 118] width 80 height 20
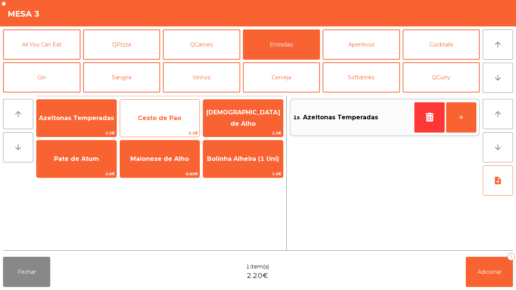
click at [167, 120] on span "Cesto de Pao" at bounding box center [159, 117] width 43 height 7
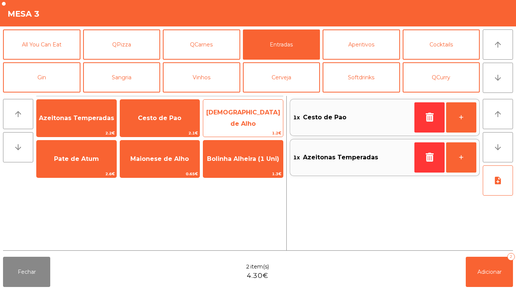
click at [245, 114] on span "[DEMOGRAPHIC_DATA] de Alho" at bounding box center [243, 118] width 74 height 18
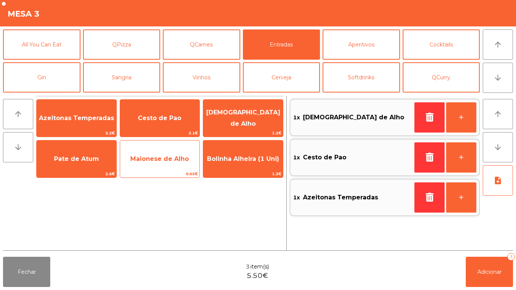
click at [165, 158] on span "Maionese de Alho" at bounding box center [159, 158] width 59 height 7
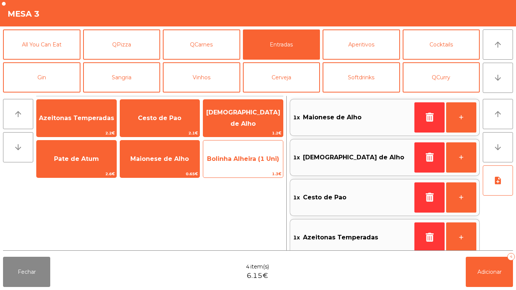
click at [252, 164] on span "Bolinha Alheira (1 Uni)" at bounding box center [243, 159] width 80 height 20
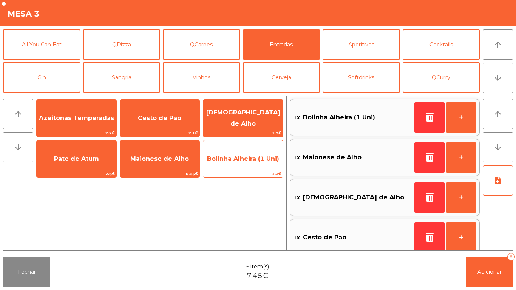
scroll to position [3, 0]
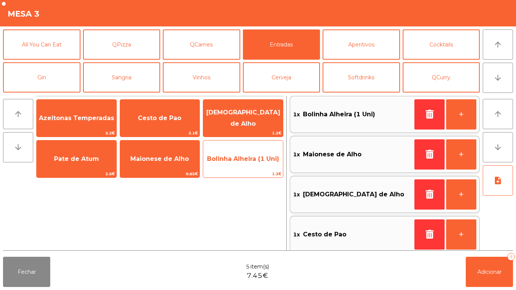
click at [251, 166] on span "Bolinha Alheira (1 Uni)" at bounding box center [243, 159] width 80 height 20
click at [256, 162] on span "Bolinha Alheira (1 Uni)" at bounding box center [243, 158] width 72 height 7
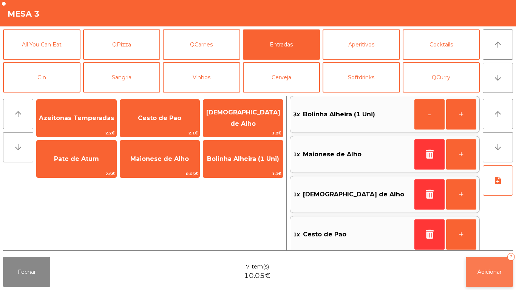
click at [494, 259] on button "Adicionar 7" at bounding box center [488, 272] width 47 height 30
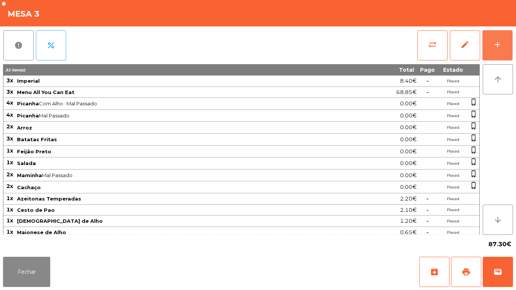
scroll to position [15, 0]
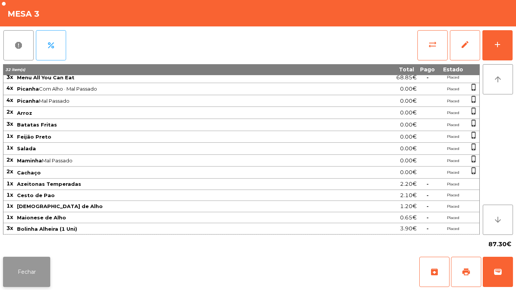
click at [26, 266] on button "Fechar" at bounding box center [26, 272] width 47 height 30
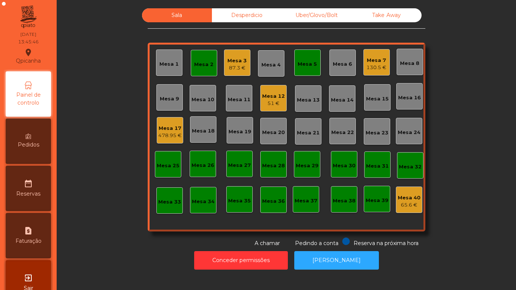
click at [204, 58] on div "Mesa 2" at bounding box center [203, 63] width 19 height 11
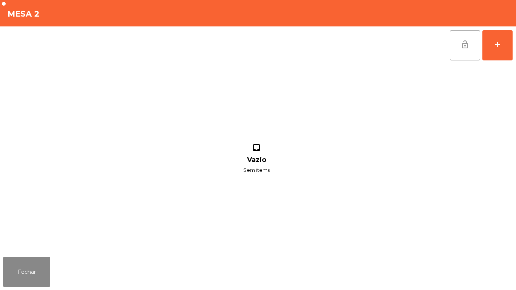
click at [456, 48] on button "lock_open" at bounding box center [465, 45] width 30 height 30
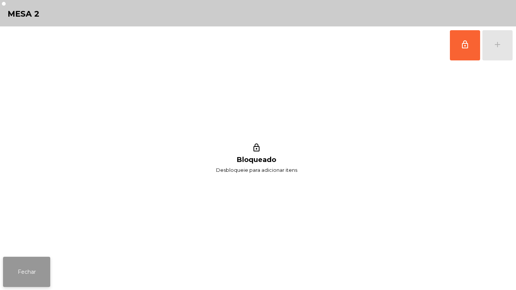
click at [41, 274] on button "Fechar" at bounding box center [26, 272] width 47 height 30
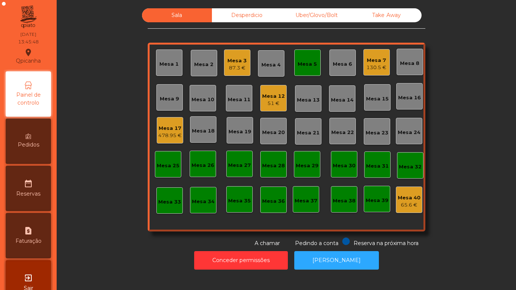
click at [310, 74] on div "Mesa 5" at bounding box center [307, 62] width 26 height 26
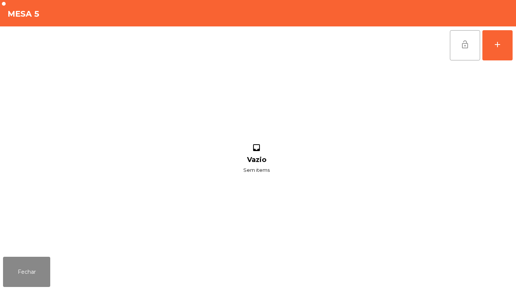
click at [464, 50] on button "lock_open" at bounding box center [465, 45] width 30 height 30
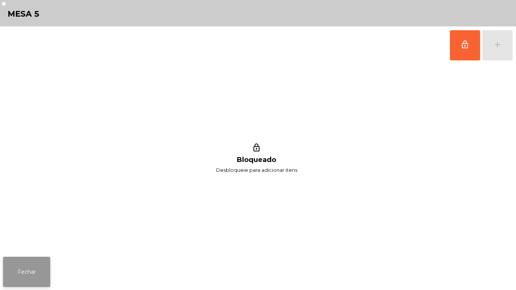
click at [36, 265] on button "Fechar" at bounding box center [26, 272] width 47 height 30
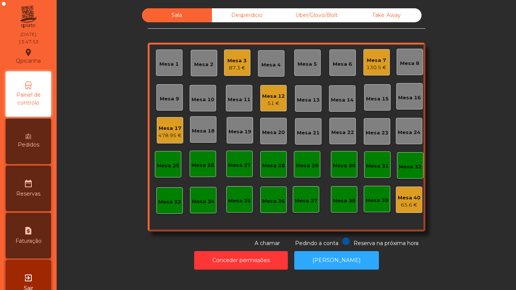
click at [379, 66] on div "130.5 €" at bounding box center [376, 68] width 20 height 8
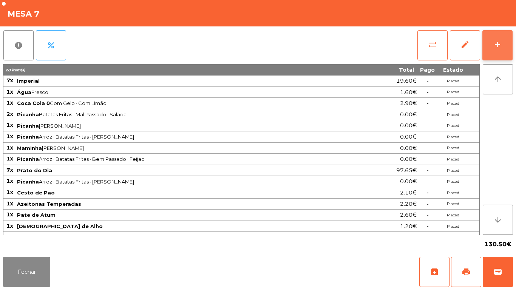
click at [492, 50] on button "add" at bounding box center [497, 45] width 30 height 30
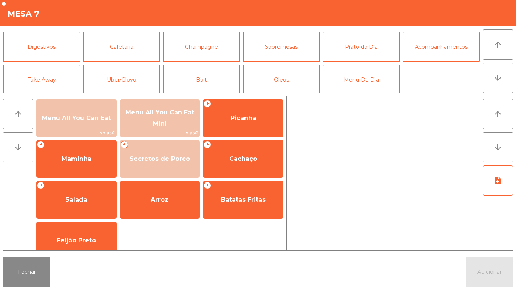
scroll to position [66, 0]
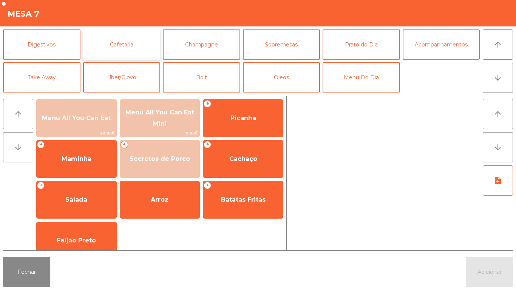
click at [136, 46] on button "Cafetaria" at bounding box center [121, 44] width 77 height 30
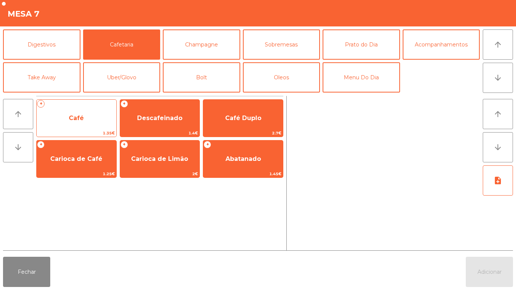
click at [87, 118] on span "Café" at bounding box center [77, 118] width 80 height 20
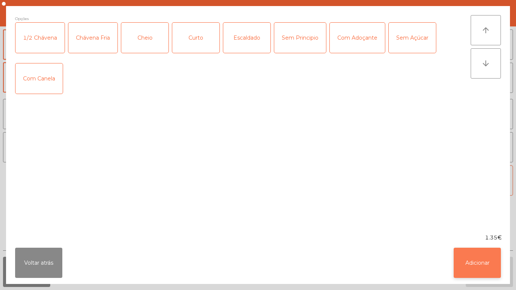
click at [488, 273] on button "Adicionar" at bounding box center [476, 263] width 47 height 30
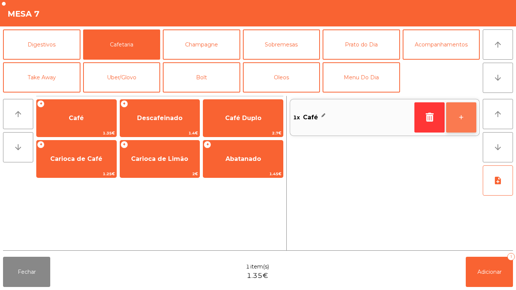
click at [470, 114] on button "+" at bounding box center [461, 117] width 30 height 30
click at [464, 119] on button "+" at bounding box center [461, 117] width 30 height 30
click at [465, 111] on button "+" at bounding box center [461, 117] width 30 height 30
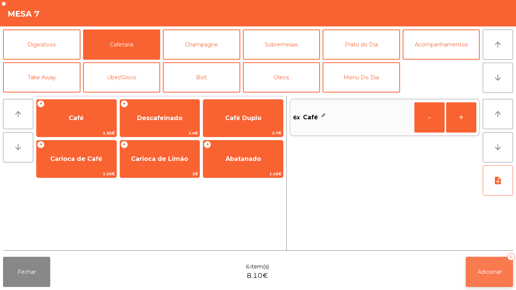
click at [482, 267] on button "Adicionar 6" at bounding box center [488, 272] width 47 height 30
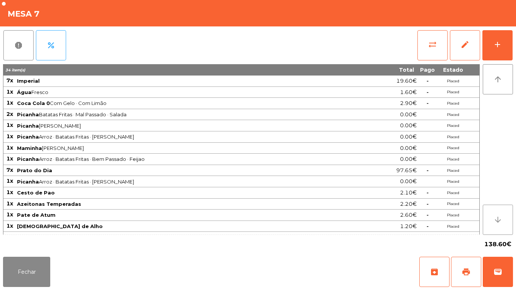
click at [492, 226] on button "arrow_downward" at bounding box center [497, 220] width 30 height 30
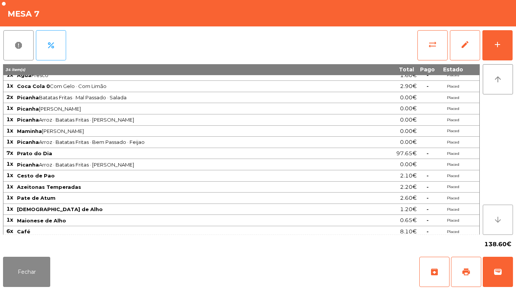
click at [497, 221] on icon "arrow_downward" at bounding box center [497, 219] width 9 height 9
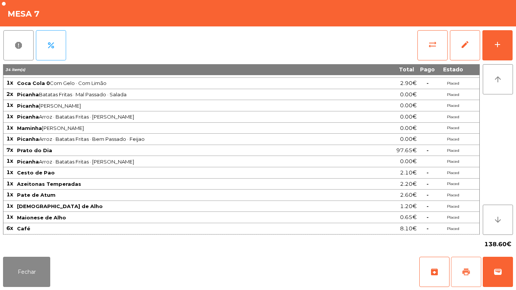
click at [462, 270] on span "print" at bounding box center [465, 271] width 9 height 9
click at [34, 282] on button "Fechar" at bounding box center [26, 272] width 47 height 30
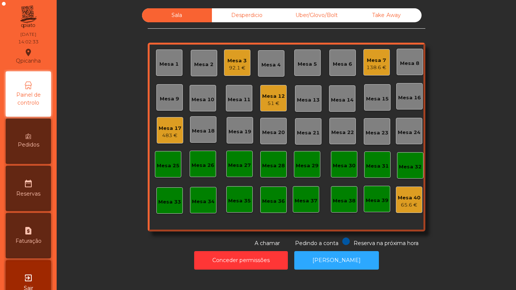
click at [173, 138] on div "483 €" at bounding box center [170, 136] width 23 height 8
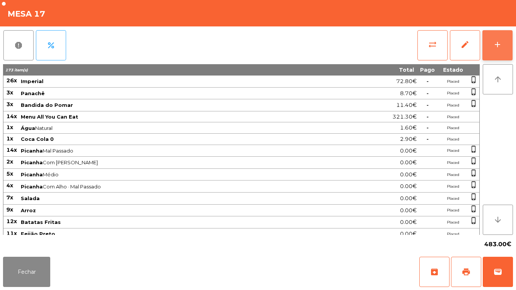
click at [493, 52] on button "add" at bounding box center [497, 45] width 30 height 30
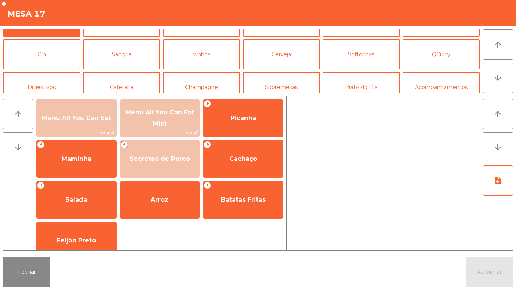
scroll to position [23, 0]
click at [272, 85] on button "Sobremesas" at bounding box center [281, 87] width 77 height 30
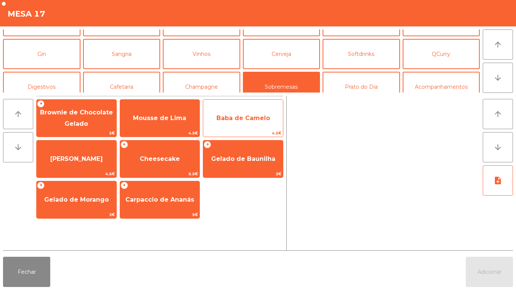
click at [242, 122] on span "Baba de Camelo" at bounding box center [243, 118] width 80 height 20
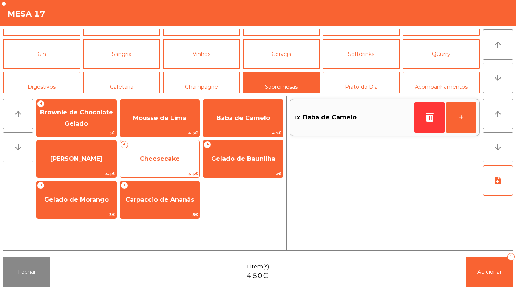
click at [151, 161] on span "Cheesecake" at bounding box center [160, 158] width 40 height 7
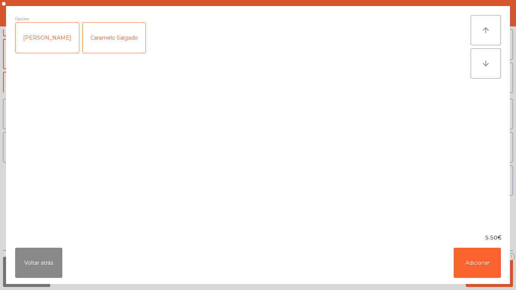
click at [43, 45] on div "[PERSON_NAME]" at bounding box center [46, 38] width 63 height 30
click at [465, 267] on button "Adicionar" at bounding box center [476, 263] width 47 height 30
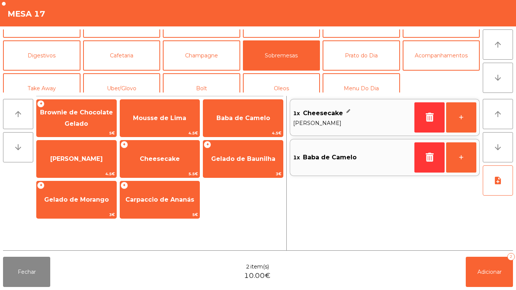
scroll to position [57, 0]
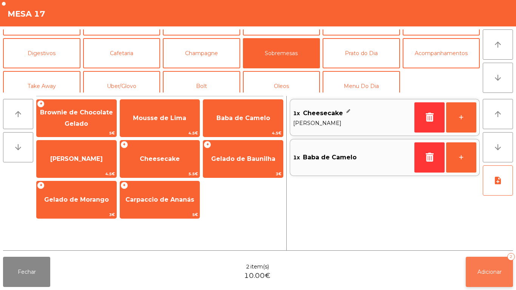
click at [472, 264] on button "Adicionar 2" at bounding box center [488, 272] width 47 height 30
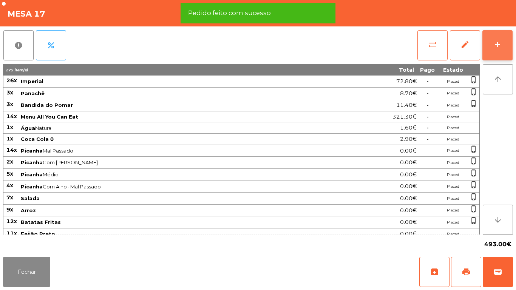
click at [496, 45] on div "add" at bounding box center [497, 44] width 9 height 9
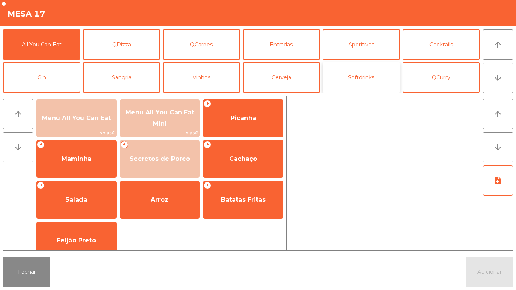
click at [355, 81] on button "Softdrinks" at bounding box center [360, 77] width 77 height 30
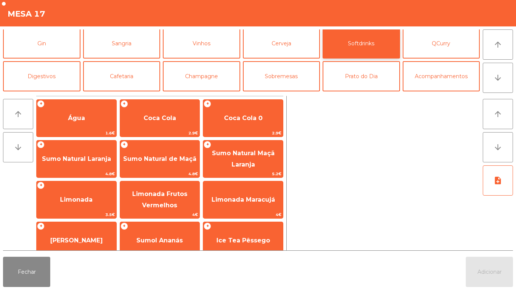
scroll to position [34, 0]
click at [136, 79] on button "Cafetaria" at bounding box center [121, 77] width 77 height 30
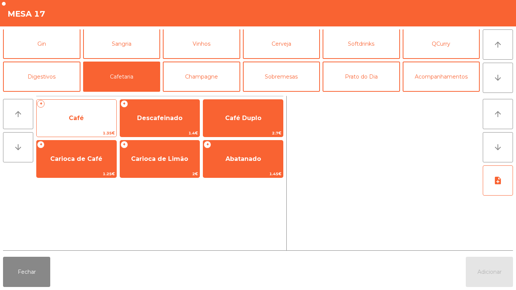
click at [73, 123] on span "Café" at bounding box center [77, 118] width 80 height 20
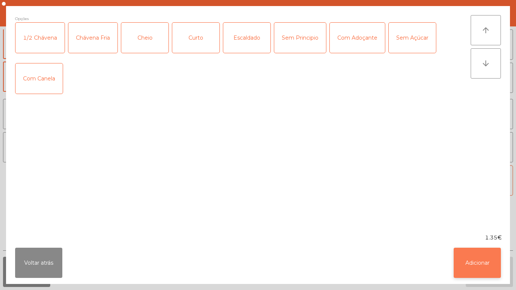
click at [470, 259] on button "Adicionar" at bounding box center [476, 263] width 47 height 30
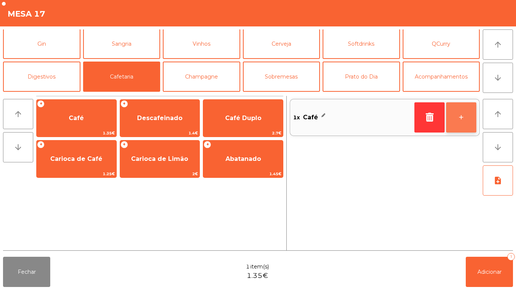
click at [452, 124] on button "+" at bounding box center [461, 117] width 30 height 30
click at [452, 119] on button "+" at bounding box center [461, 117] width 30 height 30
click at [452, 120] on button "+" at bounding box center [461, 117] width 30 height 30
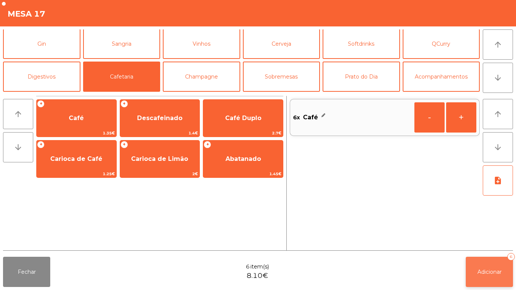
click at [483, 270] on span "Adicionar" at bounding box center [489, 271] width 24 height 7
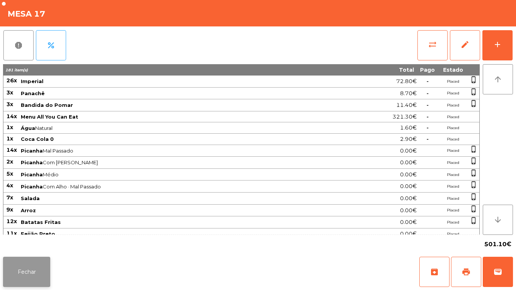
click at [30, 267] on button "Fechar" at bounding box center [26, 272] width 47 height 30
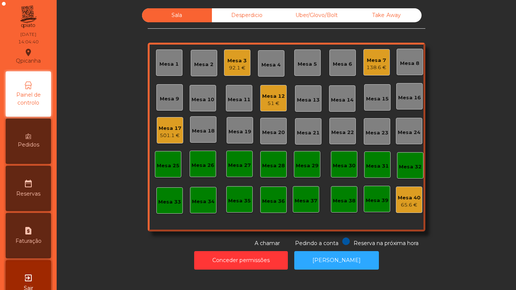
click at [373, 67] on div "138.6 €" at bounding box center [376, 68] width 20 height 8
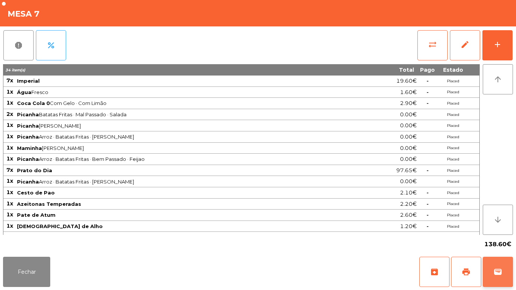
click at [496, 268] on span "wallet" at bounding box center [497, 271] width 9 height 9
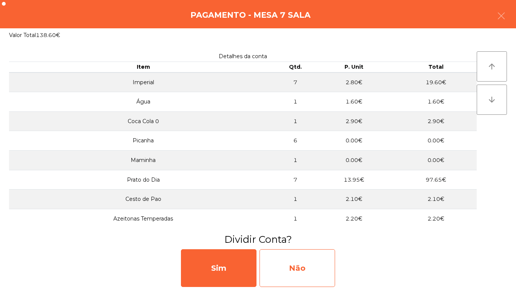
click at [312, 264] on div "Não" at bounding box center [297, 268] width 76 height 38
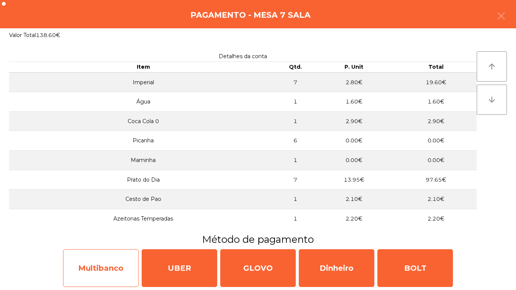
click at [98, 261] on div "Multibanco" at bounding box center [101, 268] width 76 height 38
select select "**"
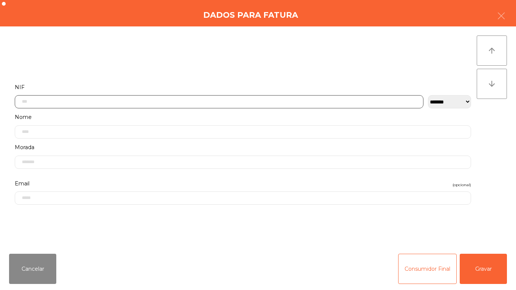
click at [176, 103] on input "text" at bounding box center [219, 101] width 408 height 13
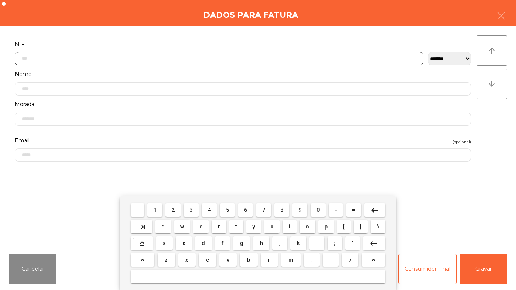
scroll to position [46, 0]
click at [227, 210] on span "5" at bounding box center [227, 210] width 3 height 6
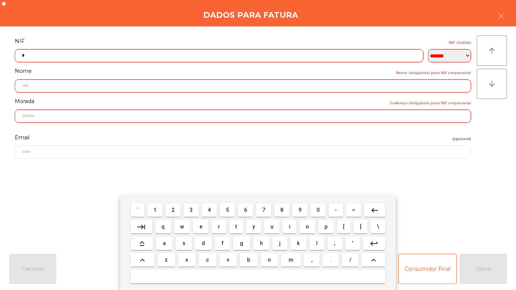
click at [317, 208] on span "0" at bounding box center [317, 210] width 3 height 6
click at [227, 209] on span "5" at bounding box center [227, 210] width 3 height 6
click at [155, 210] on span "1" at bounding box center [154, 210] width 3 height 6
click at [174, 210] on span "2" at bounding box center [172, 210] width 3 height 6
click at [282, 210] on span "8" at bounding box center [281, 210] width 3 height 6
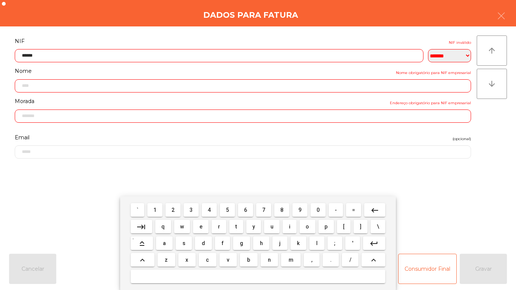
click at [299, 203] on button "9" at bounding box center [299, 210] width 15 height 14
click at [282, 210] on span "8" at bounding box center [281, 210] width 3 height 6
click at [227, 209] on span "5" at bounding box center [227, 210] width 3 height 6
type input "*********"
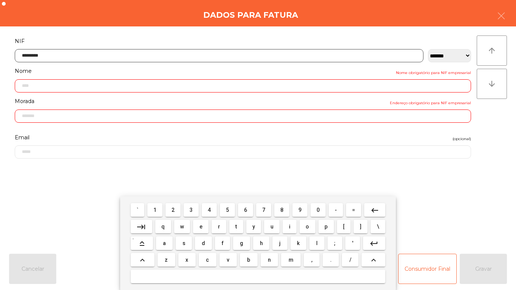
type input "**********"
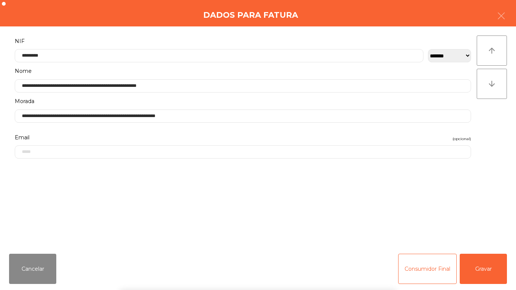
click at [484, 264] on div "` 1 2 3 4 5 6 7 8 9 0 - = keyboard_backspace keyboard_tab q w e r t y u i o p […" at bounding box center [258, 243] width 516 height 94
click at [487, 265] on button "Gravar" at bounding box center [482, 269] width 47 height 30
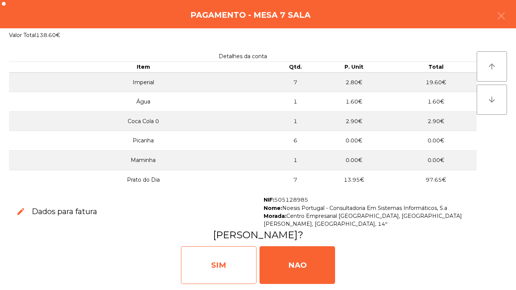
click at [227, 258] on div "SIM" at bounding box center [219, 265] width 76 height 38
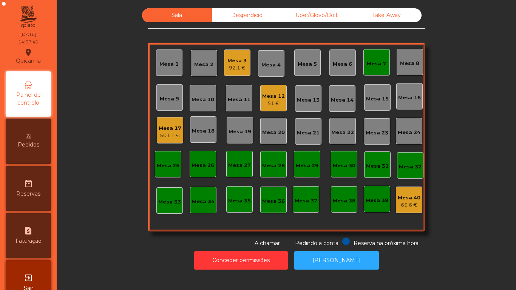
click at [167, 133] on div "501.1 €" at bounding box center [170, 136] width 23 height 8
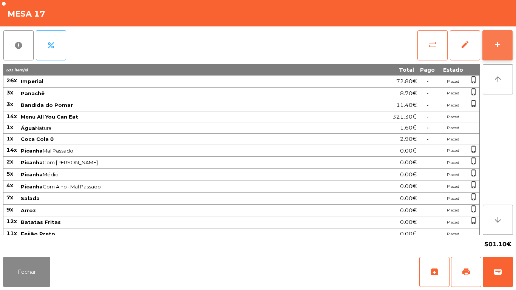
click at [493, 52] on button "add" at bounding box center [497, 45] width 30 height 30
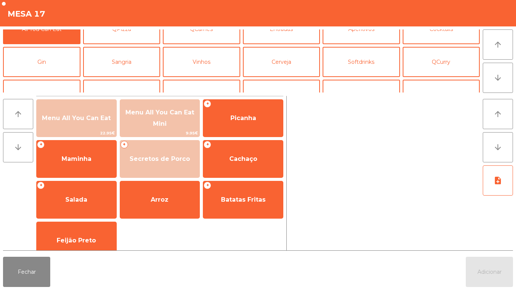
scroll to position [27, 0]
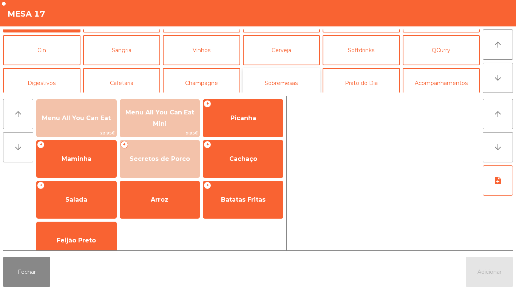
click at [280, 82] on button "Sobremesas" at bounding box center [281, 83] width 77 height 30
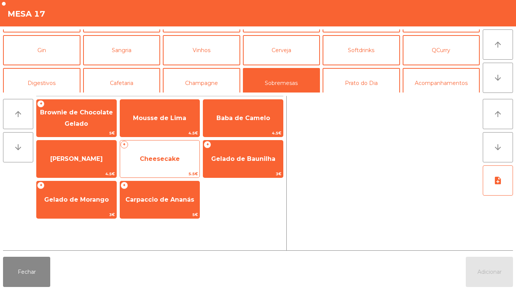
click at [159, 161] on span "Cheesecake" at bounding box center [160, 158] width 40 height 7
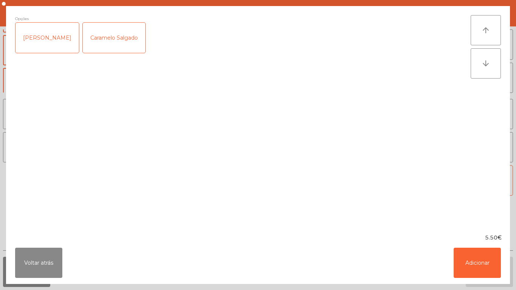
click at [49, 40] on div "[PERSON_NAME]" at bounding box center [46, 38] width 63 height 30
click at [473, 259] on button "Adicionar" at bounding box center [476, 263] width 47 height 30
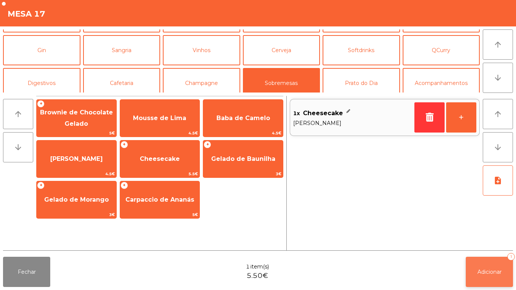
click at [475, 282] on button "Adicionar 1" at bounding box center [488, 272] width 47 height 30
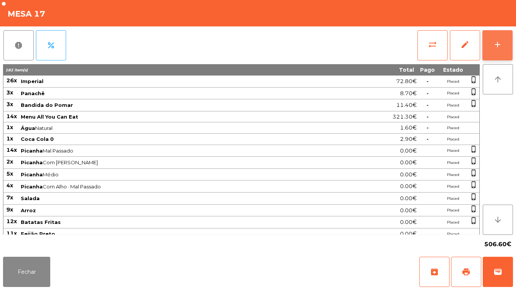
click at [502, 53] on button "add" at bounding box center [497, 45] width 30 height 30
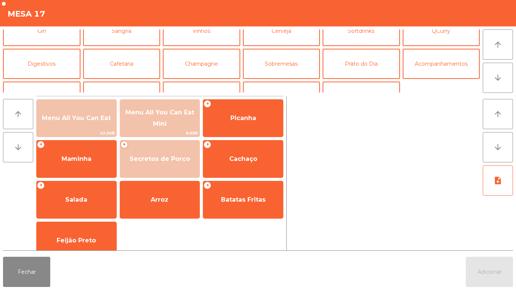
scroll to position [49, 0]
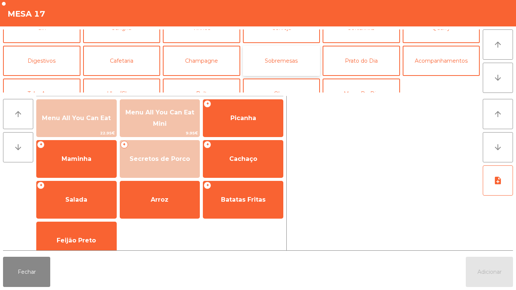
click at [285, 59] on button "Sobremesas" at bounding box center [281, 61] width 77 height 30
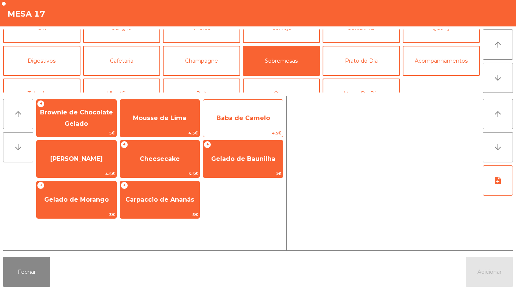
click at [239, 117] on span "Baba de Camelo" at bounding box center [243, 117] width 54 height 7
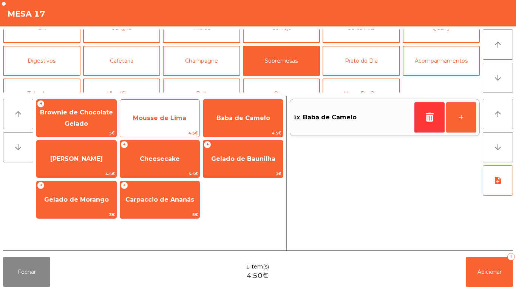
click at [162, 125] on span "Mousse de Lima" at bounding box center [160, 118] width 80 height 20
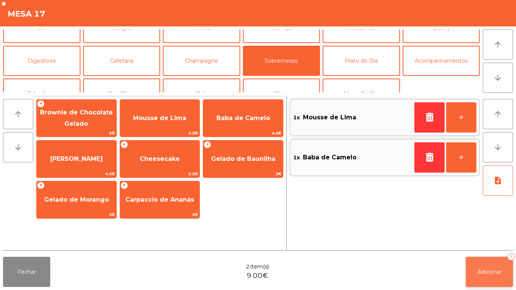
click at [487, 271] on span "Adicionar" at bounding box center [489, 271] width 24 height 7
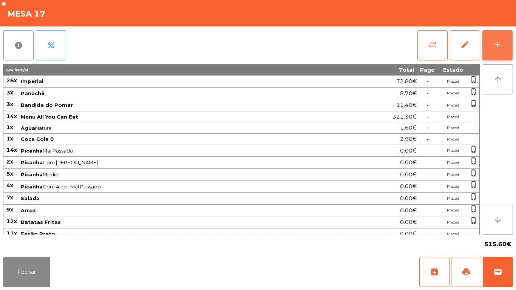
click at [490, 53] on button "add" at bounding box center [497, 45] width 30 height 30
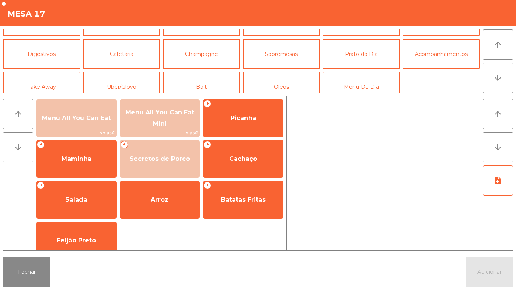
scroll to position [66, 0]
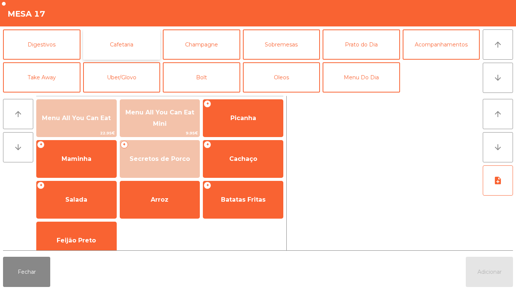
click at [123, 46] on button "Cafetaria" at bounding box center [121, 44] width 77 height 30
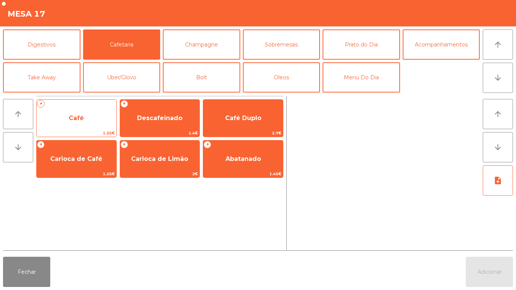
click at [77, 120] on span "Café" at bounding box center [76, 117] width 15 height 7
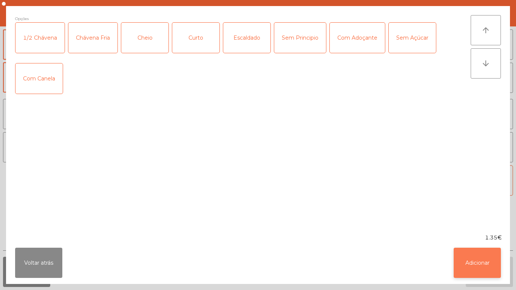
click at [466, 259] on button "Adicionar" at bounding box center [476, 263] width 47 height 30
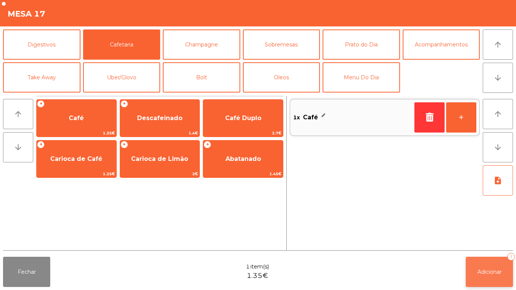
click at [478, 270] on span "Adicionar" at bounding box center [489, 271] width 24 height 7
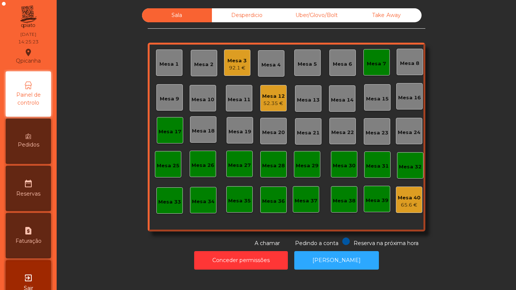
click at [169, 119] on div "Mesa 17" at bounding box center [170, 130] width 26 height 26
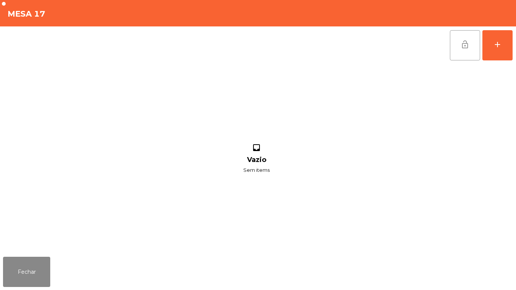
click at [465, 51] on button "lock_open" at bounding box center [465, 45] width 30 height 30
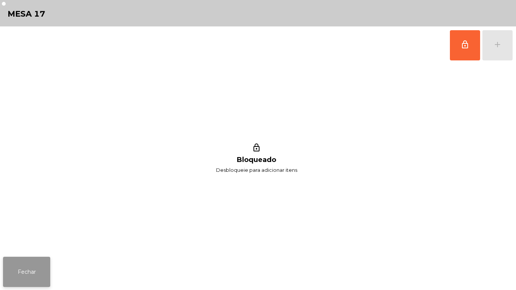
click at [34, 268] on button "Fechar" at bounding box center [26, 272] width 47 height 30
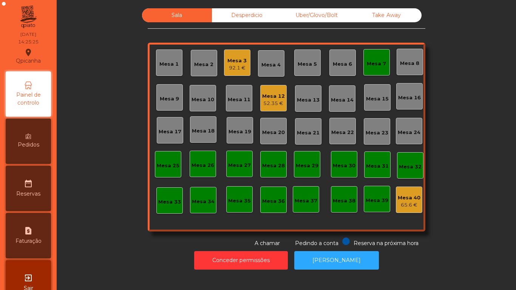
click at [273, 95] on div "Mesa 12" at bounding box center [273, 96] width 23 height 8
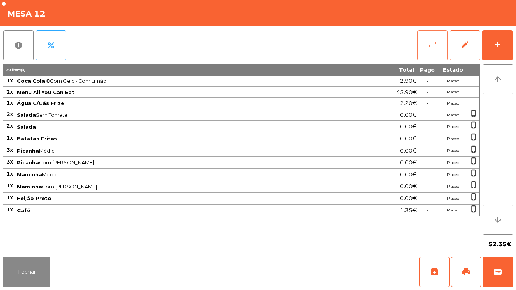
click at [436, 45] on span "sync_alt" at bounding box center [432, 44] width 9 height 9
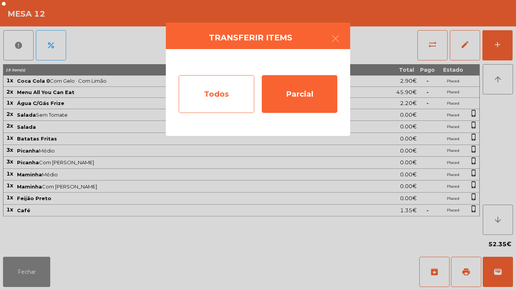
click at [215, 90] on div "Todos" at bounding box center [217, 94] width 76 height 38
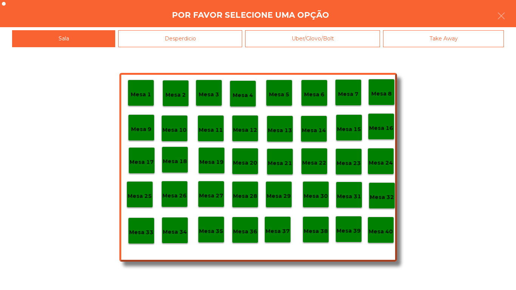
click at [387, 229] on p "Mesa 40" at bounding box center [380, 231] width 24 height 9
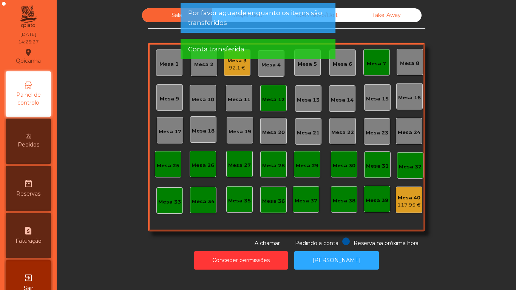
click at [231, 66] on div "92.1 €" at bounding box center [236, 68] width 19 height 8
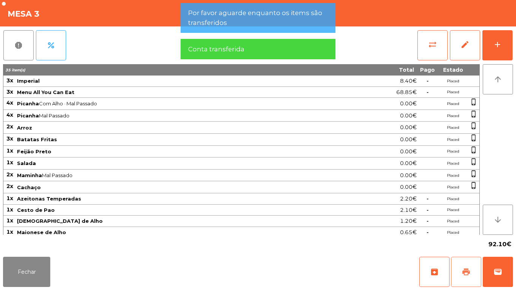
click at [460, 267] on button "print" at bounding box center [466, 272] width 30 height 30
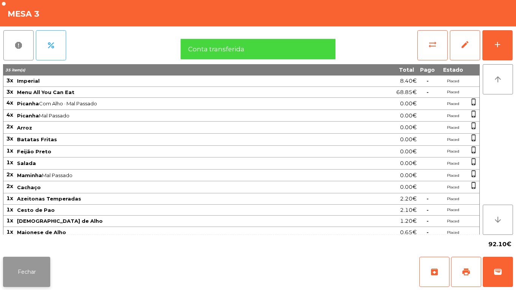
click at [45, 257] on button "Fechar" at bounding box center [26, 272] width 47 height 30
